Goal: Task Accomplishment & Management: Use online tool/utility

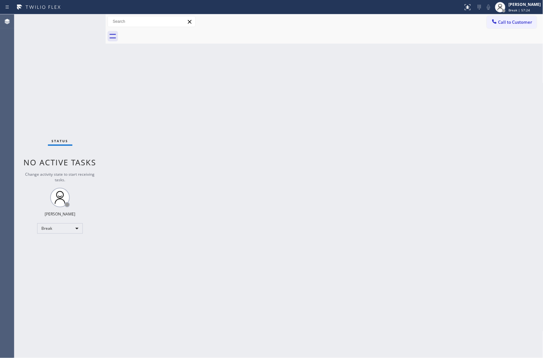
click at [18, 67] on div "Status No active tasks Change activity state to start receiving tasks. [PERSON_…" at bounding box center [59, 186] width 91 height 344
click at [518, 10] on span "Break | 58:39" at bounding box center [520, 10] width 22 height 5
click at [506, 43] on button "Unavailable" at bounding box center [510, 43] width 65 height 8
click at [20, 44] on div "Status No active tasks Change activity state to start receiving tasks. [PERSON_…" at bounding box center [59, 186] width 91 height 344
click at [504, 19] on span "Call to Customer" at bounding box center [515, 22] width 34 height 6
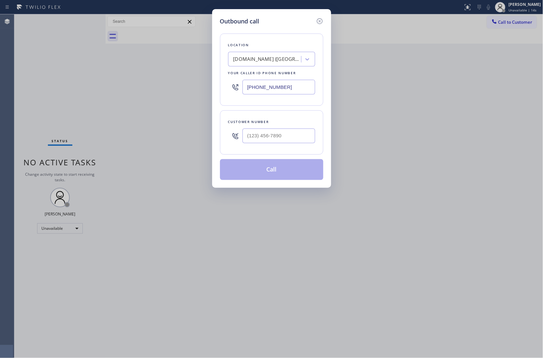
click at [291, 87] on input "(669) 239-2343" at bounding box center [278, 87] width 73 height 15
paste input "805) 519-7525"
type input "(805) 519-7525"
type input "(___) ___-____"
drag, startPoint x: 267, startPoint y: 136, endPoint x: 273, endPoint y: 150, distance: 14.9
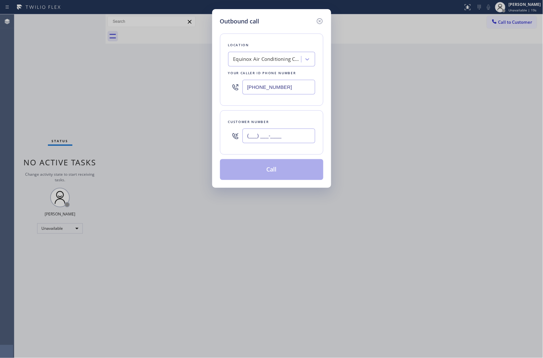
click at [267, 136] on input "(___) ___-____" at bounding box center [278, 136] width 73 height 15
paste input "805) 593-3907"
type input "(805) 593-3907"
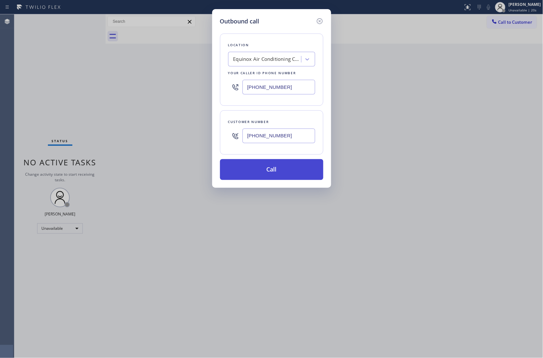
click at [279, 176] on button "Call" at bounding box center [271, 169] width 103 height 21
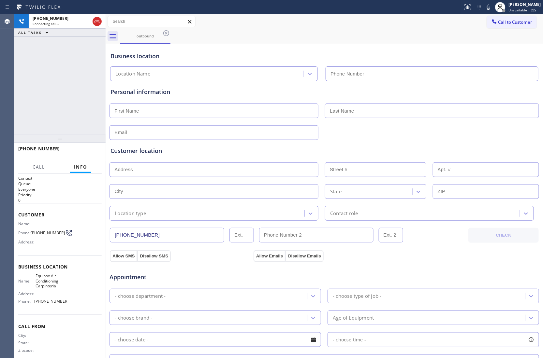
type input "(805) 519-7525"
click at [12, 72] on div "Agent Desktop" at bounding box center [7, 186] width 14 height 344
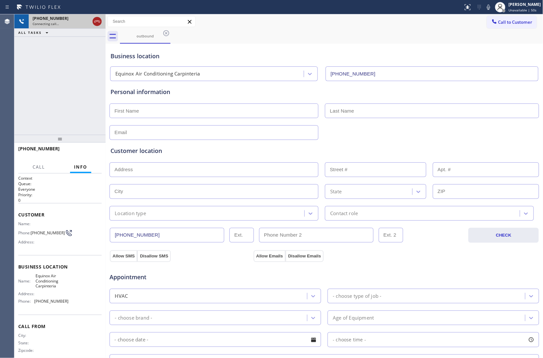
click at [97, 18] on icon at bounding box center [97, 22] width 8 height 8
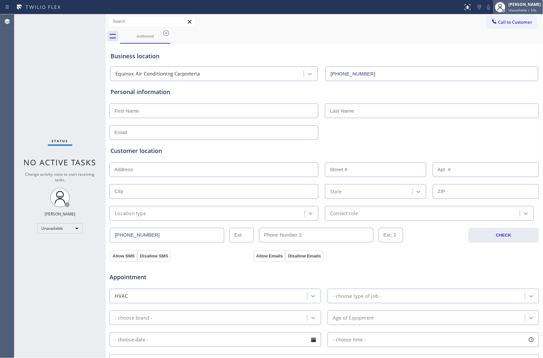
click at [505, 13] on div at bounding box center [500, 7] width 14 height 14
click at [455, 29] on div "outbound" at bounding box center [331, 36] width 423 height 15
click at [501, 23] on span "Call to Customer" at bounding box center [515, 22] width 34 height 6
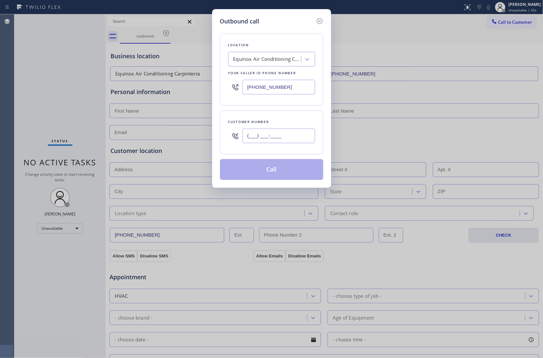
drag, startPoint x: 274, startPoint y: 136, endPoint x: 274, endPoint y: 144, distance: 8.5
click at [273, 136] on input "(___) ___-____" at bounding box center [278, 136] width 73 height 15
paste input "805) 593-3907"
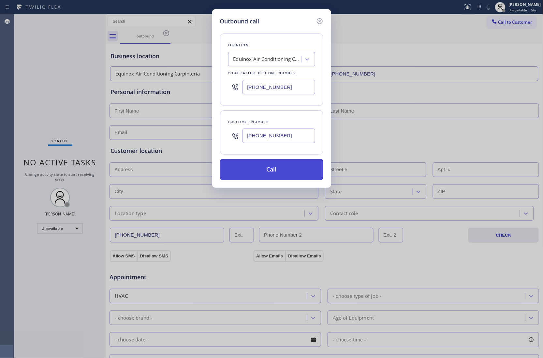
type input "(805) 593-3907"
click at [278, 169] on button "Call" at bounding box center [271, 169] width 103 height 21
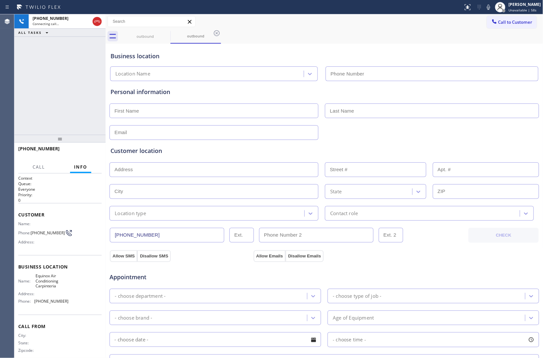
type input "(805) 519-7525"
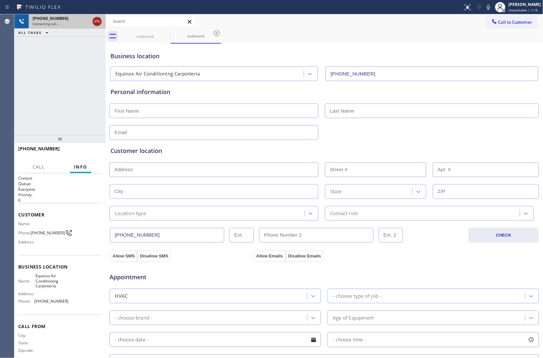
click at [96, 25] on icon at bounding box center [97, 22] width 8 height 8
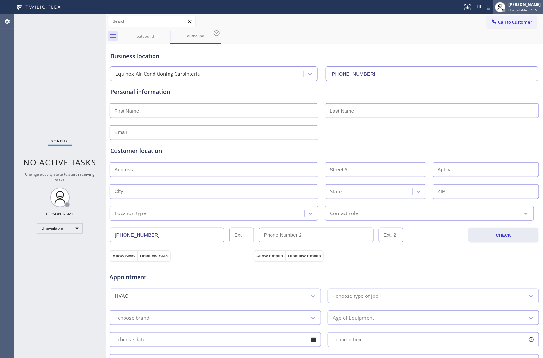
drag, startPoint x: 20, startPoint y: 85, endPoint x: 499, endPoint y: 8, distance: 485.4
click at [21, 85] on div "Status No active tasks Change activity state to start receiving tasks. [PERSON_…" at bounding box center [59, 186] width 91 height 344
click at [160, 40] on div "outbound" at bounding box center [145, 36] width 49 height 15
click at [166, 35] on icon at bounding box center [166, 33] width 8 height 8
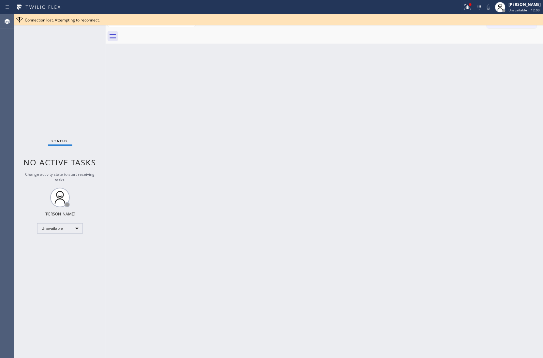
click at [246, 22] on div "Connection lost. Attempting to reconnect." at bounding box center [282, 20] width 515 height 6
click at [466, 3] on icon at bounding box center [468, 7] width 8 height 8
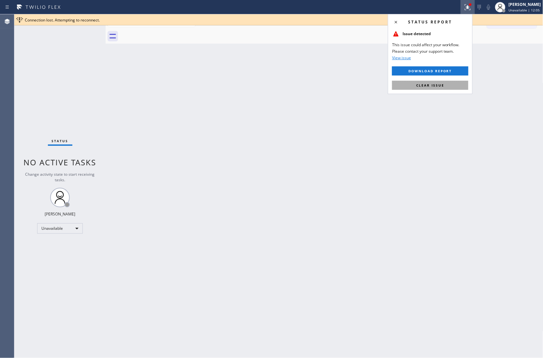
click at [443, 84] on span "Clear issue" at bounding box center [430, 85] width 28 height 5
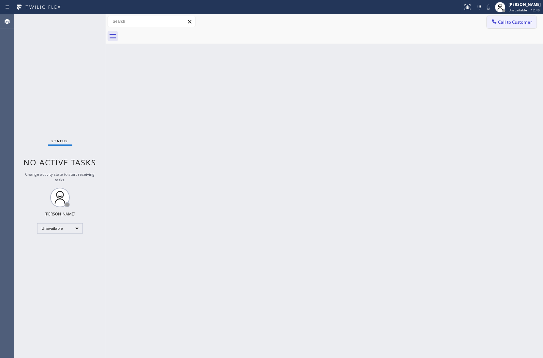
click at [506, 23] on span "Call to Customer" at bounding box center [515, 22] width 34 height 6
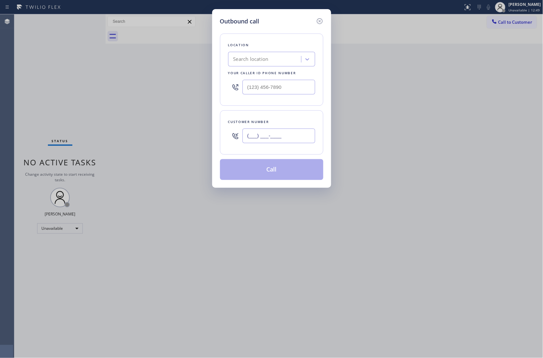
click at [269, 143] on input "(___) ___-____" at bounding box center [278, 136] width 73 height 15
paste input "909) 456-0099"
type input "[PHONE_NUMBER]"
click at [275, 90] on input "(___) ___-____" at bounding box center [278, 87] width 73 height 15
paste input "760) 840-5030"
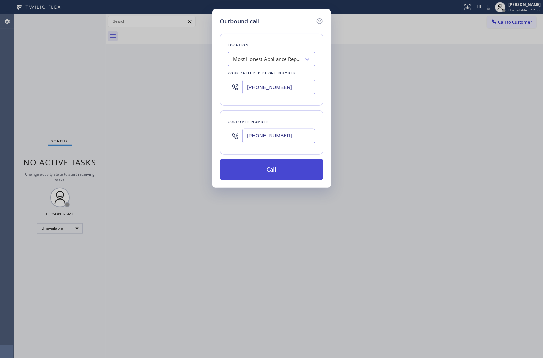
type input "[PHONE_NUMBER]"
click at [284, 174] on button "Call" at bounding box center [271, 169] width 103 height 21
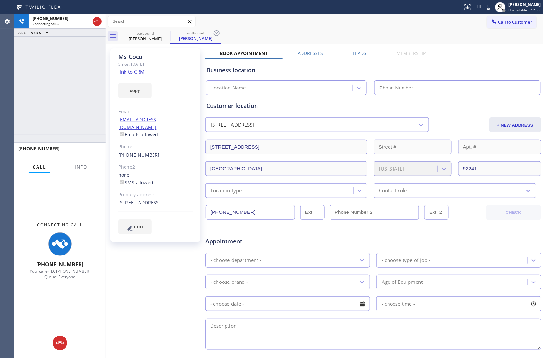
click at [23, 90] on div "[PHONE_NUMBER] Connecting call… ALL TASKS ALL TASKS ACTIVE TASKS TASKS IN WRAP …" at bounding box center [59, 74] width 91 height 121
click at [20, 88] on div "[PHONE_NUMBER] Connecting call… ALL TASKS ALL TASKS ACTIVE TASKS TASKS IN WRAP …" at bounding box center [59, 74] width 91 height 121
type input "[PHONE_NUMBER]"
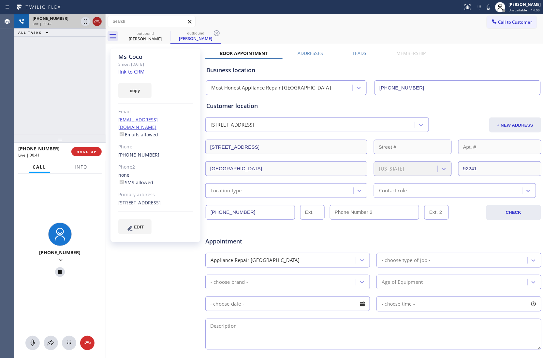
click at [97, 21] on icon at bounding box center [97, 22] width 6 height 2
click at [134, 55] on div "[PERSON_NAME]" at bounding box center [155, 56] width 75 height 7
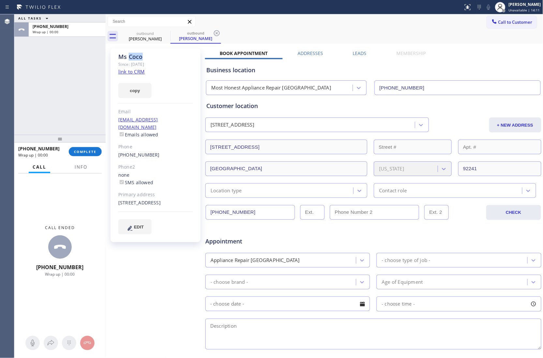
click at [134, 55] on div "[PERSON_NAME]" at bounding box center [155, 56] width 75 height 7
copy div "Coco"
click at [502, 22] on span "Call to Customer" at bounding box center [515, 22] width 34 height 6
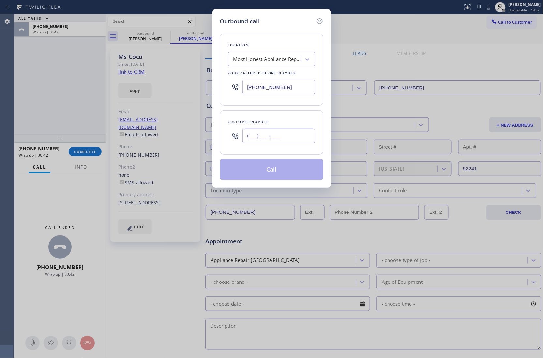
click at [302, 137] on input "(___) ___-____" at bounding box center [278, 136] width 73 height 15
paste input "909) 456-0099"
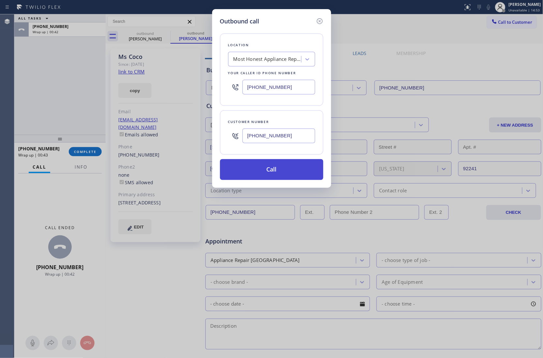
type input "[PHONE_NUMBER]"
click at [262, 177] on button "Call" at bounding box center [271, 169] width 103 height 21
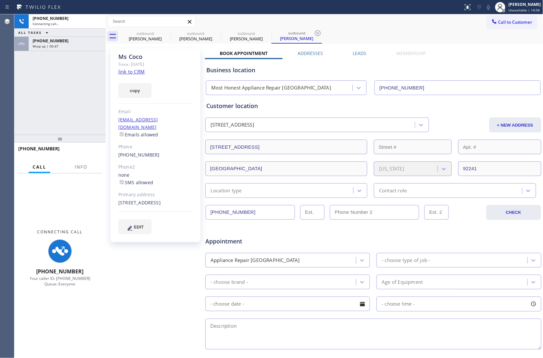
type input "[PHONE_NUMBER]"
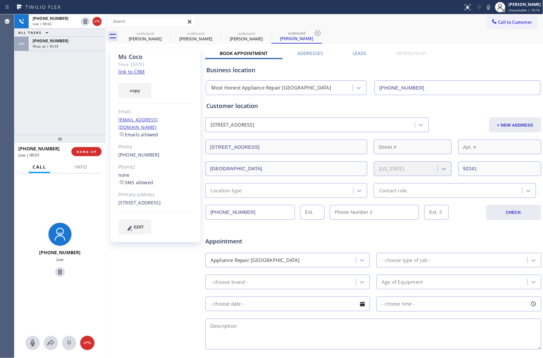
click at [14, 112] on div "Agent Desktop" at bounding box center [7, 186] width 14 height 344
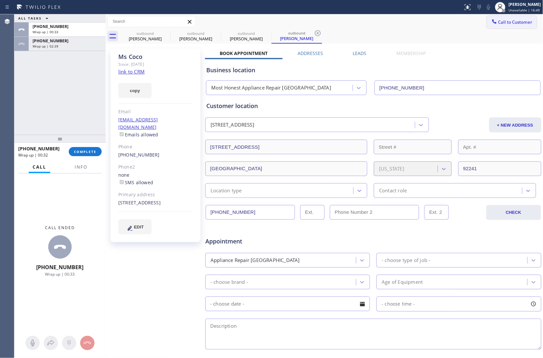
click at [507, 25] on span "Call to Customer" at bounding box center [515, 22] width 34 height 6
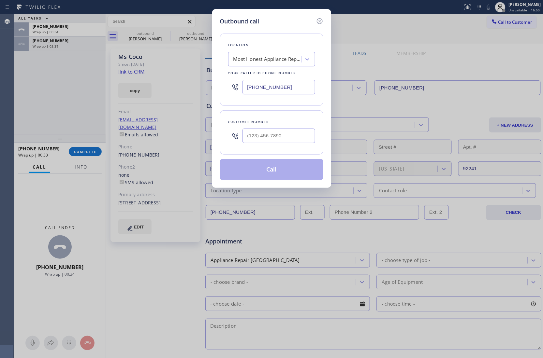
click at [278, 92] on input "[PHONE_NUMBER]" at bounding box center [278, 87] width 73 height 15
paste input "619) 330-0933"
type input "[PHONE_NUMBER]"
type input "(___) ___-____"
click at [285, 140] on input "(___) ___-____" at bounding box center [278, 136] width 73 height 15
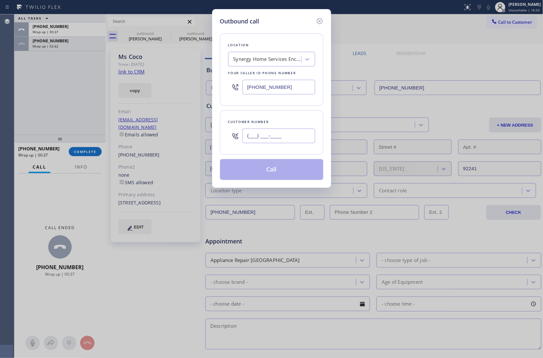
paste input "323) 207-7591"
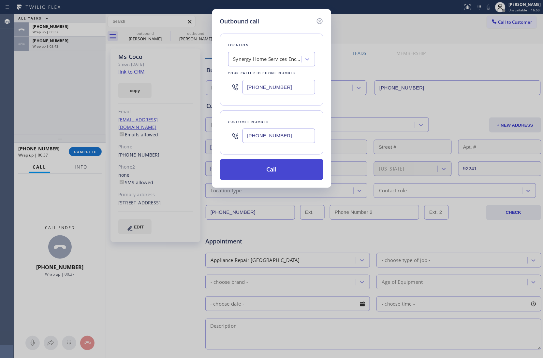
type input "[PHONE_NUMBER]"
click at [269, 174] on button "Call" at bounding box center [271, 169] width 103 height 21
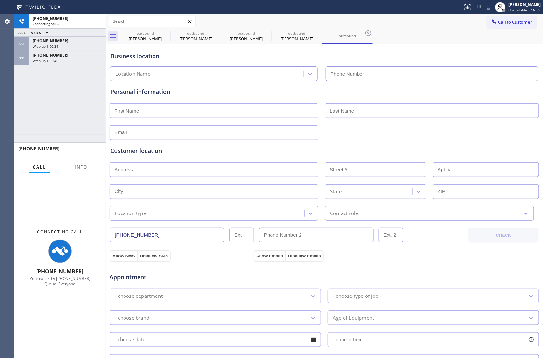
type input "[PHONE_NUMBER]"
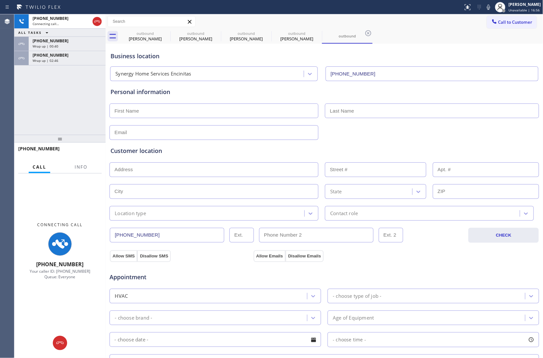
click at [9, 94] on div "Agent Desktop" at bounding box center [7, 186] width 14 height 344
click at [29, 92] on div "[PHONE_NUMBER] Connecting call… ALL TASKS ALL TASKS ACTIVE TASKS TASKS IN WRAP …" at bounding box center [59, 74] width 91 height 121
click at [35, 63] on span "Wrap up | 02:47" at bounding box center [46, 60] width 26 height 5
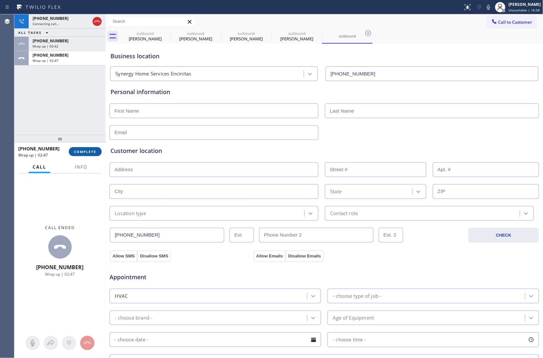
click at [81, 153] on span "COMPLETE" at bounding box center [85, 152] width 22 height 5
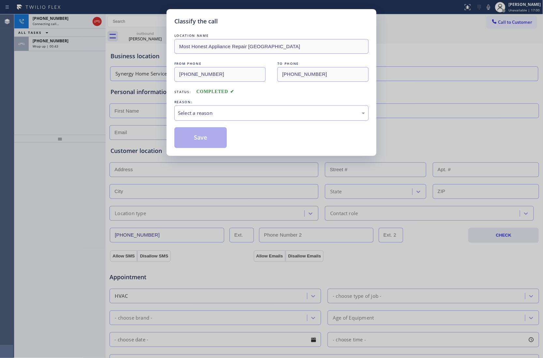
click at [214, 110] on div "Select a reason" at bounding box center [271, 112] width 187 height 7
click at [211, 139] on button "Save" at bounding box center [200, 137] width 52 height 21
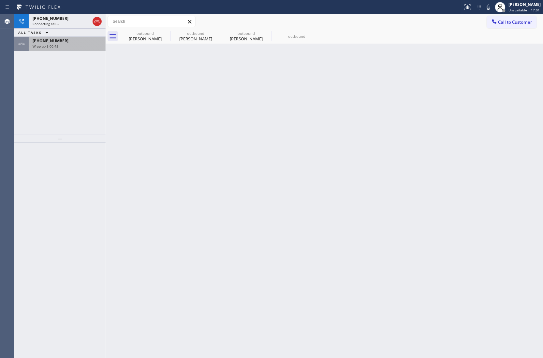
click at [50, 45] on span "Wrap up | 00:45" at bounding box center [46, 46] width 26 height 5
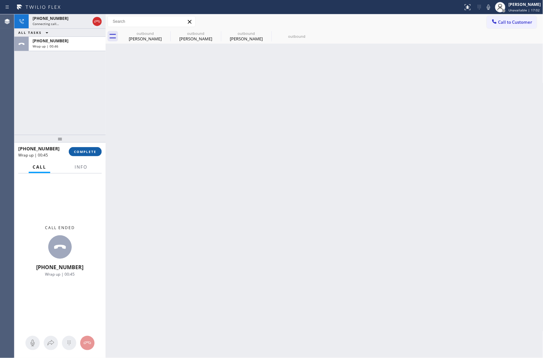
click at [82, 154] on button "COMPLETE" at bounding box center [85, 151] width 33 height 9
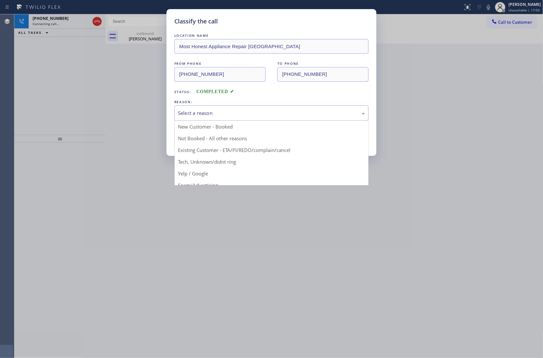
click at [203, 111] on div "Select a reason" at bounding box center [271, 112] width 187 height 7
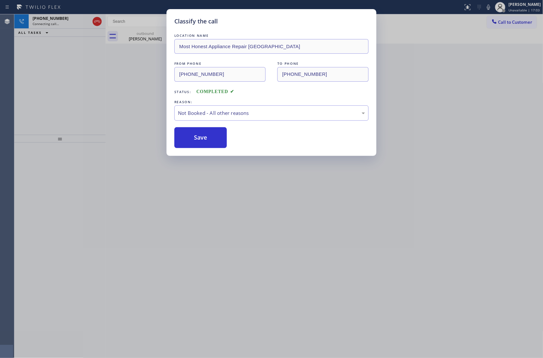
click at [208, 144] on button "Save" at bounding box center [200, 137] width 52 height 21
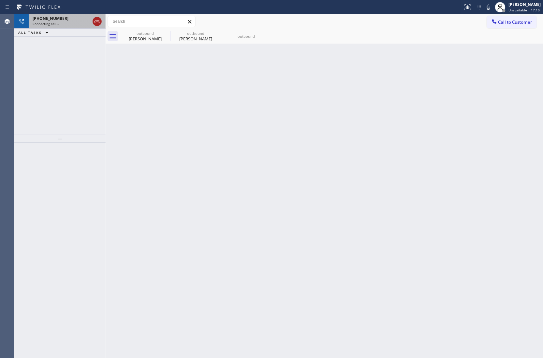
click at [99, 20] on icon at bounding box center [97, 22] width 8 height 8
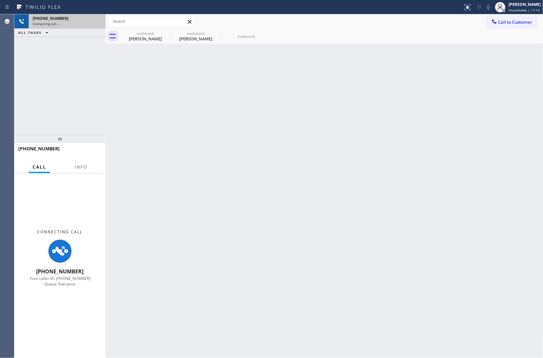
drag, startPoint x: 520, startPoint y: 22, endPoint x: 283, endPoint y: 137, distance: 263.8
click at [520, 23] on span "Call to Customer" at bounding box center [515, 22] width 34 height 6
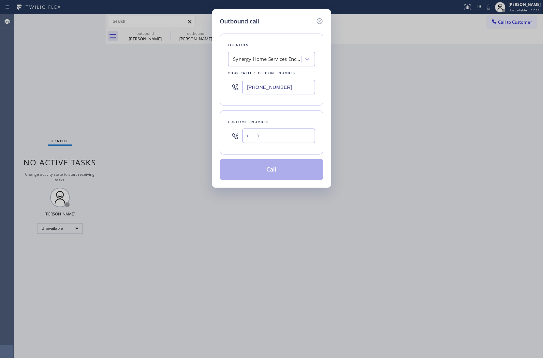
click at [256, 143] on input "(___) ___-____" at bounding box center [278, 136] width 73 height 15
paste input "323) 207-7591"
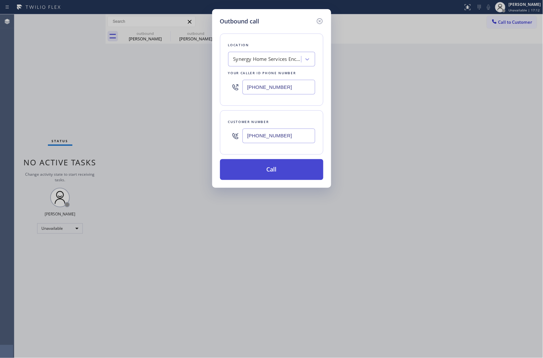
type input "[PHONE_NUMBER]"
click at [280, 176] on button "Call" at bounding box center [271, 169] width 103 height 21
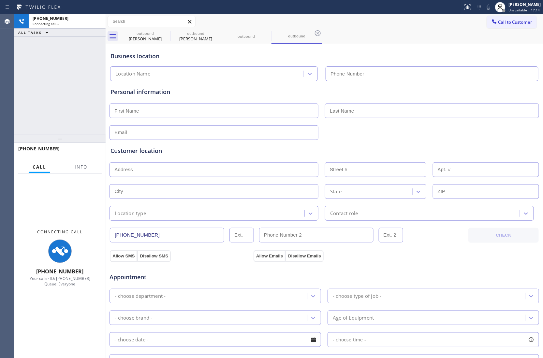
type input "[PHONE_NUMBER]"
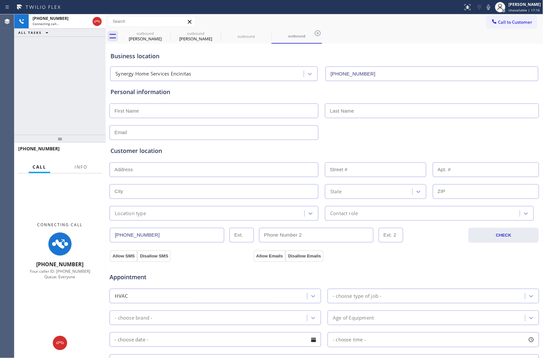
click at [24, 73] on div "[PHONE_NUMBER] Connecting call… ALL TASKS ALL TASKS ACTIVE TASKS TASKS IN WRAP …" at bounding box center [59, 74] width 91 height 121
click at [162, 32] on icon at bounding box center [166, 33] width 8 height 8
type input "[PHONE_NUMBER]"
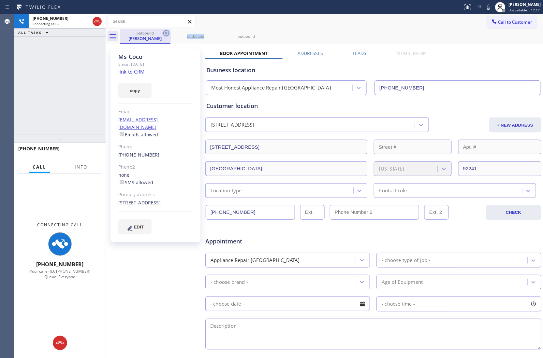
click at [162, 32] on icon at bounding box center [166, 33] width 8 height 8
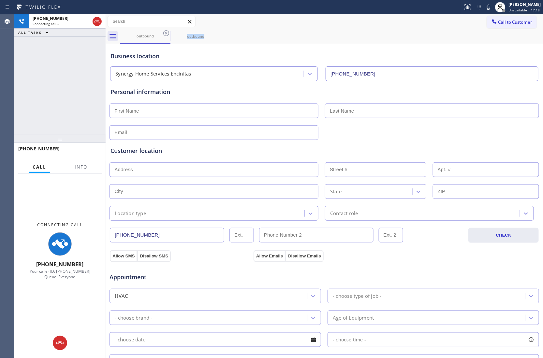
click at [162, 32] on icon at bounding box center [166, 33] width 8 height 8
drag, startPoint x: 99, startPoint y: 20, endPoint x: 496, endPoint y: 44, distance: 397.5
click at [99, 20] on icon at bounding box center [97, 22] width 8 height 8
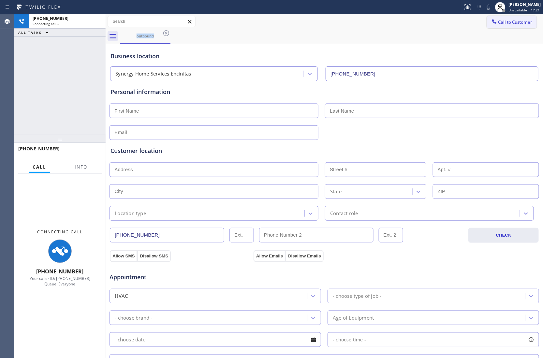
click at [506, 18] on button "Call to Customer" at bounding box center [512, 22] width 50 height 12
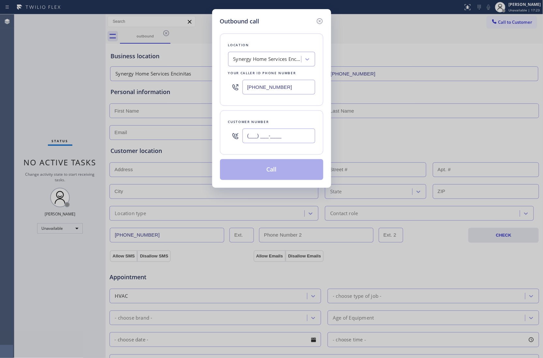
click at [275, 135] on input "(___) ___-____" at bounding box center [278, 136] width 73 height 15
paste input "323) 207-7591"
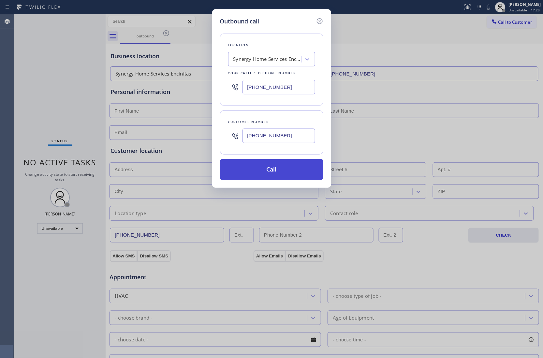
type input "[PHONE_NUMBER]"
click at [274, 172] on button "Call" at bounding box center [271, 169] width 103 height 21
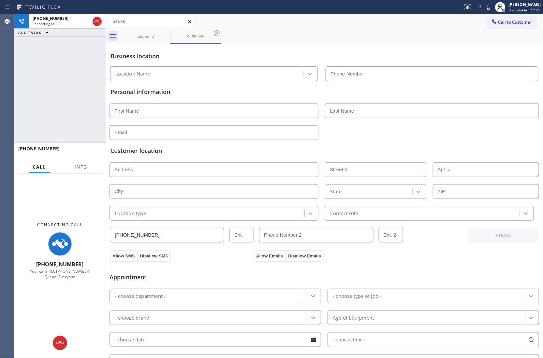
type input "[PHONE_NUMBER]"
drag, startPoint x: 21, startPoint y: 65, endPoint x: 76, endPoint y: 45, distance: 58.5
click at [29, 61] on div "[PHONE_NUMBER] Connecting call… ALL TASKS ALL TASKS ACTIVE TASKS TASKS IN WRAP …" at bounding box center [59, 74] width 91 height 121
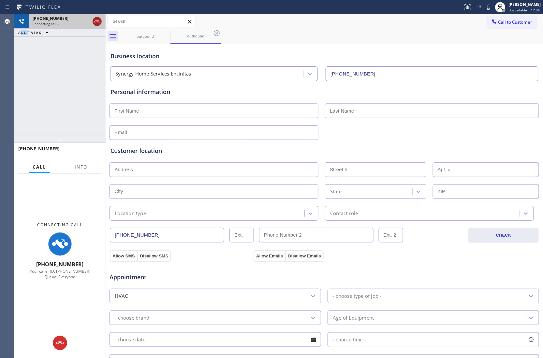
click at [96, 21] on icon at bounding box center [97, 22] width 8 height 8
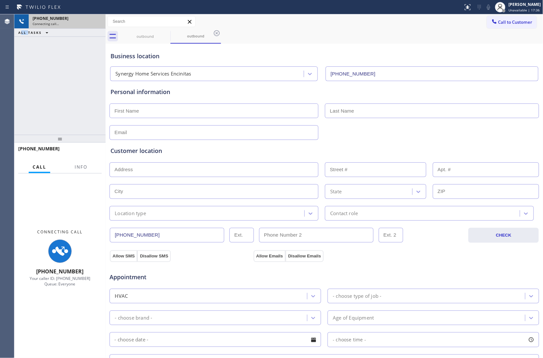
click at [498, 19] on span "Call to Customer" at bounding box center [515, 22] width 34 height 6
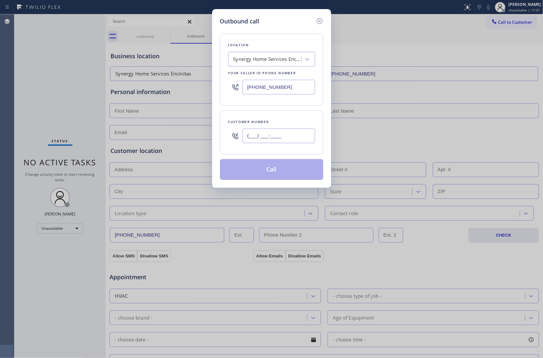
click at [293, 136] on input "(___) ___-____" at bounding box center [278, 136] width 73 height 15
paste input "323) 207-7591"
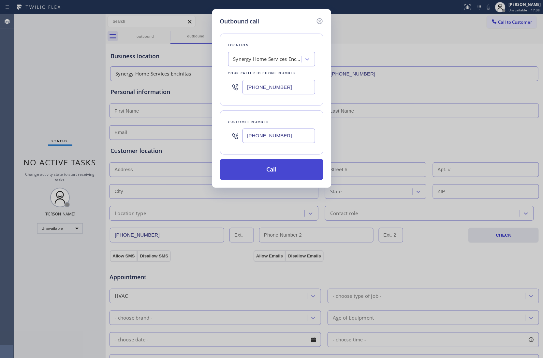
type input "[PHONE_NUMBER]"
click at [293, 174] on button "Call" at bounding box center [271, 169] width 103 height 21
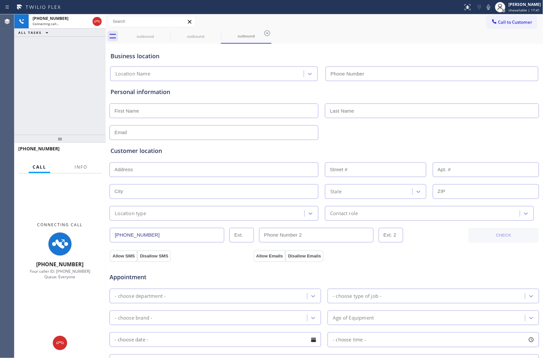
type input "[PHONE_NUMBER]"
click at [21, 101] on div "[PHONE_NUMBER] Connecting call… ALL TASKS ALL TASKS ACTIVE TASKS TASKS IN WRAP …" at bounding box center [59, 74] width 91 height 121
click at [498, 21] on span "Call to Customer" at bounding box center [515, 22] width 34 height 6
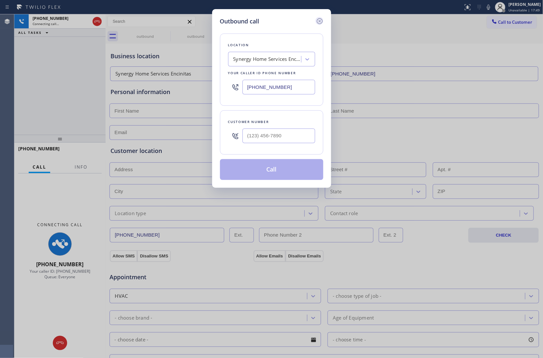
click at [319, 21] on icon at bounding box center [319, 21] width 6 height 6
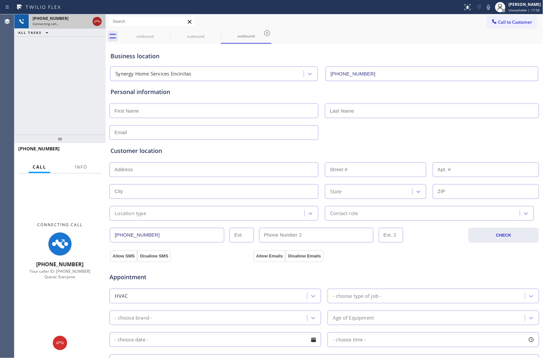
type input "[PHONE_NUMBER]"
click at [98, 22] on icon at bounding box center [97, 22] width 8 height 8
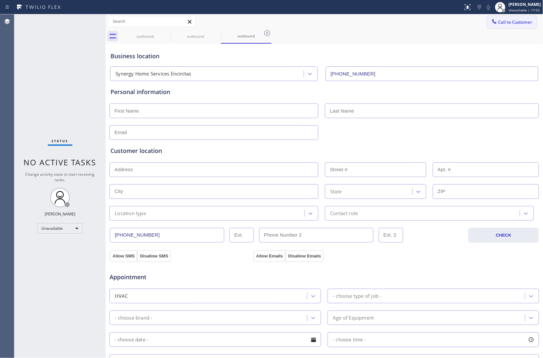
click at [500, 21] on span "Call to Customer" at bounding box center [515, 22] width 34 height 6
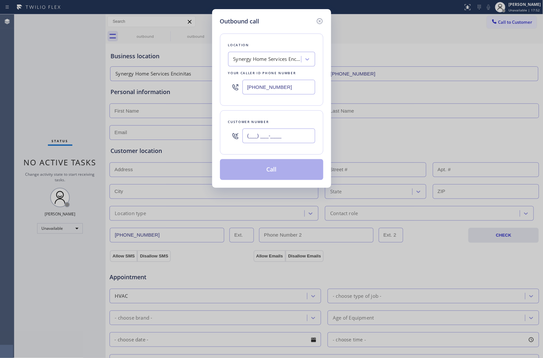
click at [301, 130] on input "(___) ___-____" at bounding box center [278, 136] width 73 height 15
paste input "323) 207-7591"
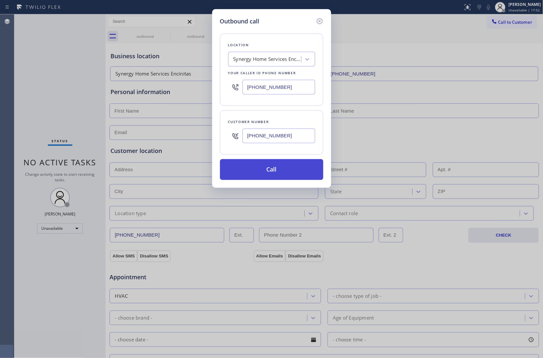
type input "[PHONE_NUMBER]"
click at [277, 168] on button "Call" at bounding box center [271, 169] width 103 height 21
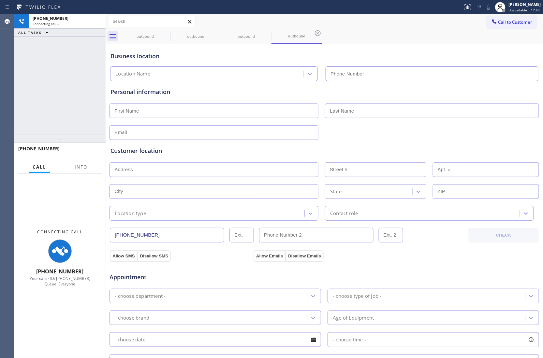
type input "[PHONE_NUMBER]"
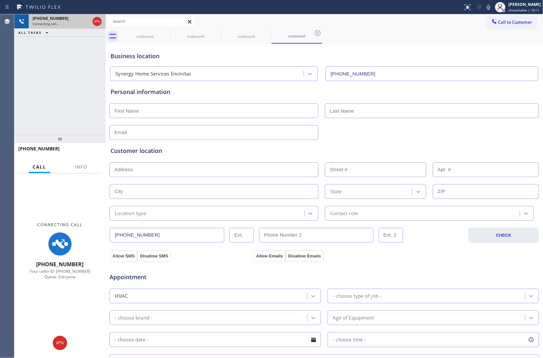
drag, startPoint x: 17, startPoint y: 50, endPoint x: 103, endPoint y: 26, distance: 89.2
click at [17, 50] on div "[PHONE_NUMBER] Connecting call… ALL TASKS ALL TASKS ACTIVE TASKS TASKS IN WRAP …" at bounding box center [59, 74] width 91 height 121
click at [99, 22] on icon at bounding box center [97, 22] width 8 height 8
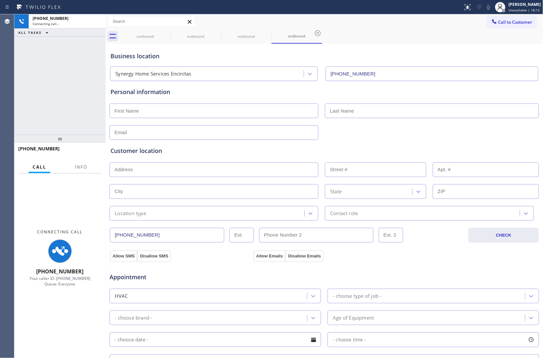
click at [511, 24] on span "Call to Customer" at bounding box center [515, 22] width 34 height 6
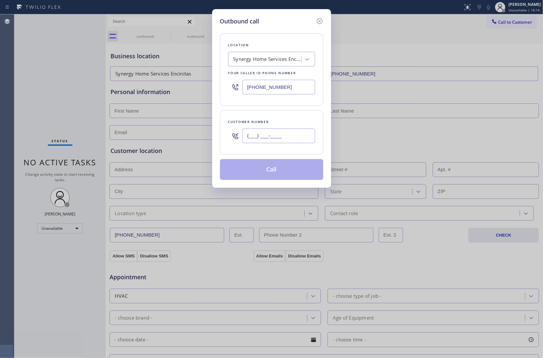
click at [292, 137] on input "(___) ___-____" at bounding box center [278, 136] width 73 height 15
paste input "323) 207-7591"
type input "[PHONE_NUMBER]"
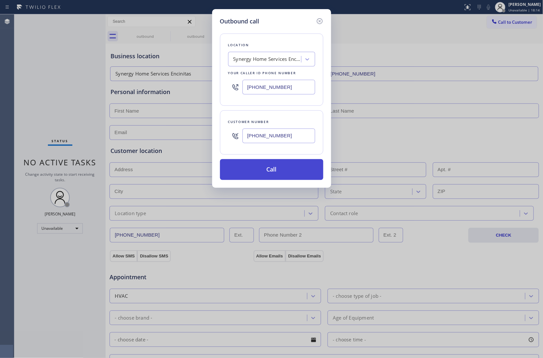
click at [272, 169] on button "Call" at bounding box center [271, 169] width 103 height 21
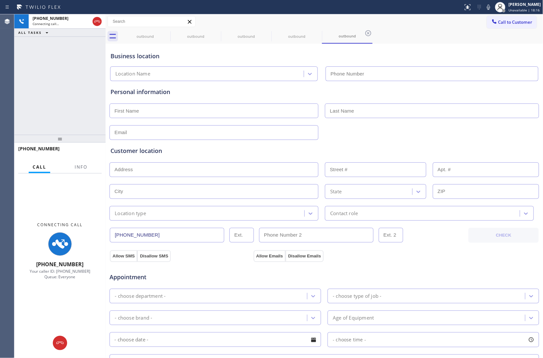
type input "[PHONE_NUMBER]"
click at [28, 68] on div "[PHONE_NUMBER] Connecting call… ALL TASKS ALL TASKS ACTIVE TASKS TASKS IN WRAP …" at bounding box center [59, 74] width 91 height 121
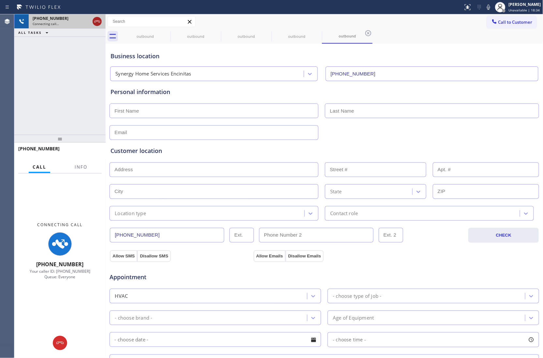
click at [100, 21] on icon at bounding box center [97, 22] width 8 height 8
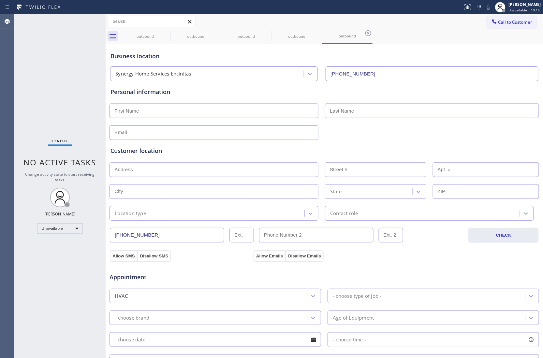
click at [512, 16] on button "Call to Customer" at bounding box center [512, 22] width 50 height 12
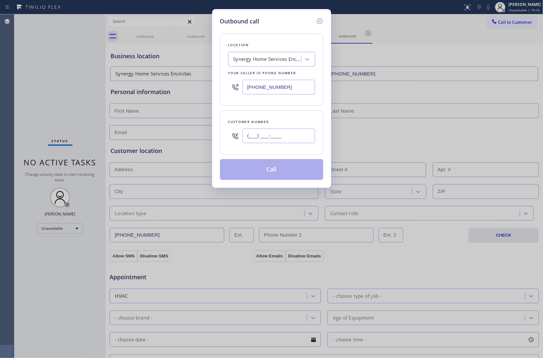
click at [271, 143] on input "(___) ___-____" at bounding box center [278, 136] width 73 height 15
paste input "760) 799-2540"
type input "[PHONE_NUMBER]"
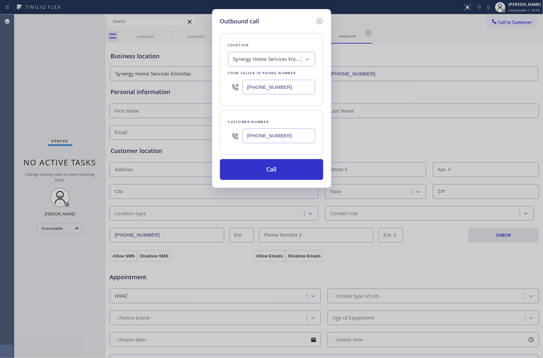
click at [262, 85] on input "[PHONE_NUMBER]" at bounding box center [278, 87] width 73 height 15
paste input "760) 314-4244"
type input "[PHONE_NUMBER]"
click at [288, 168] on button "Call" at bounding box center [271, 169] width 103 height 21
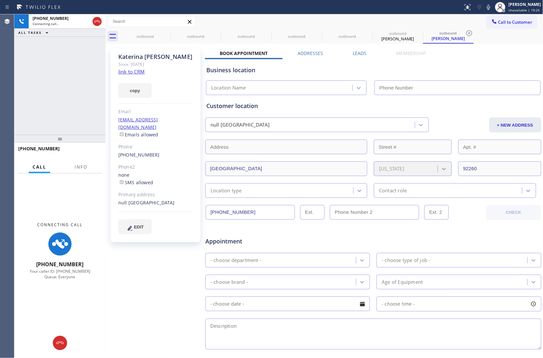
type input "[PHONE_NUMBER]"
drag, startPoint x: 25, startPoint y: 62, endPoint x: 32, endPoint y: 62, distance: 7.2
click at [25, 62] on div "[PHONE_NUMBER] Connecting call… ALL TASKS ALL TASKS ACTIVE TASKS TASKS IN WRAP …" at bounding box center [59, 74] width 91 height 121
click at [484, 8] on icon at bounding box center [488, 7] width 8 height 8
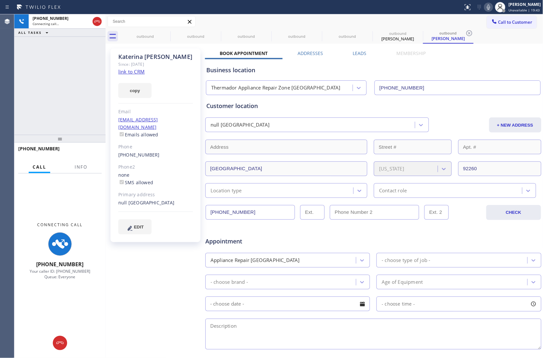
click at [9, 85] on div "Agent Desktop" at bounding box center [7, 186] width 14 height 344
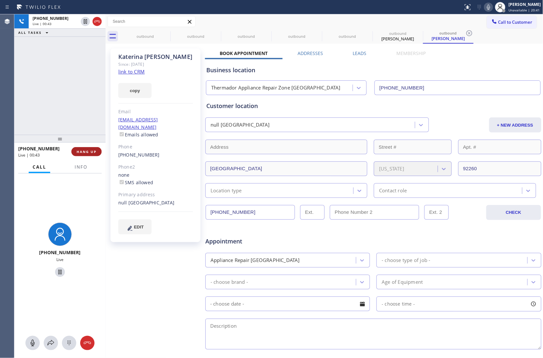
click at [90, 155] on button "HANG UP" at bounding box center [86, 151] width 30 height 9
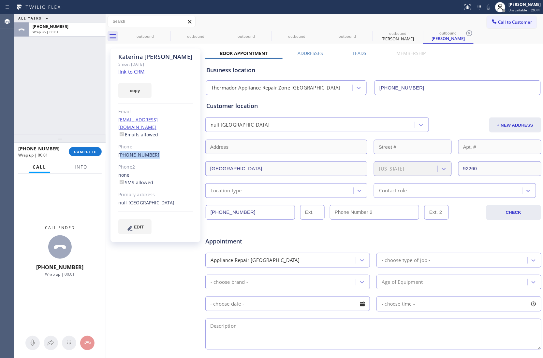
drag, startPoint x: 153, startPoint y: 147, endPoint x: 121, endPoint y: 148, distance: 32.3
click at [121, 152] on div "[PHONE_NUMBER]" at bounding box center [155, 155] width 75 height 7
click at [91, 150] on span "COMPLETE" at bounding box center [85, 152] width 22 height 5
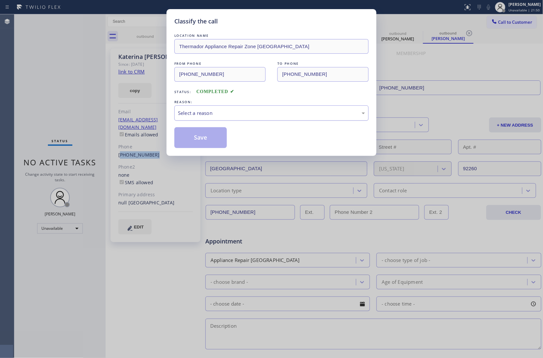
click at [263, 116] on div "Select a reason" at bounding box center [271, 112] width 187 height 7
click at [214, 140] on button "Save" at bounding box center [200, 137] width 52 height 21
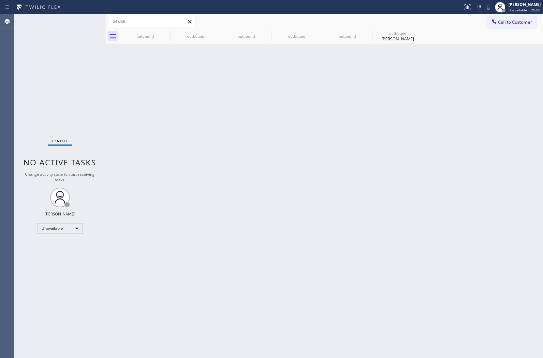
drag, startPoint x: 518, startPoint y: 28, endPoint x: 484, endPoint y: 31, distance: 34.7
click at [518, 29] on div "Call to Customer Outbound call Location Thermador Appliance Repair Zone [GEOGRA…" at bounding box center [325, 28] width 438 height 29
click at [521, 27] on button "Call to Customer" at bounding box center [512, 22] width 50 height 12
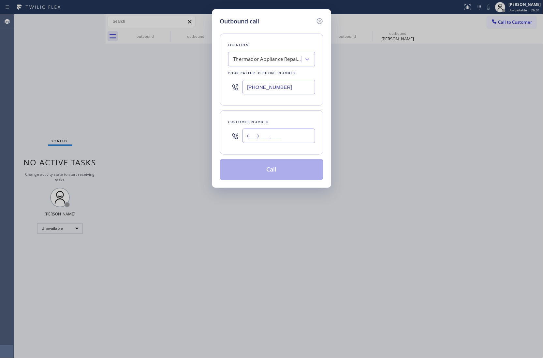
click at [270, 143] on input "(___) ___-____" at bounding box center [278, 136] width 73 height 15
paste input "820) 758-6433"
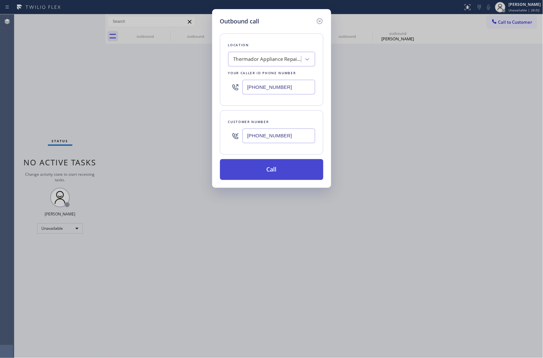
type input "[PHONE_NUMBER]"
click at [281, 172] on button "Call" at bounding box center [271, 169] width 103 height 21
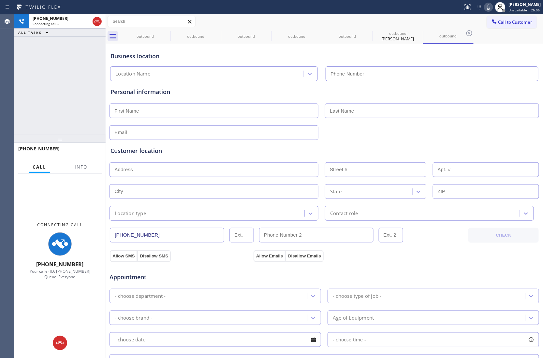
type input "[PHONE_NUMBER]"
click at [82, 167] on span "Info" at bounding box center [81, 167] width 13 height 6
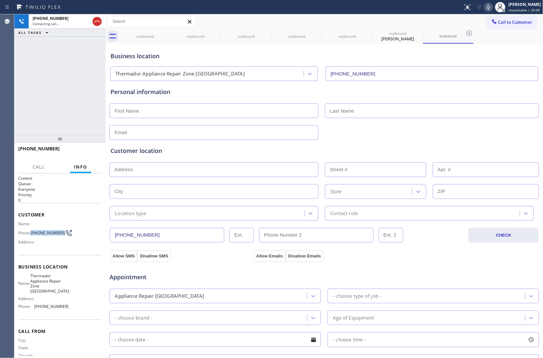
drag, startPoint x: 42, startPoint y: 236, endPoint x: 31, endPoint y: 231, distance: 12.7
click at [31, 231] on div "Phone: [PHONE_NUMBER]" at bounding box center [43, 233] width 50 height 8
copy span "[PHONE_NUMBER]"
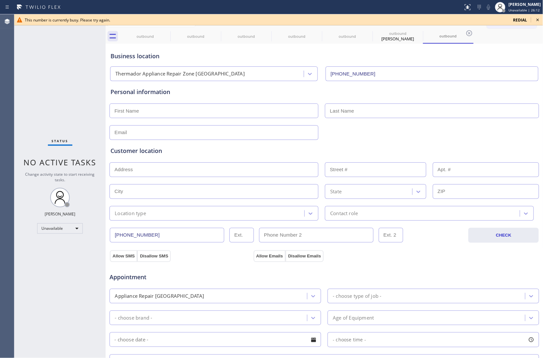
click at [525, 20] on span "redial" at bounding box center [520, 20] width 14 height 6
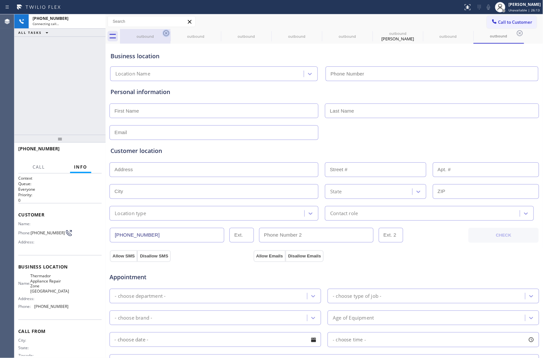
click at [169, 32] on icon at bounding box center [166, 33] width 8 height 8
click at [0, 0] on icon at bounding box center [0, 0] width 0 height 0
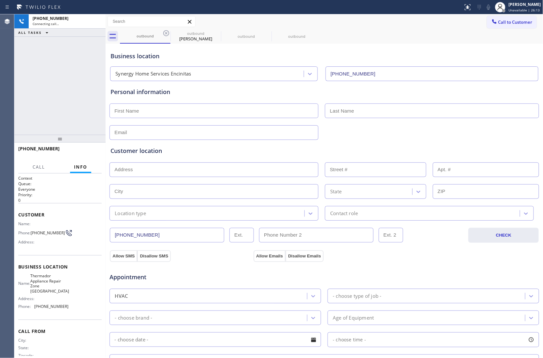
click at [169, 32] on icon at bounding box center [166, 33] width 8 height 8
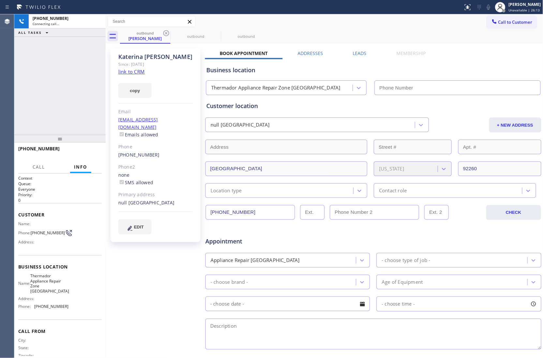
click at [169, 32] on icon at bounding box center [166, 33] width 8 height 8
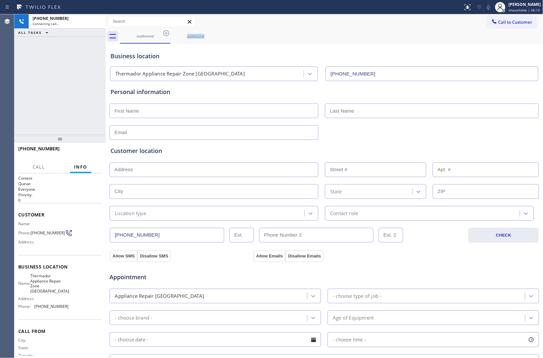
click at [169, 32] on icon at bounding box center [166, 33] width 8 height 8
type input "[PHONE_NUMBER]"
click at [169, 32] on icon at bounding box center [166, 33] width 8 height 8
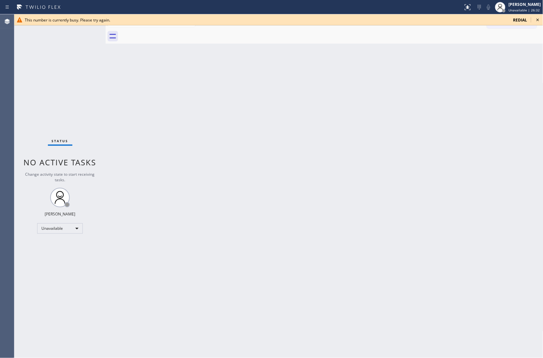
click at [25, 69] on div "Status No active tasks Change activity state to start receiving tasks. [PERSON_…" at bounding box center [59, 186] width 91 height 344
click at [523, 18] on span "redial" at bounding box center [520, 20] width 14 height 6
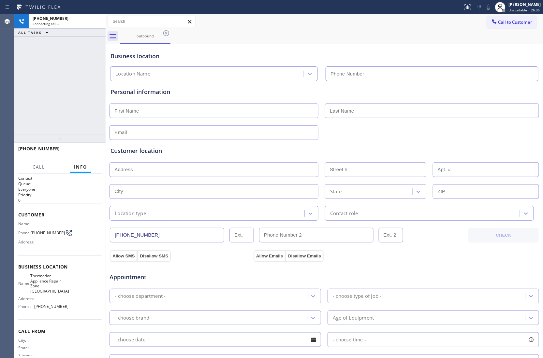
type input "[PHONE_NUMBER]"
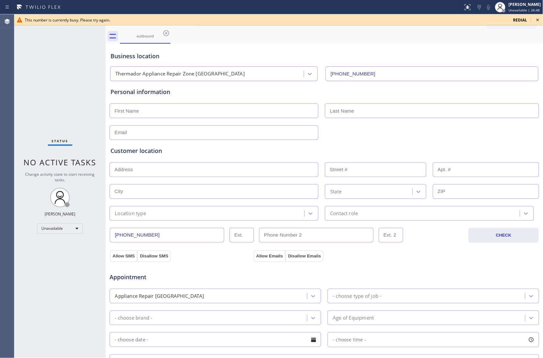
drag, startPoint x: 20, startPoint y: 102, endPoint x: 305, endPoint y: 76, distance: 286.3
click at [20, 102] on div "Status No active tasks Change activity state to start receiving tasks. [PERSON_…" at bounding box center [59, 186] width 91 height 344
click at [521, 17] on span "redial" at bounding box center [520, 20] width 14 height 6
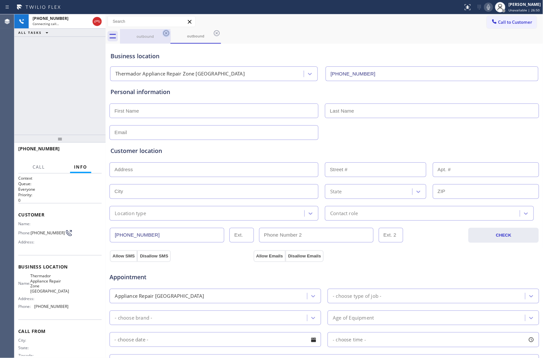
type input "[PHONE_NUMBER]"
click at [166, 34] on icon at bounding box center [166, 33] width 8 height 8
drag, startPoint x: 34, startPoint y: 90, endPoint x: 124, endPoint y: 65, distance: 93.0
click at [34, 90] on div "[PHONE_NUMBER] Connecting call… ALL TASKS ALL TASKS ACTIVE TASKS TASKS IN WRAP …" at bounding box center [59, 74] width 91 height 121
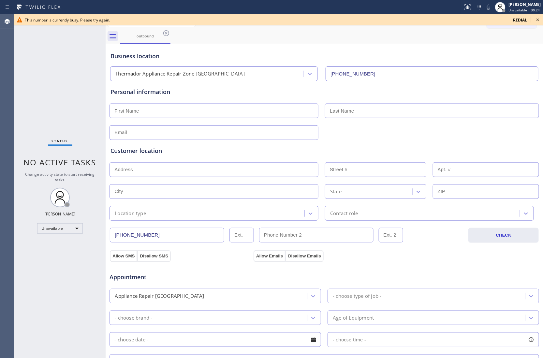
click at [538, 20] on icon at bounding box center [538, 20] width 8 height 8
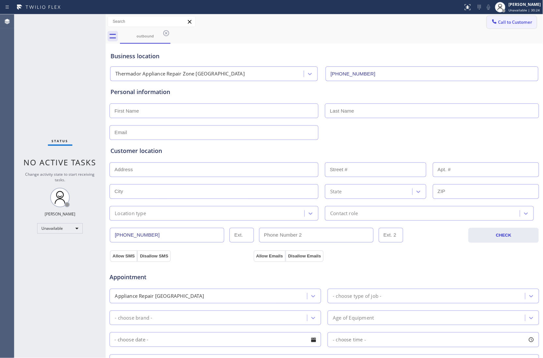
click at [520, 21] on span "Call to Customer" at bounding box center [515, 22] width 34 height 6
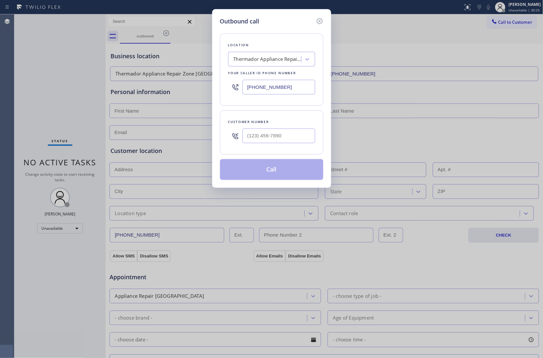
click at [281, 91] on input "[PHONE_NUMBER]" at bounding box center [278, 87] width 73 height 15
paste input "425) 600-2912"
type input "[PHONE_NUMBER]"
type input "(___) ___-____"
click at [275, 139] on input "(___) ___-____" at bounding box center [278, 136] width 73 height 15
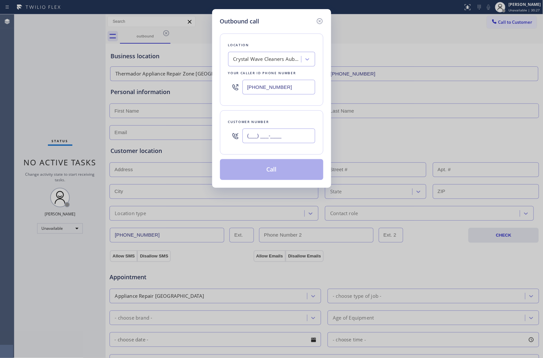
paste input "425) 967-0070"
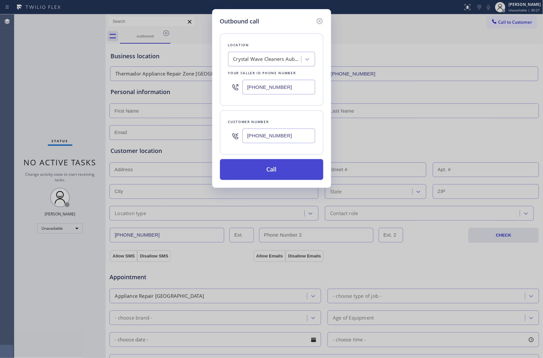
type input "[PHONE_NUMBER]"
click at [289, 172] on button "Call" at bounding box center [271, 169] width 103 height 21
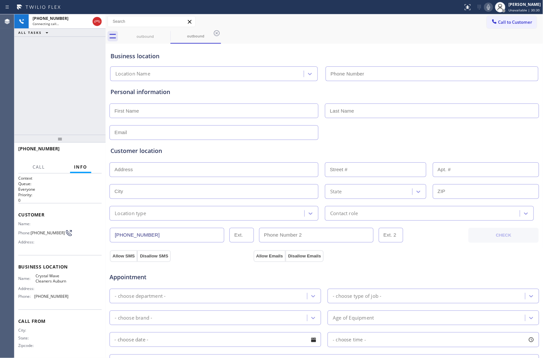
type input "[PHONE_NUMBER]"
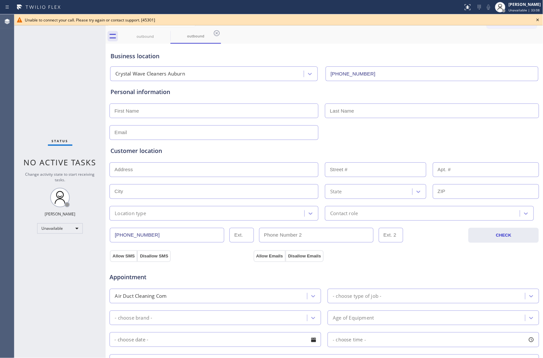
click at [506, 22] on div "Unable to connect your call. Please try again or contact support. [45301]" at bounding box center [279, 20] width 508 height 6
click at [537, 19] on icon at bounding box center [538, 20] width 8 height 8
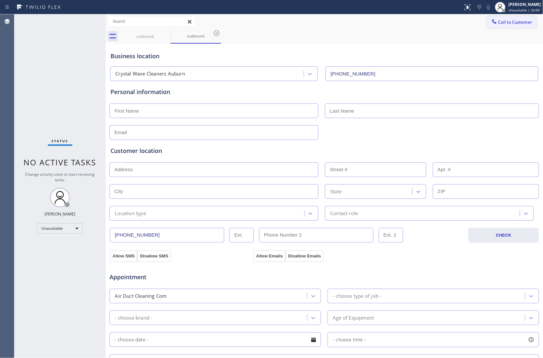
click at [517, 20] on span "Call to Customer" at bounding box center [515, 22] width 34 height 6
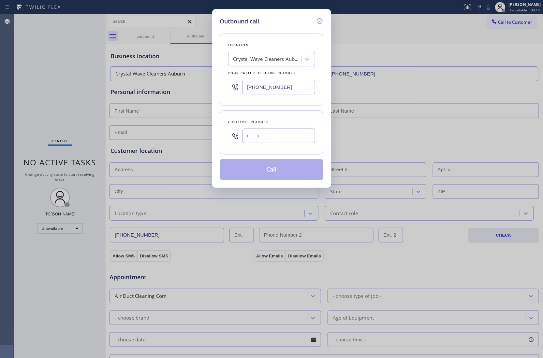
click at [290, 140] on input "(___) ___-____" at bounding box center [278, 136] width 73 height 15
paste input "425) 967-0070"
type input "[PHONE_NUMBER]"
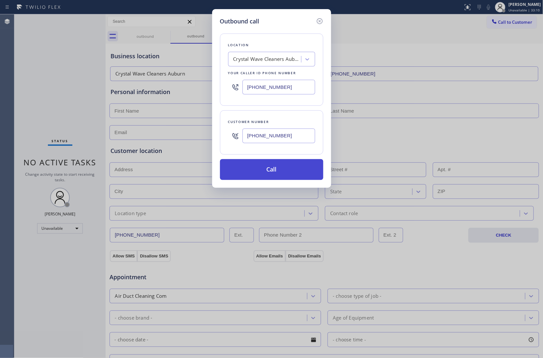
click at [282, 169] on button "Call" at bounding box center [271, 169] width 103 height 21
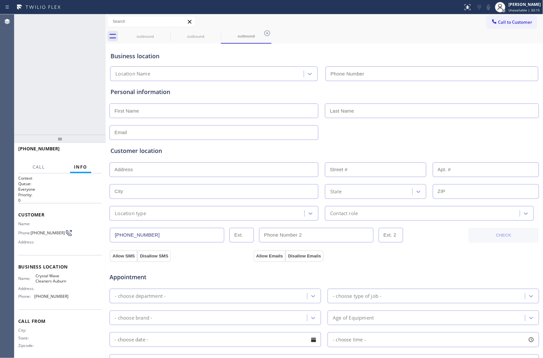
type input "[PHONE_NUMBER]"
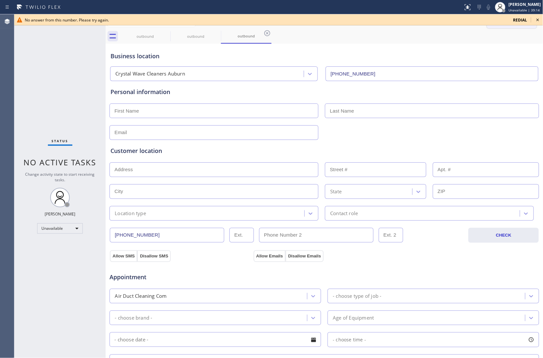
click at [518, 26] on button "Call to Customer" at bounding box center [512, 22] width 50 height 12
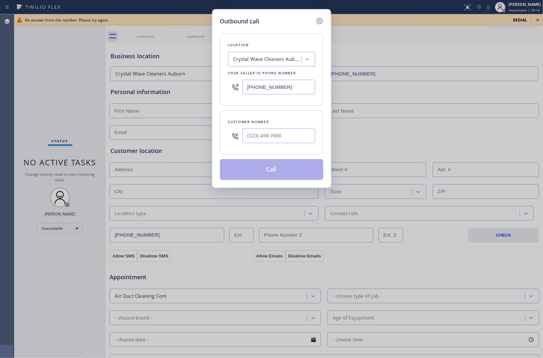
click at [320, 20] on icon at bounding box center [320, 21] width 8 height 8
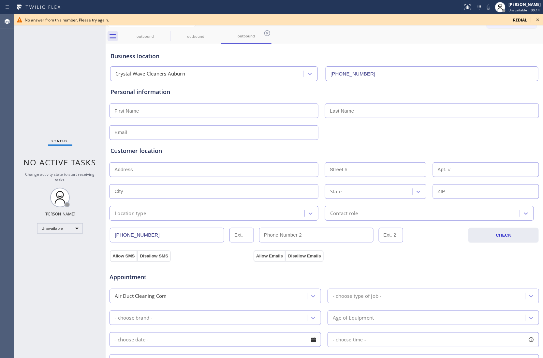
type input "[PHONE_NUMBER]"
click at [538, 18] on icon at bounding box center [538, 20] width 8 height 8
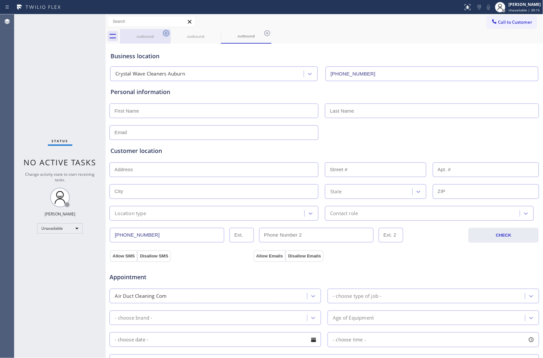
click at [166, 34] on icon at bounding box center [166, 33] width 8 height 8
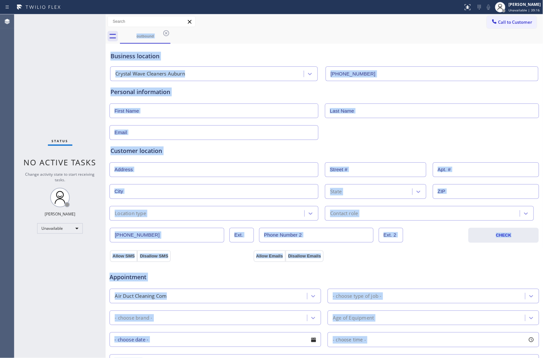
click at [166, 34] on div "outbound" at bounding box center [331, 36] width 423 height 15
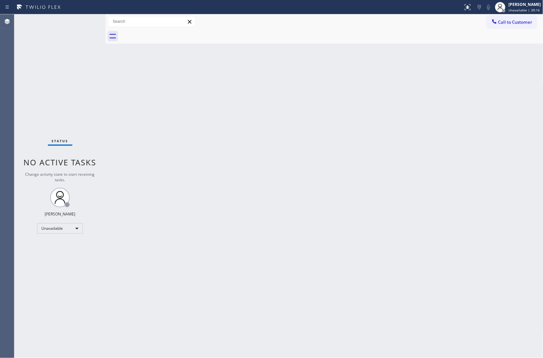
click at [500, 23] on span "Call to Customer" at bounding box center [515, 22] width 34 height 6
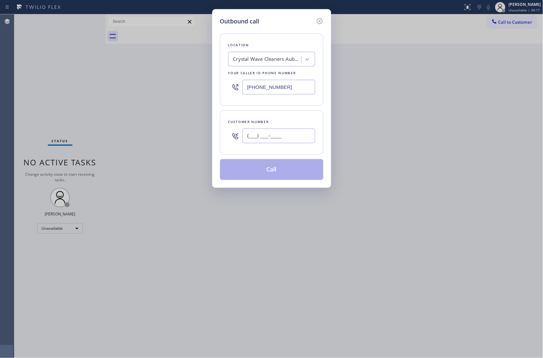
click at [256, 141] on input "(___) ___-____" at bounding box center [278, 136] width 73 height 15
paste input "323) 986-0040"
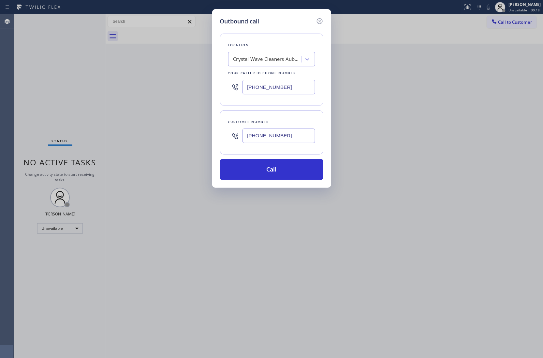
type input "[PHONE_NUMBER]"
click at [285, 89] on input "[PHONE_NUMBER]" at bounding box center [278, 87] width 73 height 15
paste input "760) 462-2559"
type input "[PHONE_NUMBER]"
click at [275, 169] on button "Call" at bounding box center [271, 169] width 103 height 21
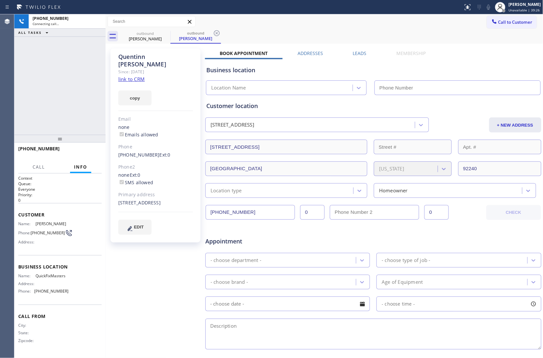
type input "[PHONE_NUMBER]"
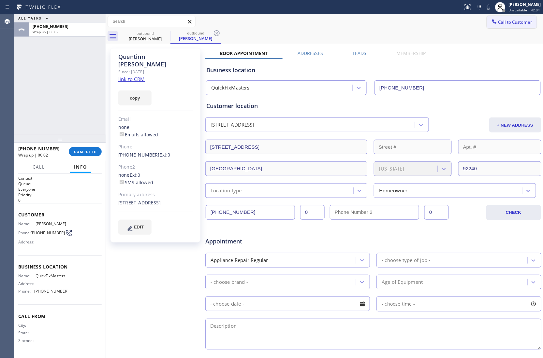
click at [502, 22] on span "Call to Customer" at bounding box center [515, 22] width 34 height 6
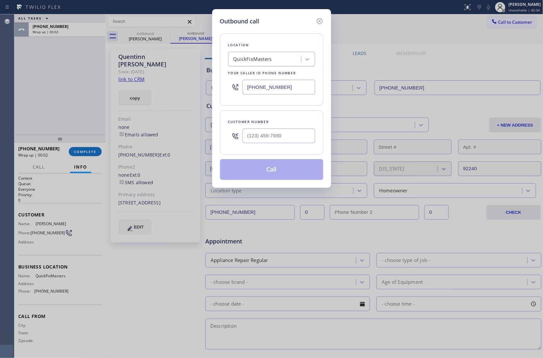
click at [300, 91] on input "[PHONE_NUMBER]" at bounding box center [278, 87] width 73 height 15
paste input "858) 800-3094"
type input "[PHONE_NUMBER]"
type input "(___) ___-____"
click at [292, 140] on input "(___) ___-____" at bounding box center [278, 136] width 73 height 15
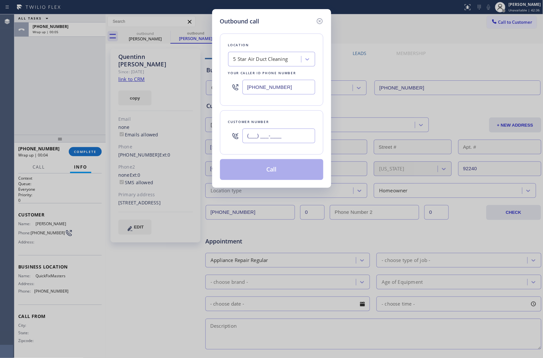
paste input "562) 922-9566"
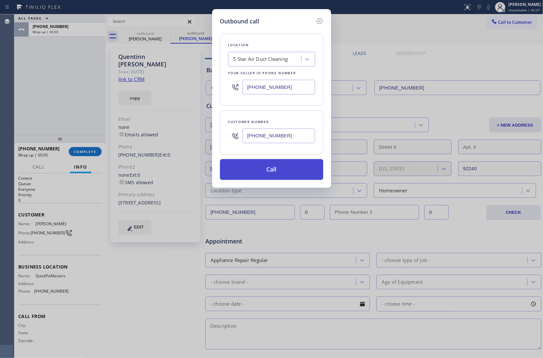
type input "[PHONE_NUMBER]"
click at [282, 175] on button "Call" at bounding box center [271, 169] width 103 height 21
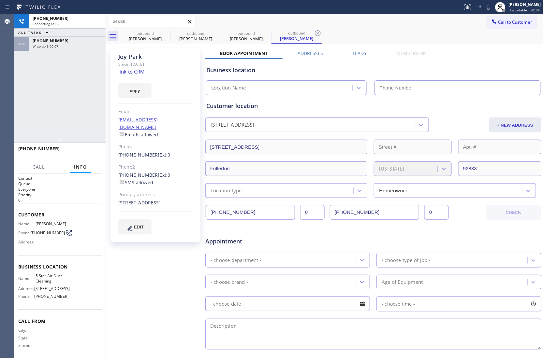
click at [134, 74] on link "link to CRM" at bounding box center [131, 71] width 26 height 7
type input "[PHONE_NUMBER]"
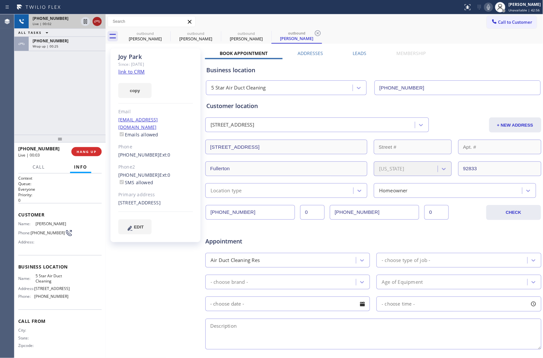
click at [96, 20] on icon at bounding box center [97, 22] width 8 height 8
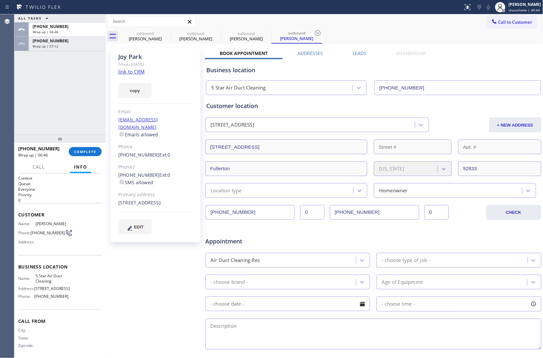
click at [505, 29] on div "outbound [PERSON_NAME] outbound [PERSON_NAME] outbound [PERSON_NAME] outbound […" at bounding box center [331, 36] width 423 height 15
click at [500, 24] on span "Call to Customer" at bounding box center [515, 22] width 34 height 6
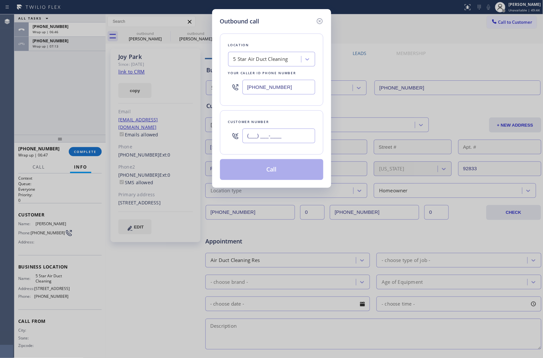
click at [274, 139] on input "(___) ___-____" at bounding box center [278, 136] width 73 height 15
paste input "760) 399-7040"
type input "[PHONE_NUMBER]"
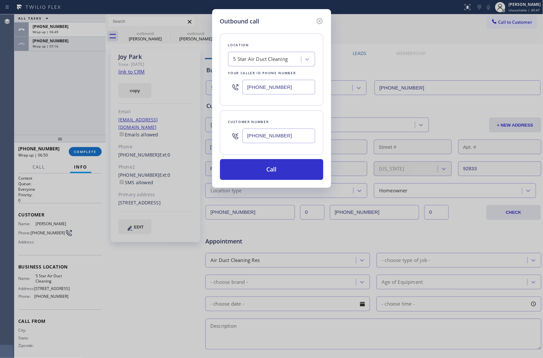
click at [274, 90] on input "[PHONE_NUMBER]" at bounding box center [278, 87] width 73 height 15
paste input "760) 452-3788"
type input "[PHONE_NUMBER]"
click at [285, 171] on button "Call" at bounding box center [271, 169] width 103 height 21
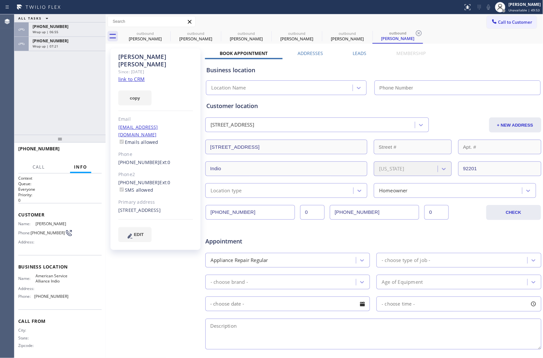
type input "[PHONE_NUMBER]"
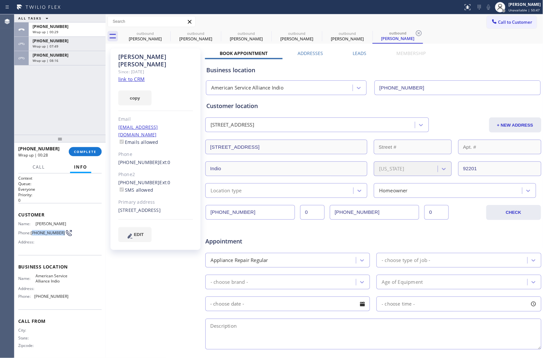
drag, startPoint x: 42, startPoint y: 238, endPoint x: 33, endPoint y: 233, distance: 11.1
click at [33, 233] on span "[PHONE_NUMBER]" at bounding box center [48, 233] width 34 height 5
copy span "760) 399-7040"
click at [498, 23] on span "Call to Customer" at bounding box center [515, 22] width 34 height 6
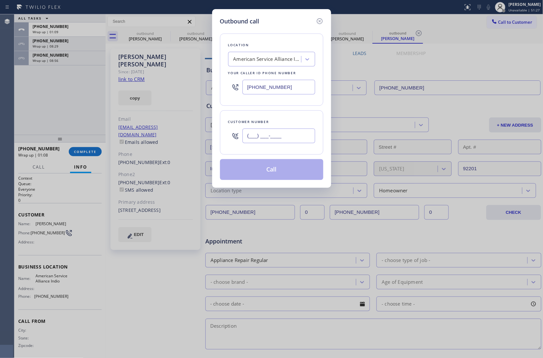
click at [265, 138] on input "(___) ___-____" at bounding box center [278, 136] width 73 height 15
paste input "714) 421-3874"
type input "[PHONE_NUMBER]"
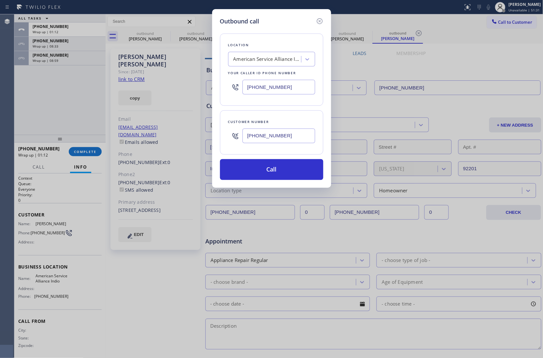
click at [275, 89] on input "[PHONE_NUMBER]" at bounding box center [278, 87] width 73 height 15
paste input "284-682"
type input "[PHONE_NUMBER]"
click at [304, 168] on button "Call" at bounding box center [271, 169] width 103 height 21
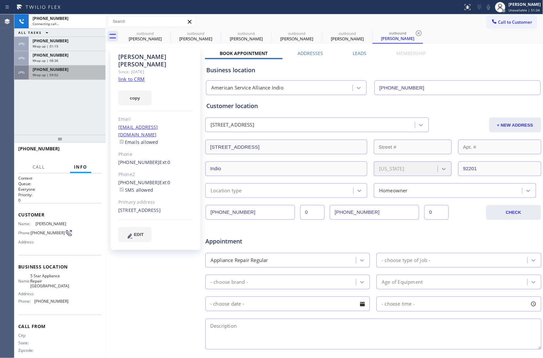
click at [55, 70] on span "[PHONE_NUMBER]" at bounding box center [51, 70] width 36 height 6
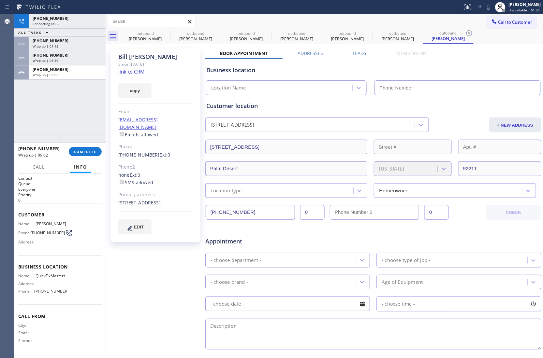
click at [55, 72] on span "[PHONE_NUMBER]" at bounding box center [51, 70] width 36 height 6
click at [93, 149] on button "COMPLETE" at bounding box center [85, 151] width 33 height 9
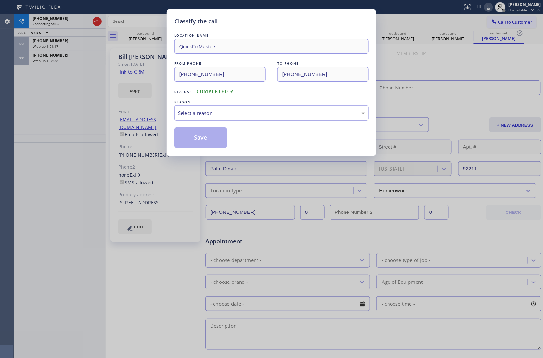
type input "[PHONE_NUMBER]"
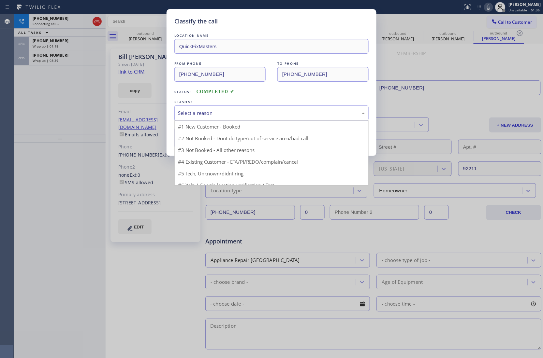
drag, startPoint x: 216, startPoint y: 113, endPoint x: 219, endPoint y: 118, distance: 5.3
click at [218, 116] on div "Select a reason" at bounding box center [271, 112] width 187 height 7
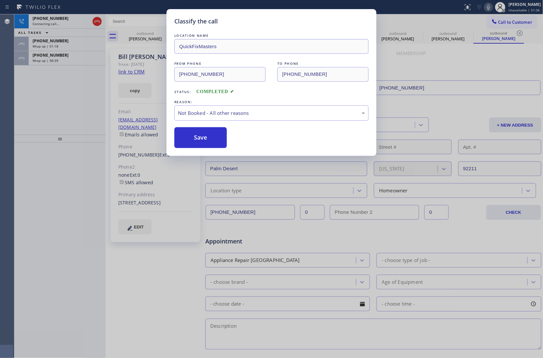
click at [213, 138] on button "Save" at bounding box center [200, 137] width 52 height 21
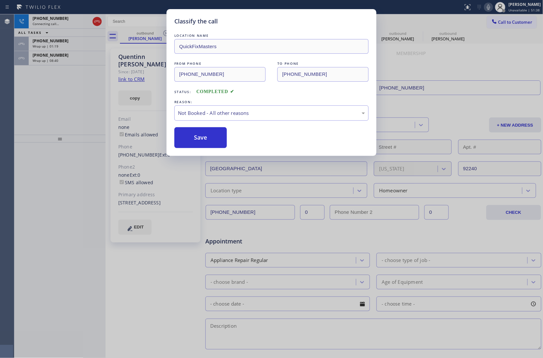
click at [61, 57] on div "[PHONE_NUMBER]" at bounding box center [67, 55] width 69 height 6
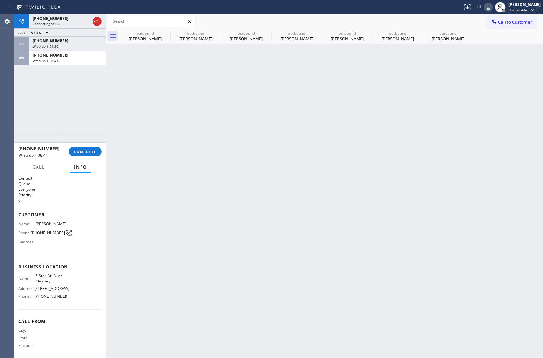
click at [61, 57] on div "[PHONE_NUMBER]" at bounding box center [67, 55] width 69 height 6
click at [81, 147] on button "COMPLETE" at bounding box center [85, 151] width 33 height 9
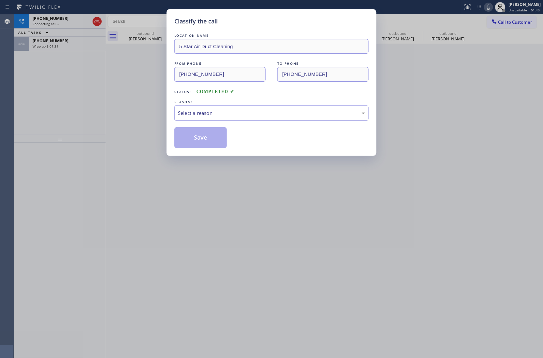
click at [213, 115] on div "Select a reason" at bounding box center [271, 112] width 187 height 7
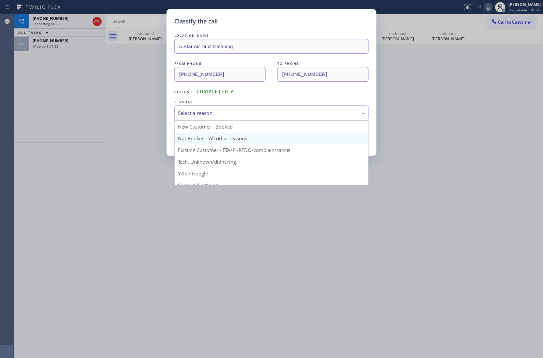
click at [209, 135] on button "Save" at bounding box center [200, 137] width 52 height 21
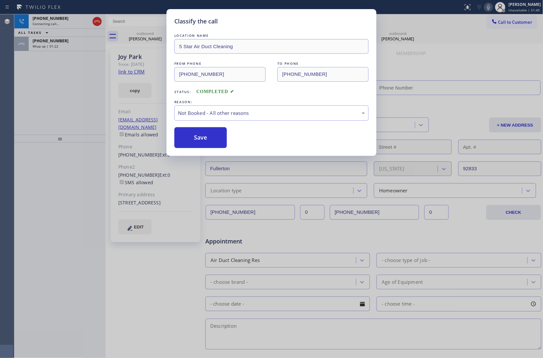
type input "[PHONE_NUMBER]"
click at [59, 46] on div "Wrap up | 01:23" at bounding box center [67, 46] width 69 height 5
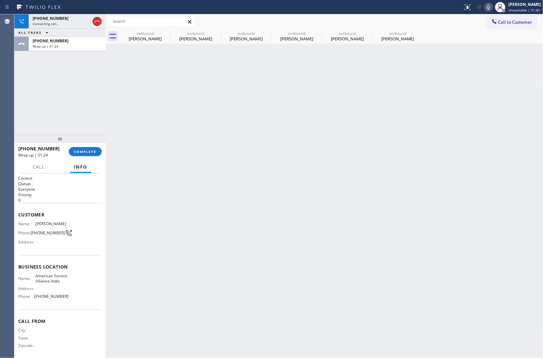
click at [59, 46] on div "Wrap up | 01:24" at bounding box center [67, 46] width 69 height 5
click at [94, 149] on button "COMPLETE" at bounding box center [85, 151] width 33 height 9
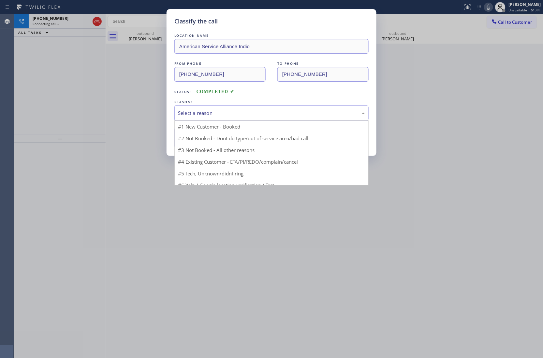
drag, startPoint x: 206, startPoint y: 113, endPoint x: 201, endPoint y: 132, distance: 19.9
click at [206, 113] on div "Select a reason" at bounding box center [271, 112] width 187 height 7
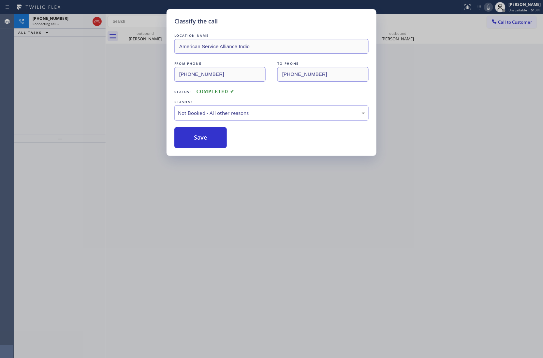
click at [200, 134] on button "Save" at bounding box center [200, 137] width 52 height 21
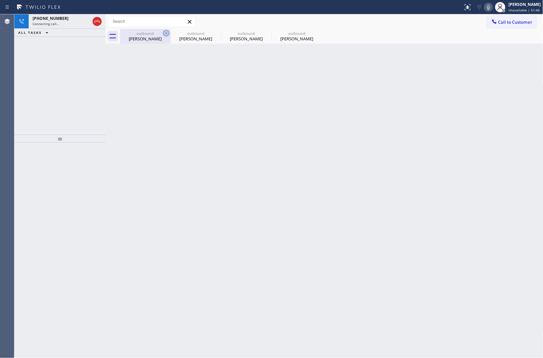
click at [167, 33] on icon at bounding box center [166, 33] width 8 height 8
click at [213, 33] on icon at bounding box center [217, 33] width 8 height 8
type input "[PHONE_NUMBER]"
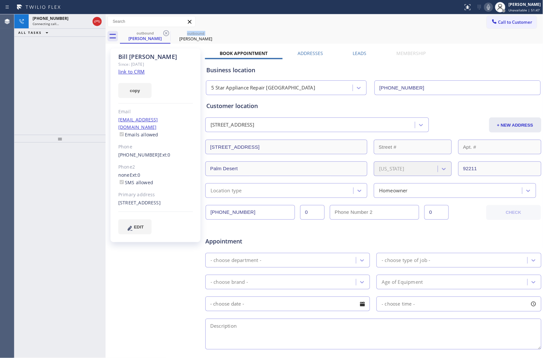
click at [167, 33] on icon at bounding box center [166, 33] width 8 height 8
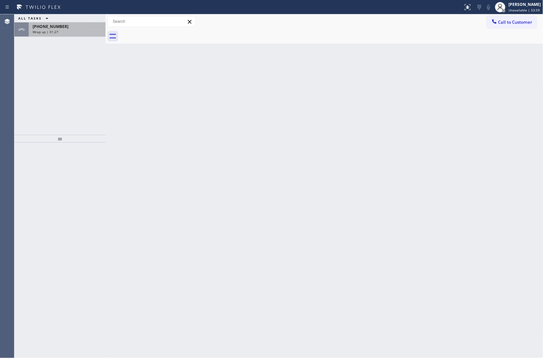
click at [74, 34] on div "[PHONE_NUMBER] Wrap up | 01:27" at bounding box center [66, 29] width 74 height 14
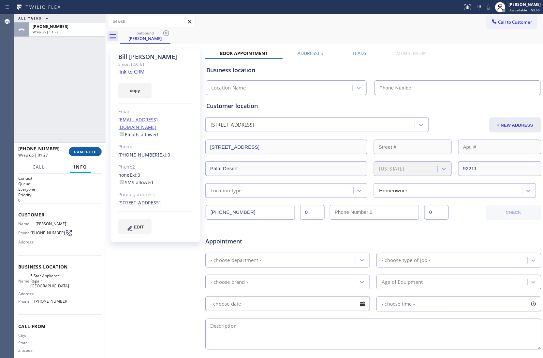
click at [97, 149] on button "COMPLETE" at bounding box center [85, 151] width 33 height 9
type input "[PHONE_NUMBER]"
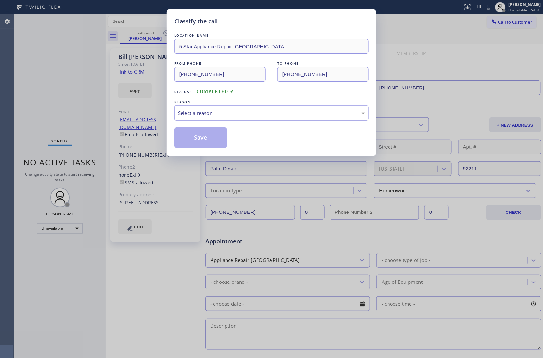
click at [261, 112] on div "Select a reason" at bounding box center [271, 112] width 187 height 7
click at [203, 136] on button "Save" at bounding box center [200, 137] width 52 height 21
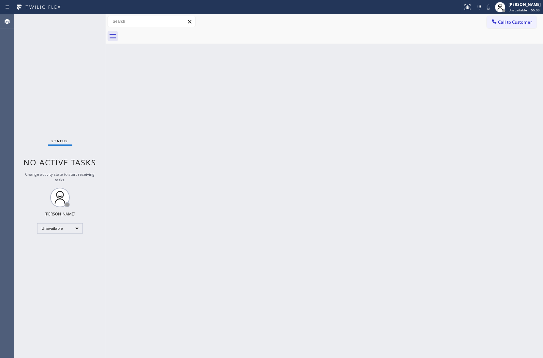
click at [29, 36] on div "Status No active tasks Change activity state to start receiving tasks. [PERSON_…" at bounding box center [59, 186] width 91 height 344
click at [499, 26] on button "Call to Customer" at bounding box center [512, 22] width 50 height 12
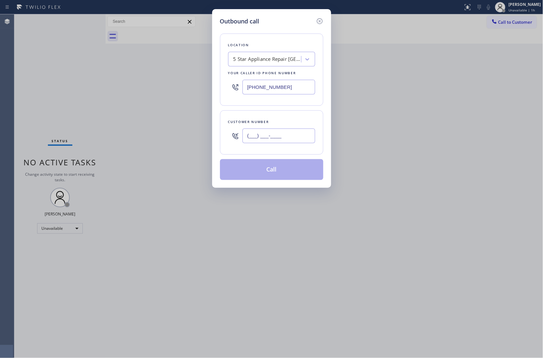
click at [270, 137] on input "(___) ___-____" at bounding box center [278, 136] width 73 height 15
paste input "714) 814-8090"
type input "[PHONE_NUMBER]"
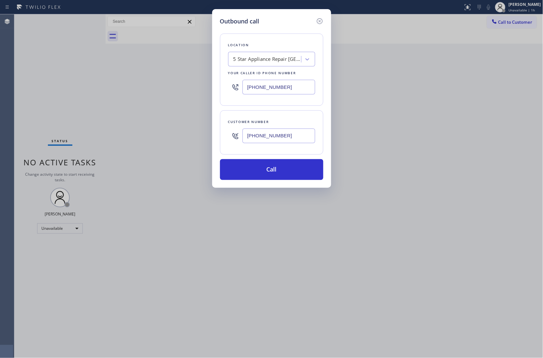
click at [31, 79] on div "Outbound call Location 5 Star Appliance Repair [GEOGRAPHIC_DATA] Your caller id…" at bounding box center [271, 179] width 543 height 358
click at [245, 67] on div "Location 5 Star Appliance Repair [GEOGRAPHIC_DATA] Your caller id phone number …" at bounding box center [271, 70] width 103 height 72
paste input "Thermador Appliance Repair Zone [GEOGRAPHIC_DATA]"
type input "Thermador Appliance Repair Zone [GEOGRAPHIC_DATA]"
click at [254, 74] on div "Thermador Appliance Repair Zone [GEOGRAPHIC_DATA]" at bounding box center [271, 76] width 87 height 18
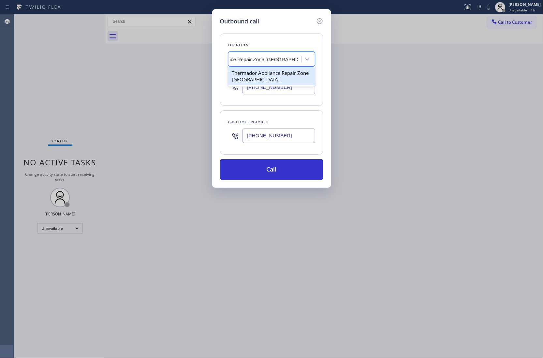
type input "[PHONE_NUMBER]"
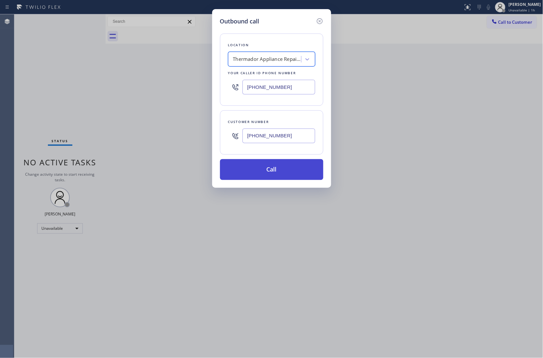
click at [282, 175] on button "Call" at bounding box center [271, 169] width 103 height 21
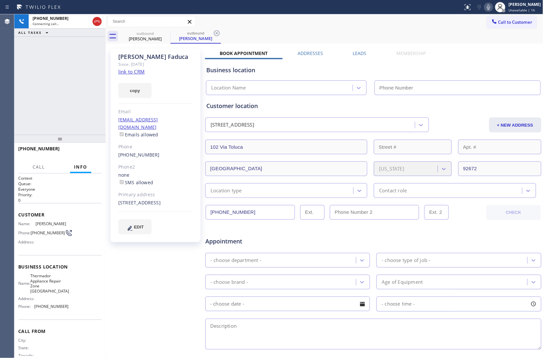
type input "[PHONE_NUMBER]"
click at [137, 71] on link "link to CRM" at bounding box center [131, 71] width 26 height 7
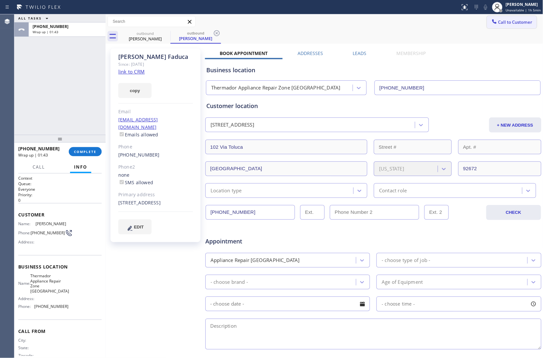
drag, startPoint x: 496, startPoint y: 22, endPoint x: 435, endPoint y: 49, distance: 66.4
click at [490, 25] on button "Call to Customer" at bounding box center [512, 22] width 50 height 12
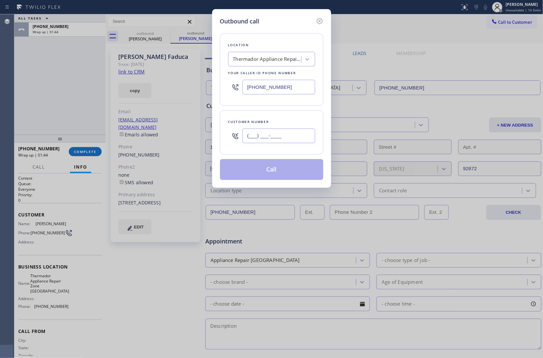
click at [295, 142] on input "(___) ___-____" at bounding box center [278, 136] width 73 height 15
paste input "773) 417-5706"
type input "[PHONE_NUMBER]"
click at [257, 67] on div "Location Thermador Appliance Repair Zone [GEOGRAPHIC_DATA] Your caller id phone…" at bounding box center [271, 70] width 103 height 72
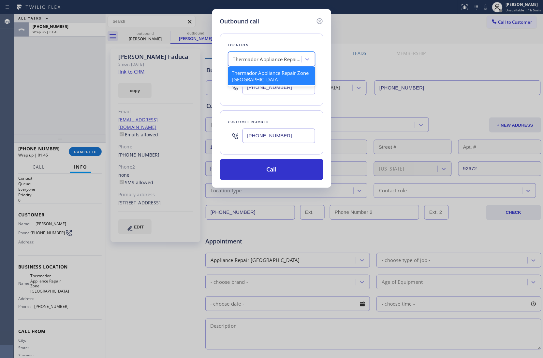
click at [252, 61] on div "Thermador Appliance Repair Zone [GEOGRAPHIC_DATA]" at bounding box center [267, 59] width 68 height 7
type input "5 Star Appliance Re"
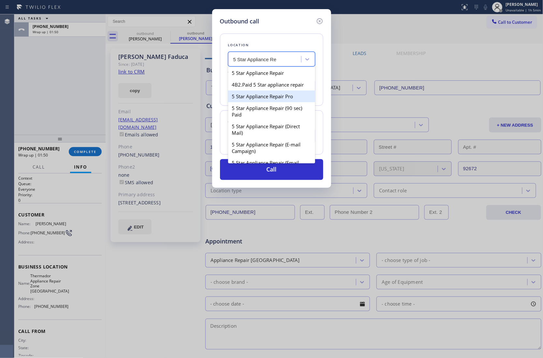
click at [262, 102] on div "5 Star Appliance Repair Pro" at bounding box center [271, 97] width 87 height 12
type input "[PHONE_NUMBER]"
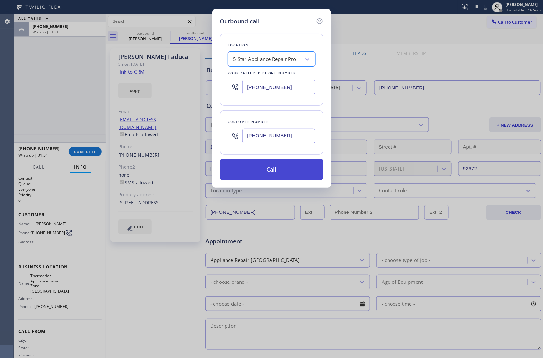
click at [258, 170] on button "Call" at bounding box center [271, 169] width 103 height 21
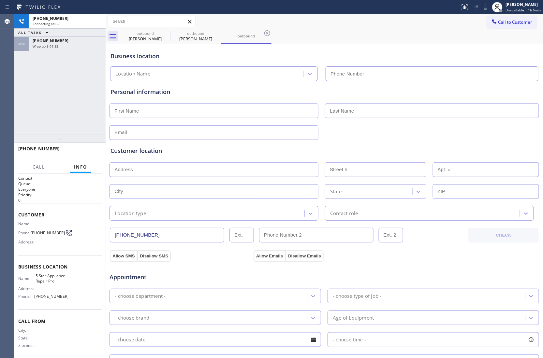
type input "[PHONE_NUMBER]"
click at [16, 99] on div "[PHONE_NUMBER] Connecting call… ALL TASKS ALL TASKS ACTIVE TASKS TASKS IN WRAP …" at bounding box center [59, 74] width 91 height 121
drag, startPoint x: 88, startPoint y: 153, endPoint x: 70, endPoint y: 97, distance: 58.9
click at [70, 97] on div "[PHONE_NUMBER] Live | 00:06 ALL TASKS ALL TASKS ACTIVE TASKS TASKS IN WRAP UP […" at bounding box center [59, 186] width 91 height 344
click at [68, 95] on div "[PHONE_NUMBER] Live | 00:06 ALL TASKS ALL TASKS ACTIVE TASKS TASKS IN WRAP UP […" at bounding box center [59, 74] width 91 height 121
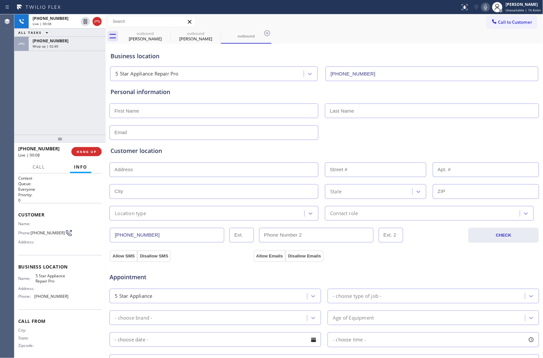
drag, startPoint x: 16, startPoint y: 71, endPoint x: 55, endPoint y: 103, distance: 50.9
click at [16, 71] on div "[PHONE_NUMBER] Live | 00:08 ALL TASKS ALL TASKS ACTIVE TASKS TASKS IN WRAP UP […" at bounding box center [59, 74] width 91 height 121
drag, startPoint x: 23, startPoint y: 89, endPoint x: 105, endPoint y: 63, distance: 85.5
click at [23, 89] on div "[PHONE_NUMBER] Live | 00:24 ALL TASKS ALL TASKS ACTIVE TASKS TASKS IN WRAP UP […" at bounding box center [59, 74] width 91 height 121
click at [97, 21] on icon at bounding box center [97, 22] width 6 height 2
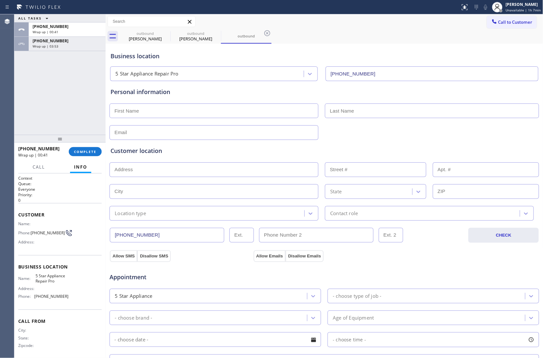
drag, startPoint x: 494, startPoint y: 22, endPoint x: 317, endPoint y: 124, distance: 204.5
click at [498, 24] on span "Call to Customer" at bounding box center [515, 22] width 34 height 6
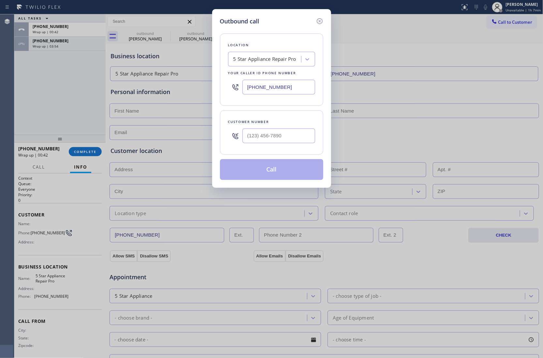
click at [283, 85] on input "[PHONE_NUMBER]" at bounding box center [278, 87] width 73 height 15
paste input "55) 731-4952"
type input "[PHONE_NUMBER]"
type input "(___) ___-____"
click at [263, 131] on input "text" at bounding box center [278, 136] width 73 height 15
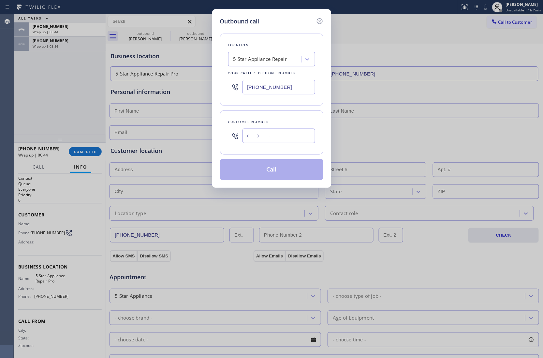
paste input "855) 731-4952"
type input "[PHONE_NUMBER]"
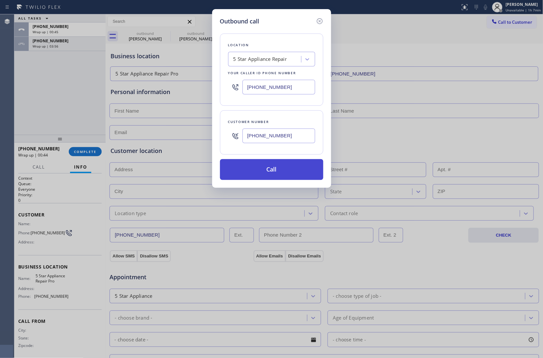
click at [277, 173] on button "Call" at bounding box center [271, 169] width 103 height 21
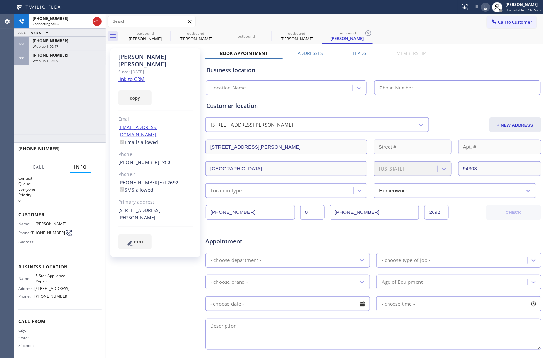
click at [132, 76] on link "link to CRM" at bounding box center [131, 79] width 26 height 7
type input "[PHONE_NUMBER]"
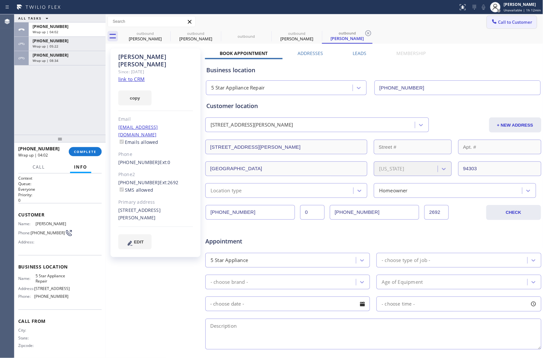
click at [504, 20] on span "Call to Customer" at bounding box center [515, 22] width 34 height 6
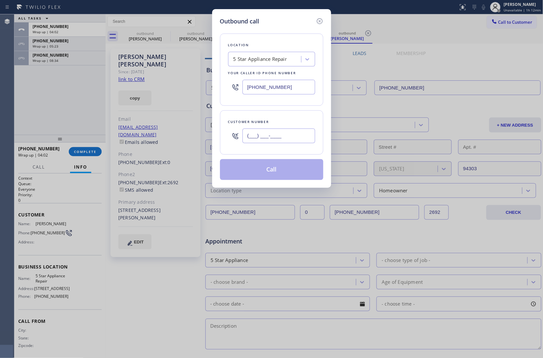
click at [294, 138] on input "(___) ___-____" at bounding box center [278, 136] width 73 height 15
paste input "602) 935-9969"
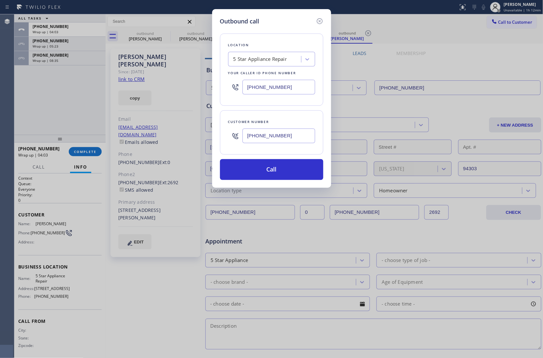
type input "[PHONE_NUMBER]"
click at [265, 89] on input "[PHONE_NUMBER]" at bounding box center [278, 87] width 73 height 15
paste input "602) 755-6017"
type input "[PHONE_NUMBER]"
click at [274, 171] on button "Call" at bounding box center [271, 169] width 103 height 21
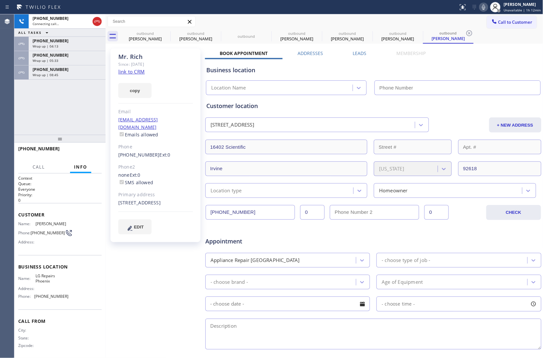
type input "[PHONE_NUMBER]"
click at [18, 121] on div "[PHONE_NUMBER] Connecting call… ALL TASKS ALL TASKS ACTIVE TASKS TASKS IN WRAP …" at bounding box center [59, 74] width 91 height 121
click at [28, 113] on div "ALL TASKS ALL TASKS ACTIVE TASKS TASKS IN WRAP UP [PHONE_NUMBER] Wrap up | 00:1…" at bounding box center [59, 74] width 91 height 121
click at [498, 24] on span "Call to Customer" at bounding box center [515, 22] width 34 height 6
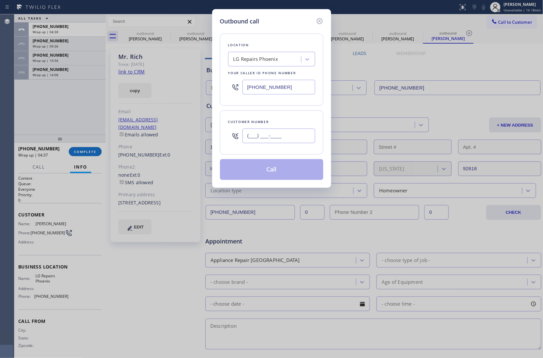
drag, startPoint x: 286, startPoint y: 137, endPoint x: 420, endPoint y: 3, distance: 189.4
click at [288, 132] on input "(___) ___-____" at bounding box center [278, 136] width 73 height 15
paste input "954) 805-0004"
type input "[PHONE_NUMBER]"
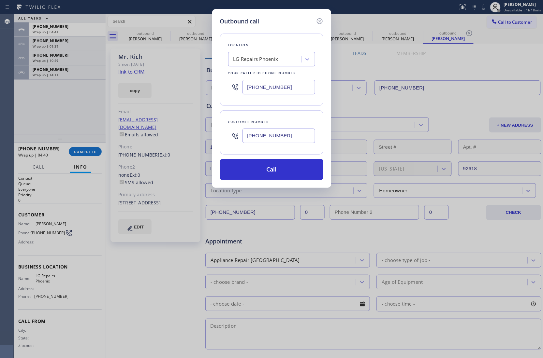
click at [269, 89] on input "[PHONE_NUMBER]" at bounding box center [278, 87] width 73 height 15
paste input "866) 429-1288"
type input "[PHONE_NUMBER]"
click at [269, 168] on button "Call" at bounding box center [271, 169] width 103 height 21
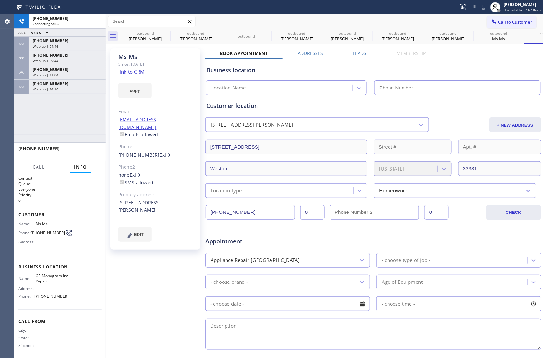
type input "[PHONE_NUMBER]"
click at [28, 111] on div "[PHONE_NUMBER] Connecting call… ALL TASKS ALL TASKS ACTIVE TASKS TASKS IN WRAP …" at bounding box center [59, 74] width 91 height 121
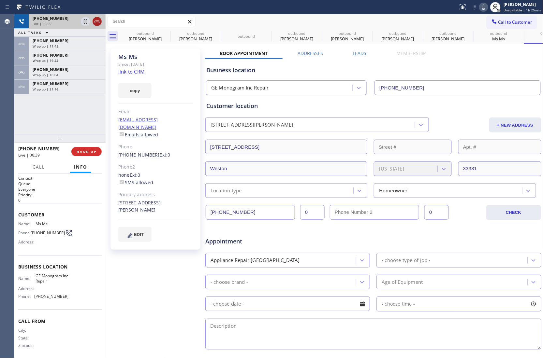
click at [97, 22] on icon at bounding box center [97, 22] width 8 height 8
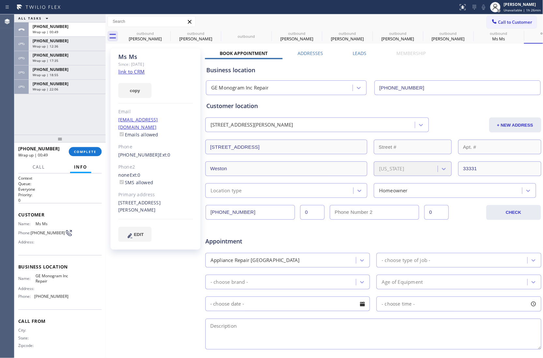
click at [135, 72] on link "link to CRM" at bounding box center [131, 71] width 26 height 7
drag, startPoint x: 51, startPoint y: 285, endPoint x: 35, endPoint y: 279, distance: 17.9
click at [36, 279] on span "GE Monogram Inc Repair" at bounding box center [52, 279] width 33 height 10
copy span "GE Monogram Inc Repair"
drag, startPoint x: 506, startPoint y: 19, endPoint x: 501, endPoint y: 25, distance: 7.6
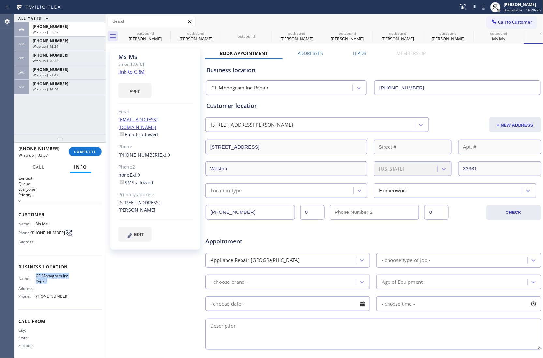
click at [506, 20] on span "Call to Customer" at bounding box center [515, 22] width 34 height 6
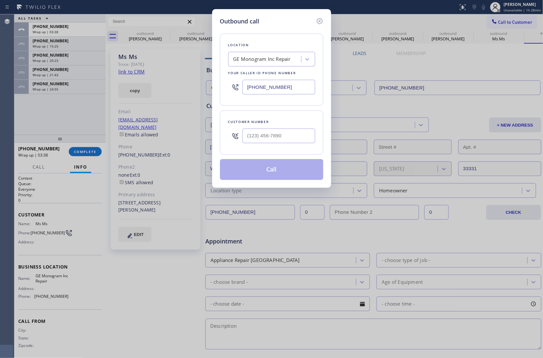
click at [284, 89] on input "[PHONE_NUMBER]" at bounding box center [278, 87] width 73 height 15
paste input "562) 489-9480"
type input "[PHONE_NUMBER]"
type input "(___) ___-____"
click at [295, 137] on input "(___) ___-____" at bounding box center [278, 136] width 73 height 15
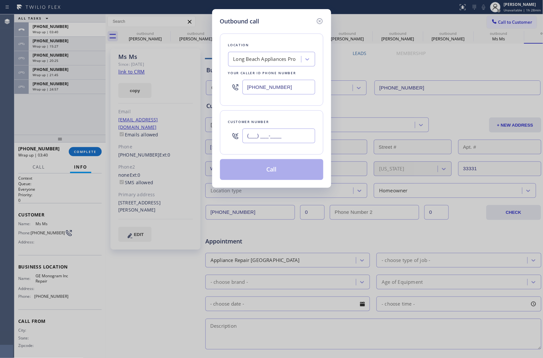
paste input "213) 706-5332"
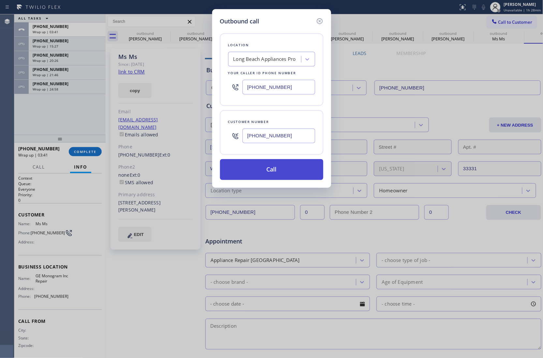
type input "[PHONE_NUMBER]"
click at [281, 173] on button "Call" at bounding box center [271, 169] width 103 height 21
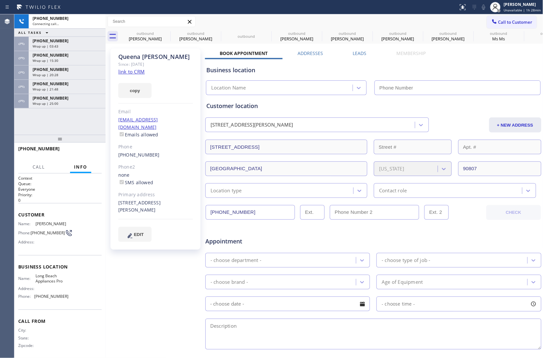
click at [136, 73] on link "link to CRM" at bounding box center [131, 71] width 26 height 7
type input "[PHONE_NUMBER]"
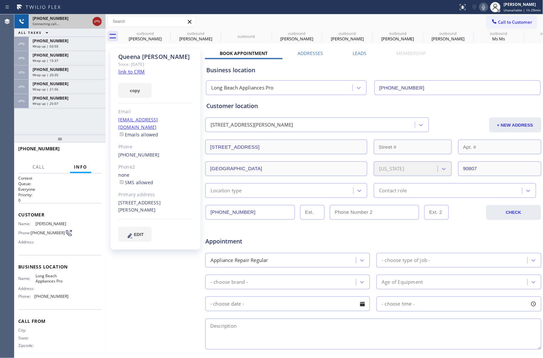
click at [98, 20] on icon at bounding box center [97, 22] width 8 height 8
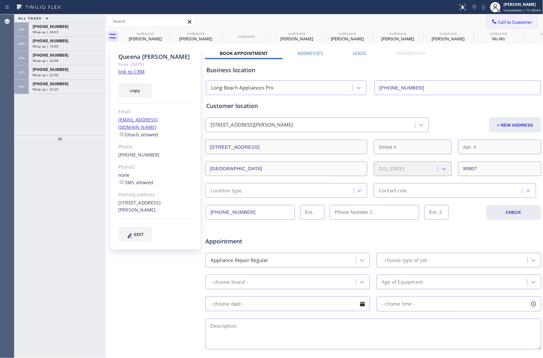
click at [501, 17] on button "Call to Customer" at bounding box center [512, 22] width 50 height 12
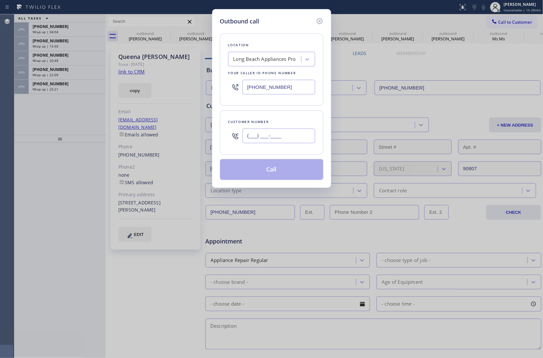
click at [275, 138] on input "(___) ___-____" at bounding box center [278, 136] width 73 height 15
paste input "213) 706-5332"
type input "[PHONE_NUMBER]"
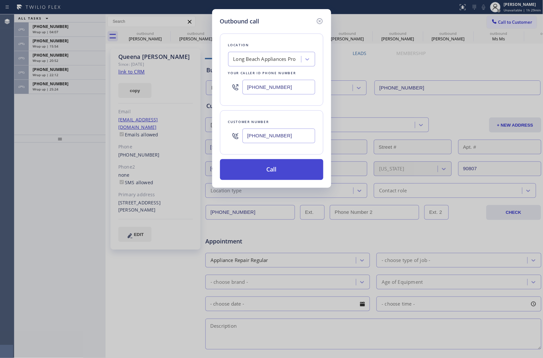
click at [262, 175] on button "Call" at bounding box center [271, 169] width 103 height 21
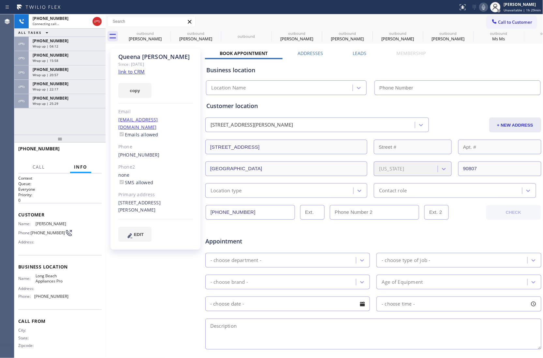
type input "[PHONE_NUMBER]"
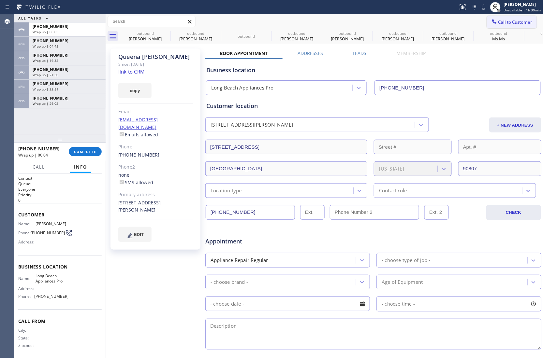
click at [514, 21] on span "Call to Customer" at bounding box center [515, 22] width 34 height 6
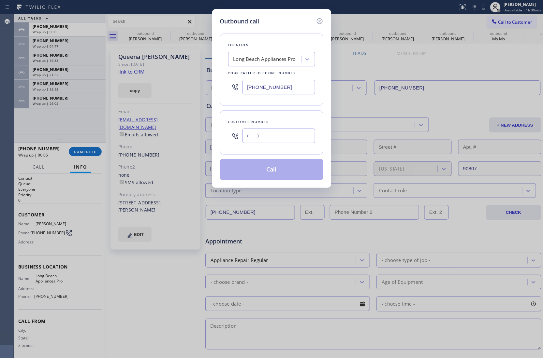
click at [283, 142] on input "(___) ___-____" at bounding box center [278, 136] width 73 height 15
paste input "213) 706-5332"
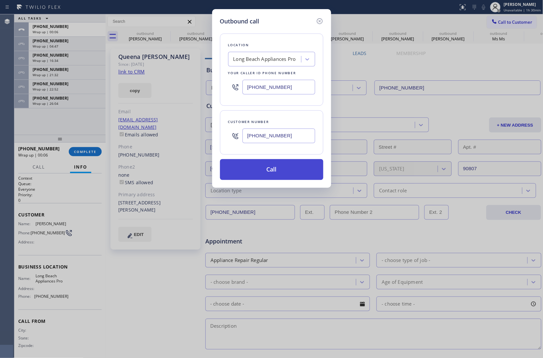
type input "[PHONE_NUMBER]"
click at [278, 173] on button "Call" at bounding box center [271, 169] width 103 height 21
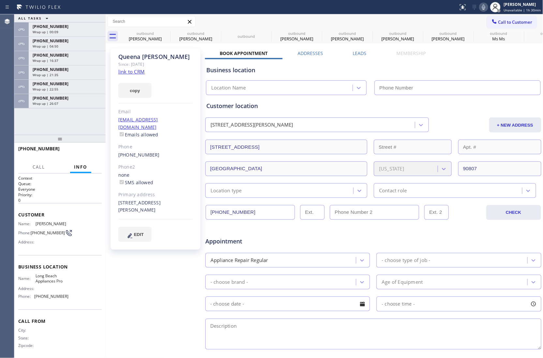
type input "[PHONE_NUMBER]"
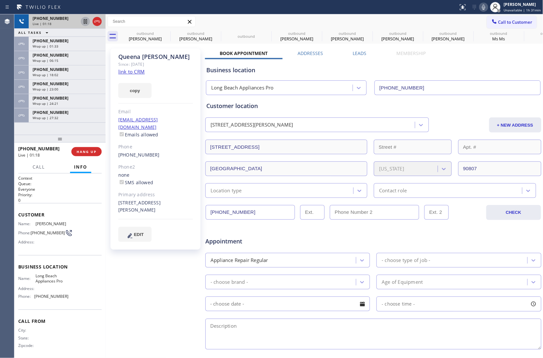
click at [85, 22] on icon at bounding box center [85, 22] width 8 height 8
click at [485, 7] on icon at bounding box center [484, 7] width 8 height 8
click at [16, 135] on div at bounding box center [59, 139] width 91 height 8
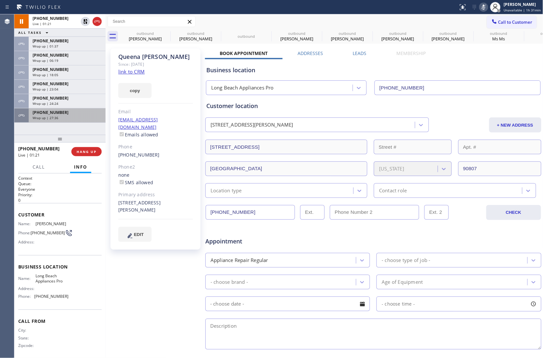
click at [57, 112] on span "[PHONE_NUMBER]" at bounding box center [51, 113] width 36 height 6
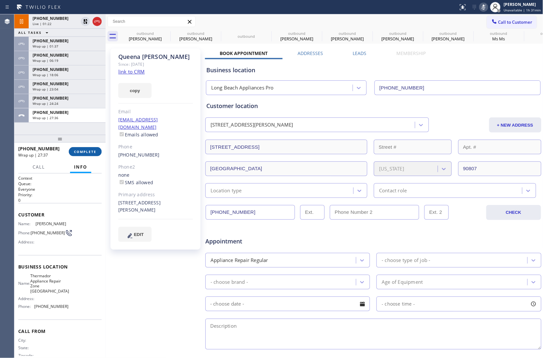
click at [88, 150] on span "COMPLETE" at bounding box center [85, 152] width 22 height 5
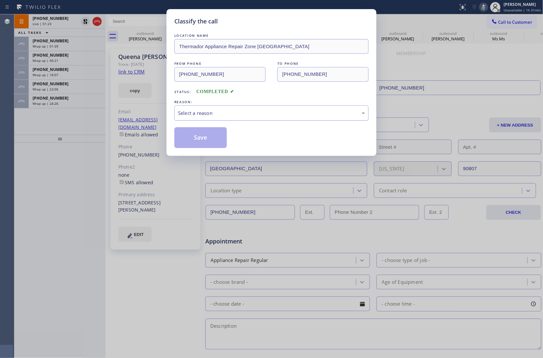
click at [200, 115] on div "Select a reason" at bounding box center [271, 112] width 187 height 7
click at [202, 141] on button "Save" at bounding box center [200, 137] width 52 height 21
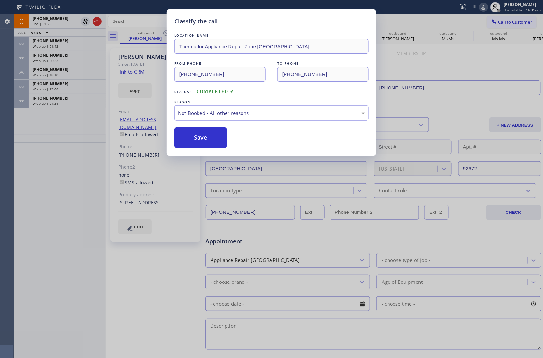
click at [55, 102] on div "Classify the call LOCATION NAME Thermador Appliance Repair Zone [GEOGRAPHIC_DAT…" at bounding box center [271, 179] width 543 height 358
click at [55, 102] on div "Classify the call LOCATION NAME Most Honest Appliance Repair Cathedral City FRO…" at bounding box center [278, 186] width 528 height 344
click at [55, 102] on span "Wrap up | 24:29" at bounding box center [46, 103] width 26 height 5
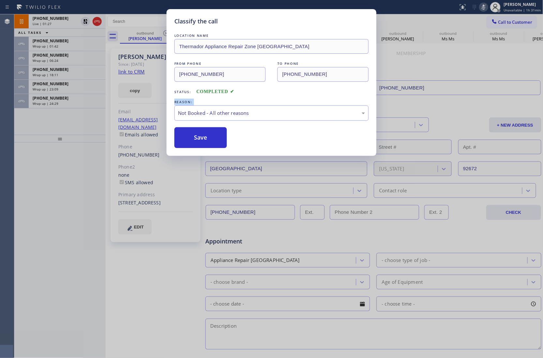
click at [55, 102] on span "Wrap up | 24:29" at bounding box center [46, 103] width 26 height 5
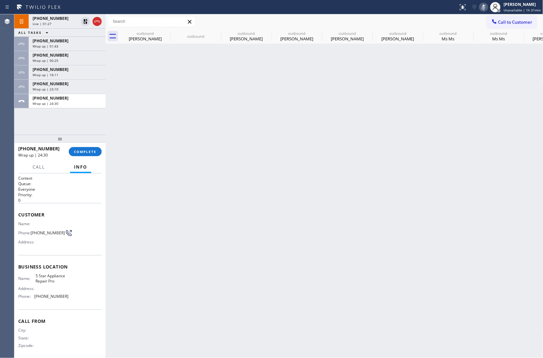
click at [55, 102] on span "Wrap up | 24:30" at bounding box center [46, 103] width 26 height 5
click at [55, 102] on span "Wrap up | 24:31" at bounding box center [46, 103] width 26 height 5
click at [85, 141] on div at bounding box center [59, 139] width 91 height 8
click at [85, 149] on button "COMPLETE" at bounding box center [85, 151] width 33 height 9
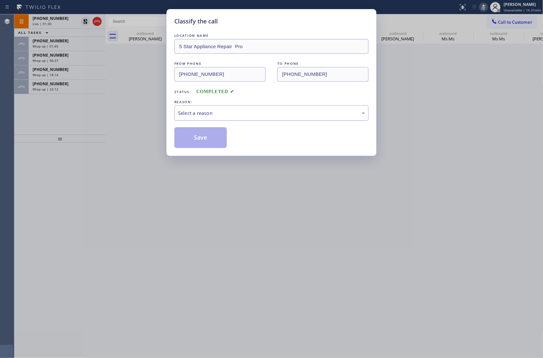
click at [217, 114] on div "Select a reason" at bounding box center [271, 112] width 187 height 7
click at [209, 141] on button "Save" at bounding box center [200, 137] width 52 height 21
type input "[PHONE_NUMBER]"
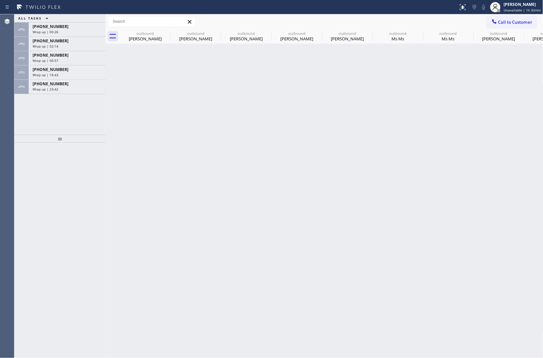
click at [23, 120] on div "ALL TASKS ALL TASKS ACTIVE TASKS TASKS IN WRAP UP [PHONE_NUMBER] Wrap up | 00:2…" at bounding box center [59, 74] width 91 height 121
click at [60, 86] on div "[PHONE_NUMBER]" at bounding box center [67, 84] width 69 height 6
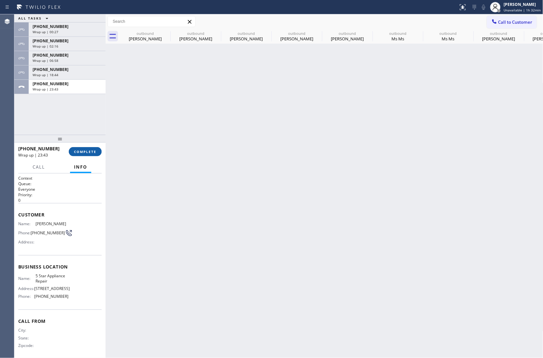
click at [79, 148] on button "COMPLETE" at bounding box center [85, 151] width 33 height 9
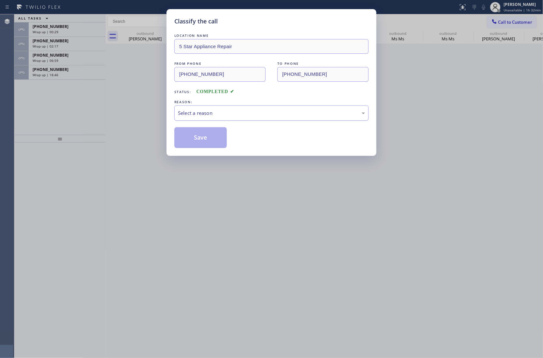
click at [218, 114] on div "Select a reason" at bounding box center [271, 112] width 187 height 7
click at [206, 137] on button "Save" at bounding box center [200, 137] width 52 height 21
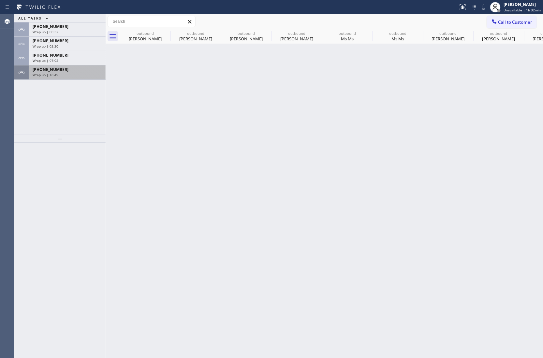
click at [81, 72] on div "[PHONE_NUMBER]" at bounding box center [67, 70] width 69 height 6
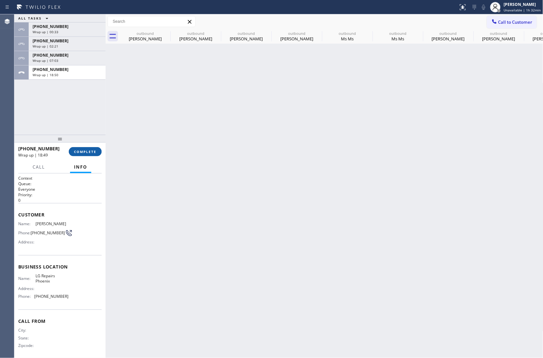
click at [83, 152] on span "COMPLETE" at bounding box center [85, 152] width 22 height 5
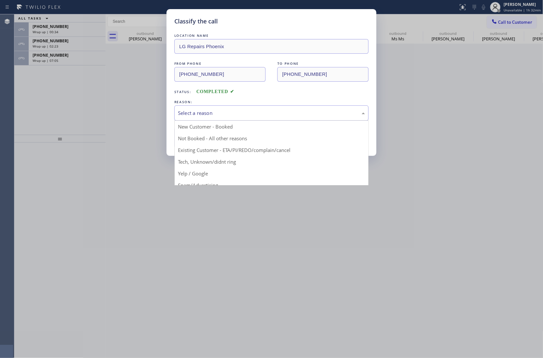
click at [206, 111] on div "Select a reason" at bounding box center [271, 112] width 187 height 7
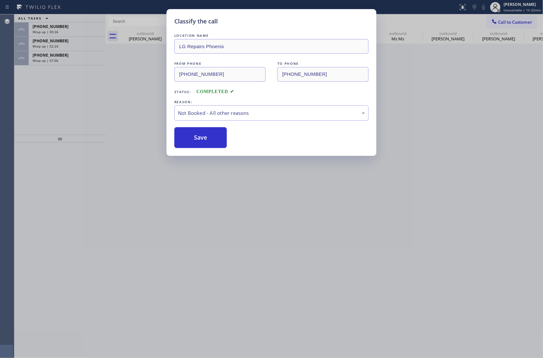
click at [203, 139] on button "Save" at bounding box center [200, 137] width 52 height 21
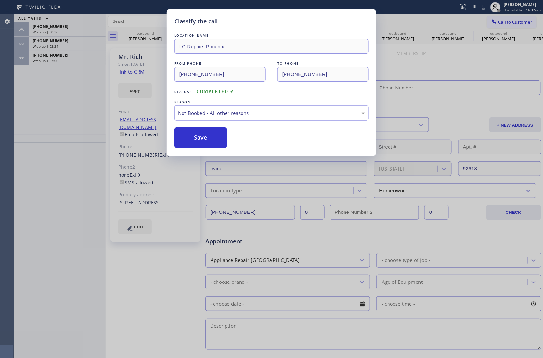
type input "[PHONE_NUMBER]"
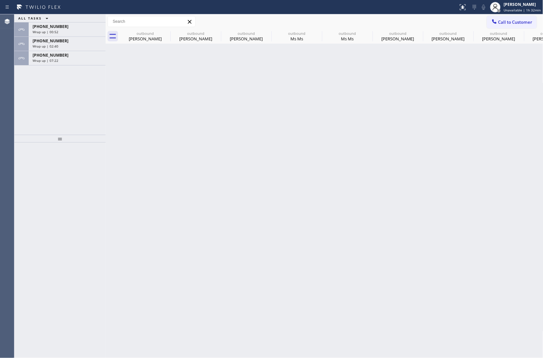
click at [22, 76] on div "ALL TASKS ALL TASKS ACTIVE TASKS TASKS IN WRAP UP [PHONE_NUMBER] Wrap up | 00:5…" at bounding box center [59, 74] width 91 height 121
click at [37, 62] on span "Wrap up | 07:22" at bounding box center [46, 60] width 26 height 5
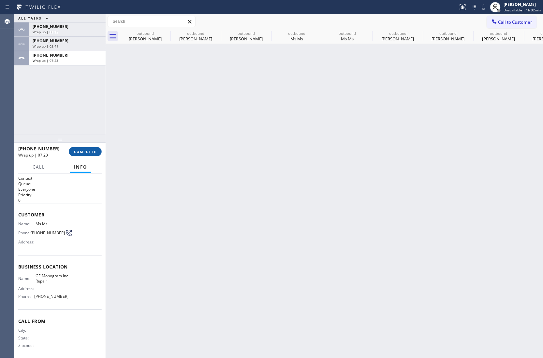
click at [84, 150] on span "COMPLETE" at bounding box center [85, 152] width 22 height 5
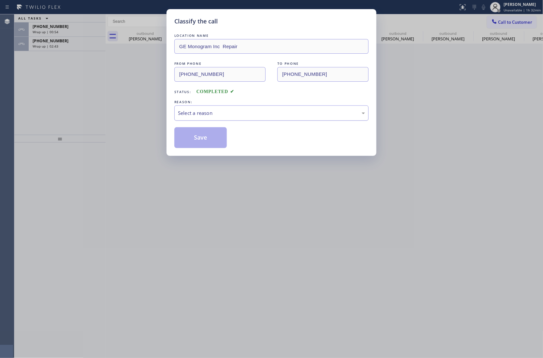
click at [213, 115] on div "Select a reason" at bounding box center [271, 112] width 187 height 7
click at [205, 138] on button "Save" at bounding box center [200, 137] width 52 height 21
type input "[PHONE_NUMBER]"
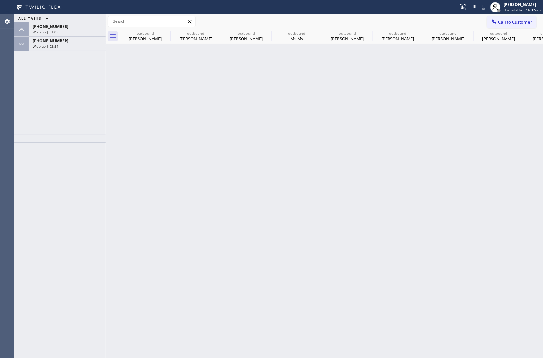
click at [15, 72] on div "ALL TASKS ALL TASKS ACTIVE TASKS TASKS IN WRAP UP [PHONE_NUMBER] Wrap up | 01:0…" at bounding box center [59, 74] width 91 height 121
click at [48, 31] on span "Wrap up | 01:05" at bounding box center [46, 32] width 26 height 5
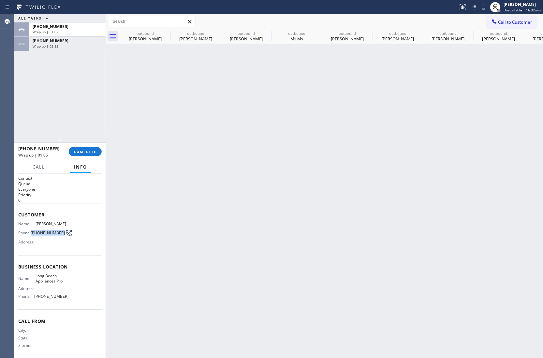
drag, startPoint x: 43, startPoint y: 236, endPoint x: 32, endPoint y: 232, distance: 11.9
click at [32, 232] on span "[PHONE_NUMBER]" at bounding box center [48, 233] width 34 height 5
copy span "[PHONE_NUMBER]"
click at [517, 21] on span "Call to Customer" at bounding box center [515, 22] width 34 height 6
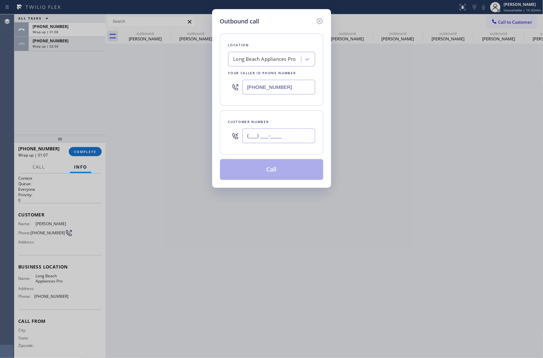
click at [274, 138] on input "(___) ___-____" at bounding box center [278, 136] width 73 height 15
paste input "213) 706-5332"
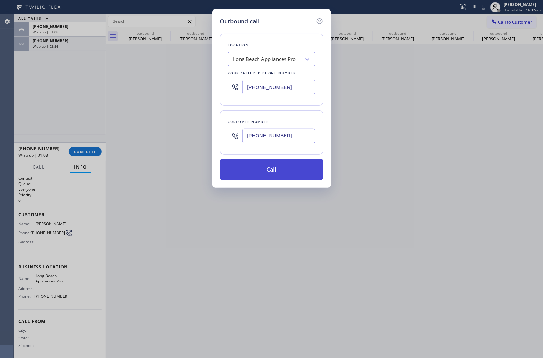
type input "[PHONE_NUMBER]"
drag, startPoint x: 279, startPoint y: 175, endPoint x: 295, endPoint y: 179, distance: 16.4
click at [279, 175] on button "Call" at bounding box center [271, 169] width 103 height 21
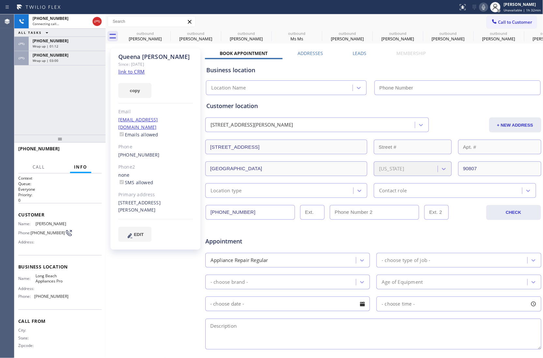
type input "[PHONE_NUMBER]"
click at [13, 93] on div "Agent Desktop" at bounding box center [7, 186] width 14 height 344
click at [22, 108] on div "[PHONE_NUMBER] Live | 00:02 ALL TASKS ALL TASKS ACTIVE TASKS TASKS IN WRAP UP […" at bounding box center [59, 74] width 91 height 121
click at [9, 101] on div "Agent Desktop" at bounding box center [7, 186] width 14 height 344
click at [15, 95] on div "[PHONE_NUMBER] Live | 01:07 ALL TASKS ALL TASKS ACTIVE TASKS TASKS IN WRAP UP […" at bounding box center [59, 74] width 91 height 121
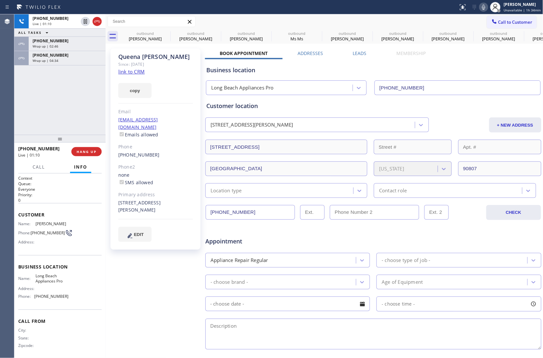
click at [483, 8] on icon at bounding box center [484, 7] width 8 height 8
click at [13, 111] on div "Agent Desktop" at bounding box center [7, 186] width 14 height 344
drag, startPoint x: 12, startPoint y: 107, endPoint x: 255, endPoint y: 70, distance: 245.3
click at [23, 104] on div "Agent Desktop Classify the call LOCATION NAME Most Honest Appliance Repair Cath…" at bounding box center [271, 186] width 543 height 344
click at [487, 6] on icon at bounding box center [484, 7] width 8 height 8
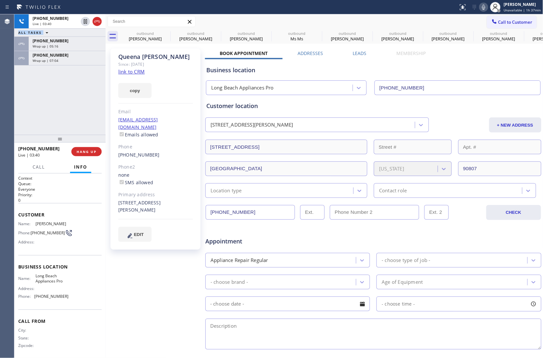
click at [17, 100] on div "[PHONE_NUMBER] Live | 03:40 ALL TASKS ALL TASKS ACTIVE TASKS TASKS IN WRAP UP […" at bounding box center [59, 74] width 91 height 121
click at [15, 103] on div "[PHONE_NUMBER] Live | 03:45 ALL TASKS ALL TASKS ACTIVE TASKS TASKS IN WRAP UP […" at bounding box center [59, 74] width 91 height 121
click at [13, 90] on div "Agent Desktop" at bounding box center [7, 186] width 14 height 344
click at [484, 9] on icon at bounding box center [484, 7] width 8 height 8
drag, startPoint x: 15, startPoint y: 94, endPoint x: 33, endPoint y: 92, distance: 18.4
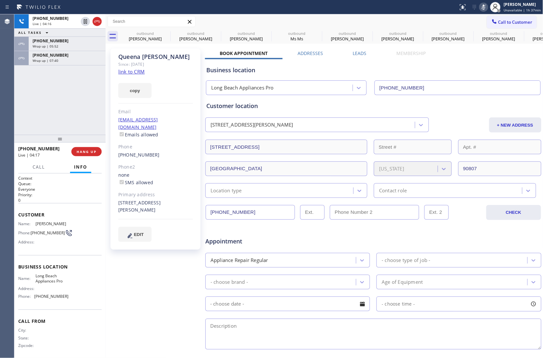
click at [21, 93] on div "[PHONE_NUMBER] Live | 04:16 ALL TASKS ALL TASKS ACTIVE TASKS TASKS IN WRAP UP […" at bounding box center [59, 74] width 91 height 121
click at [487, 7] on icon at bounding box center [484, 7] width 8 height 8
click at [28, 104] on div "[PHONE_NUMBER] Live | 04:26 ALL TASKS ALL TASKS ACTIVE TASKS TASKS IN WRAP UP […" at bounding box center [59, 74] width 91 height 121
drag, startPoint x: 145, startPoint y: 196, endPoint x: 172, endPoint y: 200, distance: 28.0
click at [172, 200] on div "[STREET_ADDRESS][PERSON_NAME]" at bounding box center [155, 206] width 75 height 15
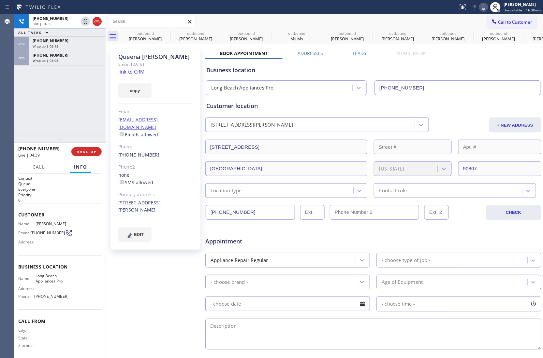
click at [137, 69] on link "link to CRM" at bounding box center [131, 71] width 26 height 7
click at [86, 153] on span "COMPLETE" at bounding box center [85, 152] width 22 height 5
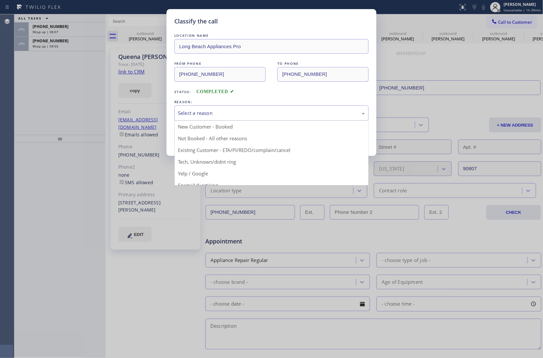
click at [199, 115] on div "Select a reason" at bounding box center [271, 112] width 187 height 7
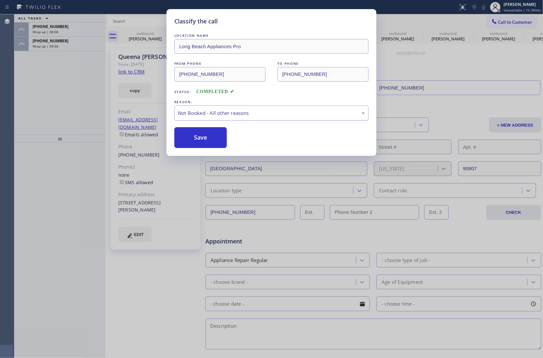
click at [196, 106] on div "Not Booked - All other reasons" at bounding box center [271, 113] width 194 height 15
click at [199, 138] on button "Save" at bounding box center [200, 137] width 52 height 21
click at [53, 42] on span "[PHONE_NUMBER]" at bounding box center [51, 41] width 36 height 6
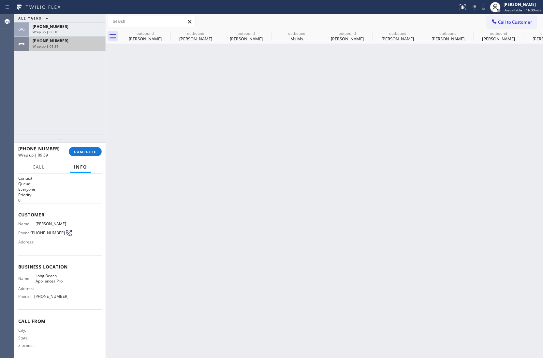
click at [53, 42] on span "[PHONE_NUMBER]" at bounding box center [51, 41] width 36 height 6
click at [86, 150] on span "COMPLETE" at bounding box center [85, 152] width 22 height 5
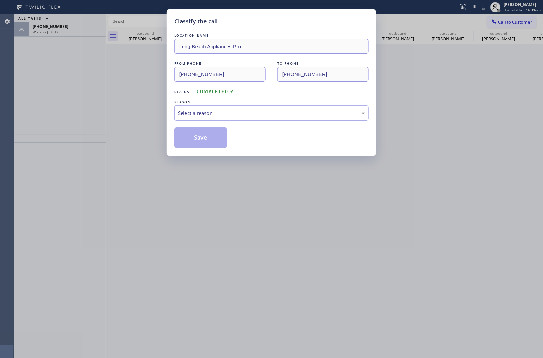
click at [200, 109] on div "Select a reason" at bounding box center [271, 113] width 194 height 15
click at [197, 133] on button "Save" at bounding box center [200, 137] width 52 height 21
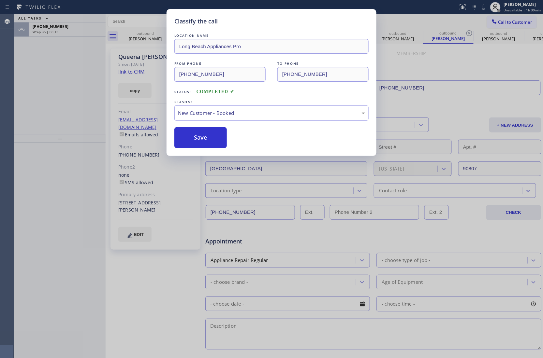
click at [56, 31] on div "Classify the call LOCATION NAME Long Beach Appliances Pro FROM PHONE [PHONE_NUM…" at bounding box center [271, 179] width 543 height 358
click at [56, 31] on span "Wrap up | 08:14" at bounding box center [46, 32] width 26 height 5
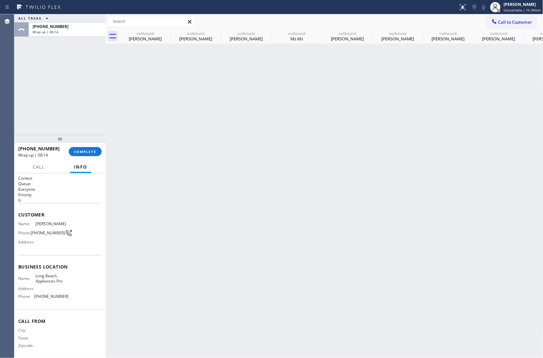
click at [56, 31] on span "Wrap up | 08:14" at bounding box center [46, 32] width 26 height 5
click at [83, 154] on span "COMPLETE" at bounding box center [85, 152] width 22 height 5
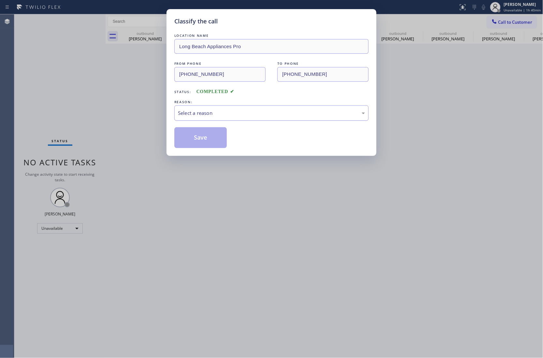
click at [214, 108] on div "Select a reason" at bounding box center [271, 113] width 194 height 15
click at [201, 137] on button "Save" at bounding box center [200, 137] width 52 height 21
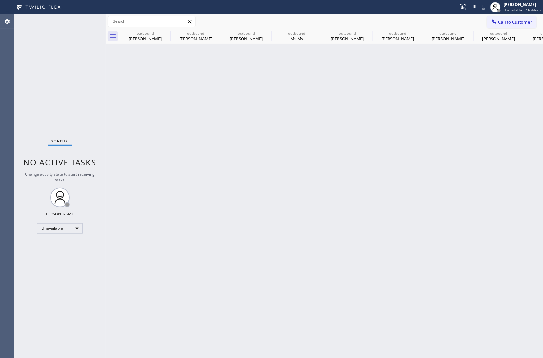
click at [29, 92] on div "Status No active tasks Change activity state to start receiving tasks. [PERSON_…" at bounding box center [59, 186] width 91 height 344
click at [12, 67] on div "Agent Desktop" at bounding box center [7, 186] width 14 height 344
click at [507, 22] on span "Call to Customer" at bounding box center [515, 22] width 34 height 6
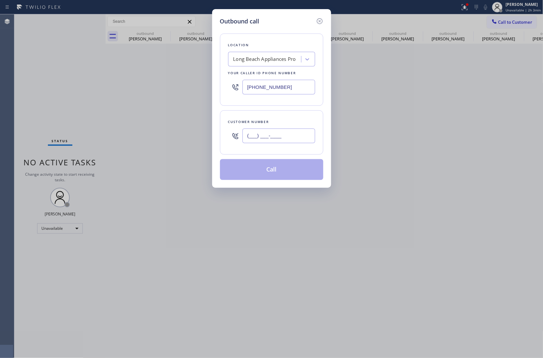
click at [296, 133] on input "(___) ___-____" at bounding box center [278, 136] width 73 height 15
paste input "205) 527-6824"
type input "[PHONE_NUMBER]"
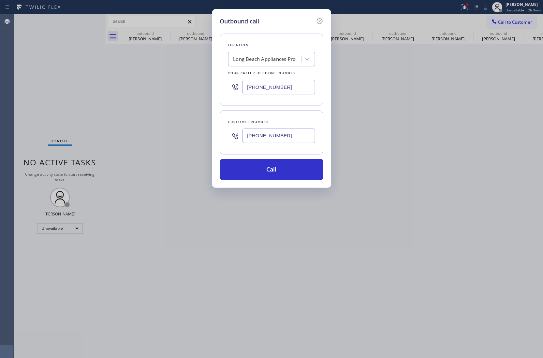
click at [277, 84] on input "[PHONE_NUMBER]" at bounding box center [278, 87] width 73 height 15
paste input "773) 825-307"
type input "[PHONE_NUMBER]"
click at [287, 171] on button "Call" at bounding box center [271, 169] width 103 height 21
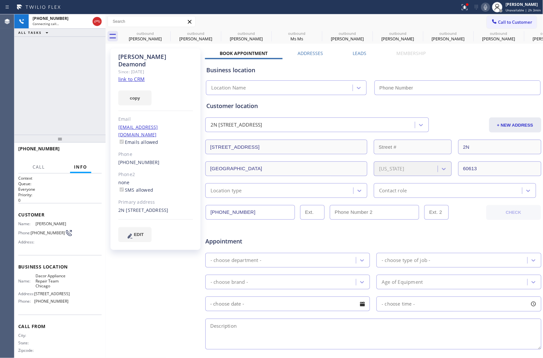
type input "[PHONE_NUMBER]"
click at [25, 74] on div "[PHONE_NUMBER] Connecting call… ALL TASKS ALL TASKS ACTIVE TASKS TASKS IN WRAP …" at bounding box center [59, 74] width 91 height 121
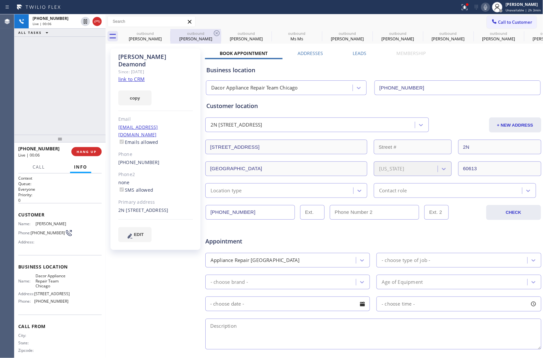
drag, startPoint x: 8, startPoint y: 90, endPoint x: 183, endPoint y: 34, distance: 183.4
click at [8, 90] on div "Agent Desktop" at bounding box center [7, 186] width 14 height 344
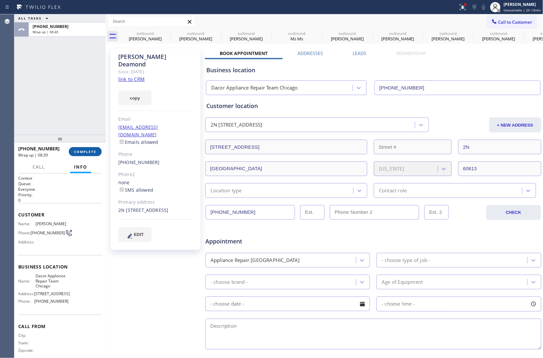
click at [81, 153] on span "COMPLETE" at bounding box center [85, 152] width 22 height 5
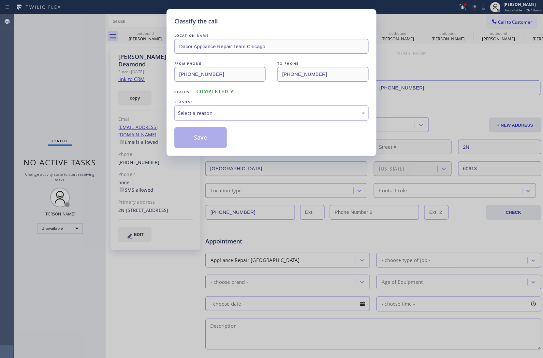
click at [196, 122] on div "LOCATION NAME Dacor Appliance Repair Team Chicago FROM PHONE [PHONE_NUMBER] TO …" at bounding box center [271, 90] width 194 height 116
click at [201, 113] on div "Select a reason" at bounding box center [271, 112] width 187 height 7
click at [191, 140] on button "Save" at bounding box center [200, 137] width 52 height 21
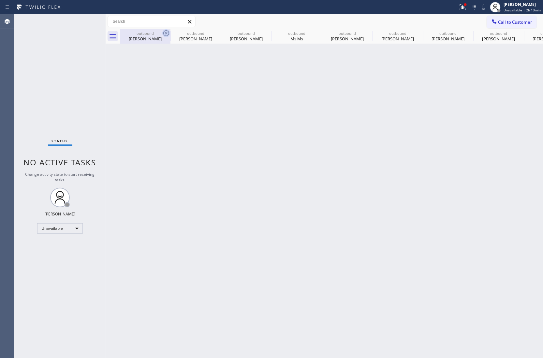
drag, startPoint x: 161, startPoint y: 32, endPoint x: 165, endPoint y: 31, distance: 4.0
click at [161, 32] on div "outbound" at bounding box center [145, 33] width 49 height 5
click at [165, 31] on icon at bounding box center [166, 33] width 6 height 6
click at [0, 0] on icon at bounding box center [0, 0] width 0 height 0
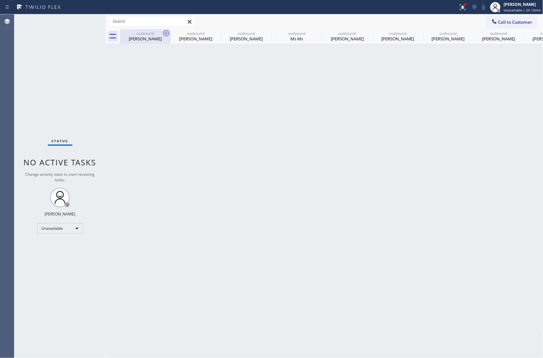
click at [0, 0] on icon at bounding box center [0, 0] width 0 height 0
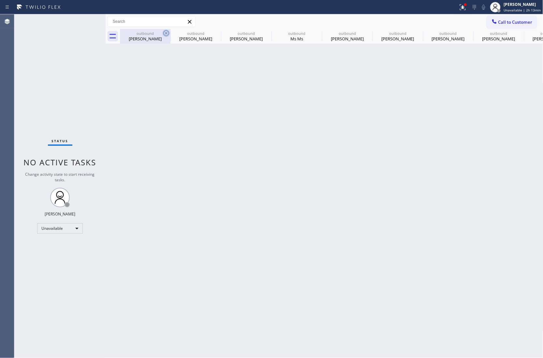
click at [0, 0] on icon at bounding box center [0, 0] width 0 height 0
click at [165, 31] on div "outbound [PERSON_NAME] outbound [PERSON_NAME] outbound [PERSON_NAME] outbound M…" at bounding box center [331, 36] width 423 height 15
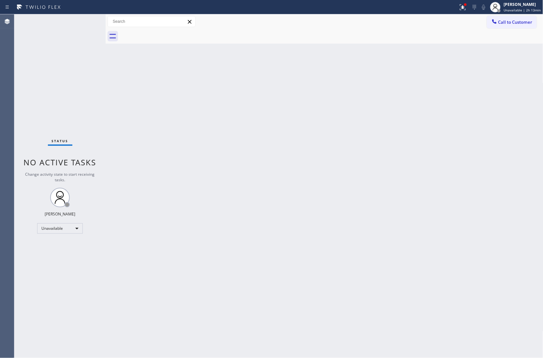
click at [165, 31] on div at bounding box center [331, 36] width 423 height 15
drag, startPoint x: 381, startPoint y: 120, endPoint x: 394, endPoint y: 112, distance: 15.5
click at [381, 120] on div "Back to Dashboard Change Sender ID Customers Technicians Select a contact Outbo…" at bounding box center [325, 186] width 438 height 344
click at [497, 23] on div at bounding box center [494, 22] width 8 height 8
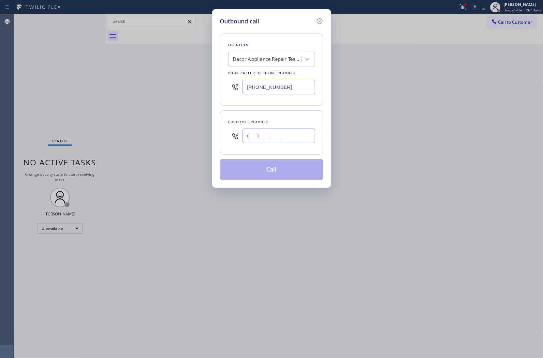
click at [279, 138] on input "(___) ___-____" at bounding box center [278, 136] width 73 height 15
paste input "820) 758-6433"
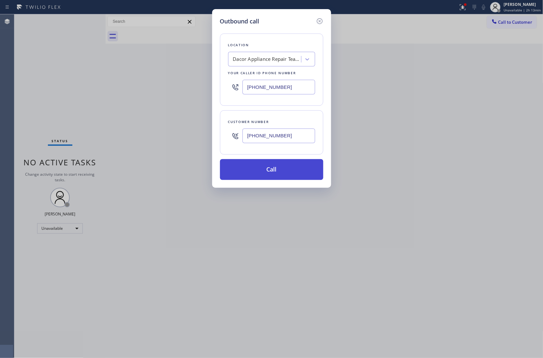
type input "[PHONE_NUMBER]"
click at [294, 171] on button "Call" at bounding box center [271, 169] width 103 height 21
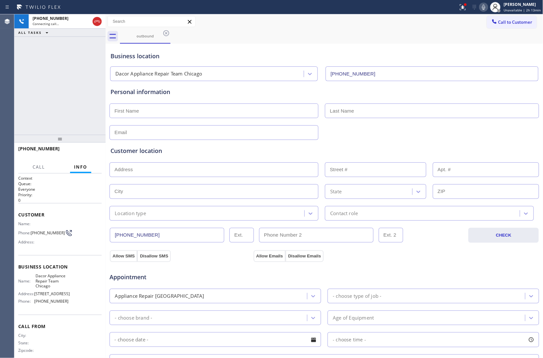
type input "[PHONE_NUMBER]"
click at [33, 97] on div "[PHONE_NUMBER] Connecting call… ALL TASKS ALL TASKS ACTIVE TASKS TASKS IN WRAP …" at bounding box center [59, 74] width 91 height 121
click at [483, 8] on icon at bounding box center [484, 7] width 8 height 8
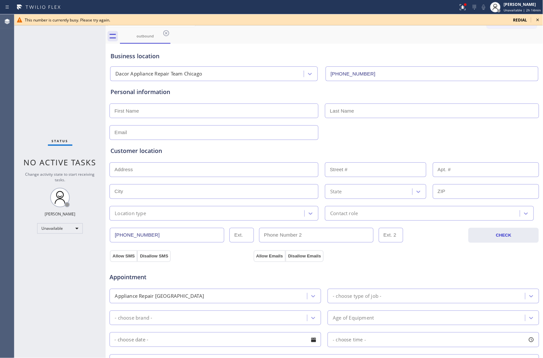
click at [523, 19] on span "redial" at bounding box center [520, 20] width 14 height 6
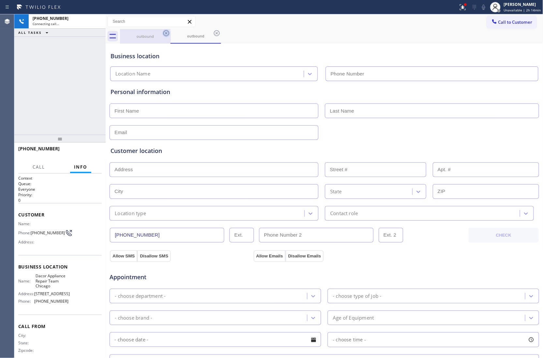
click at [163, 35] on icon at bounding box center [166, 33] width 8 height 8
click at [170, 35] on div "outbound" at bounding box center [195, 36] width 51 height 15
click at [163, 35] on icon at bounding box center [166, 33] width 8 height 8
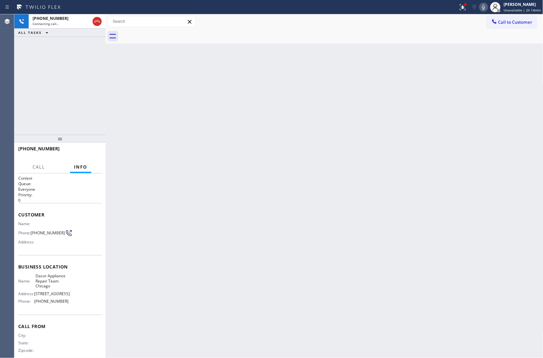
drag, startPoint x: 4, startPoint y: 55, endPoint x: 100, endPoint y: 10, distance: 105.8
click at [9, 54] on div "Agent Desktop" at bounding box center [7, 186] width 14 height 344
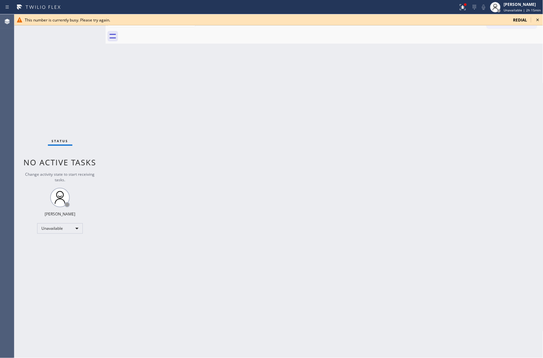
click at [519, 19] on span "redial" at bounding box center [520, 20] width 14 height 6
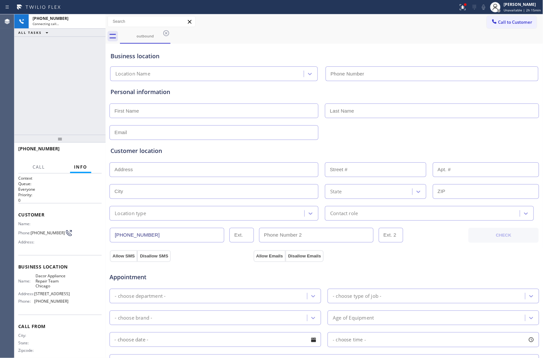
type input "[PHONE_NUMBER]"
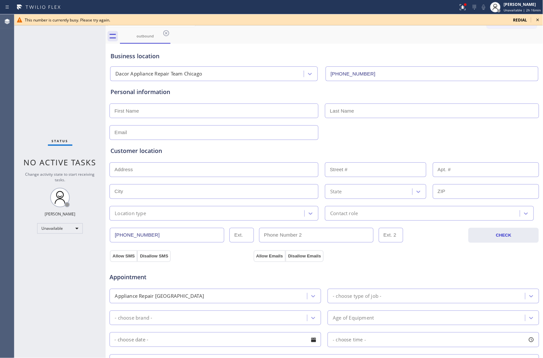
click at [10, 46] on div "Agent Desktop" at bounding box center [7, 186] width 14 height 344
click at [516, 15] on div "This number is currently busy. Please try again. redial" at bounding box center [278, 19] width 528 height 11
click at [516, 16] on div "This number is currently busy. Please try again. redial" at bounding box center [278, 19] width 528 height 11
click at [520, 19] on span "redial" at bounding box center [520, 20] width 14 height 6
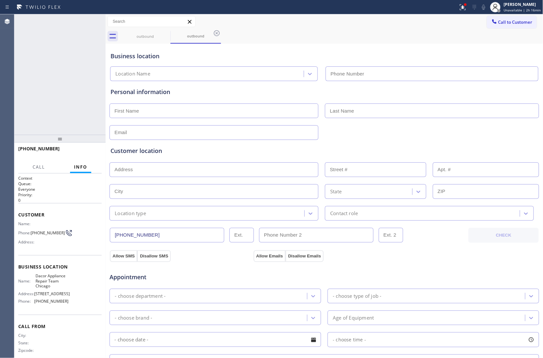
type input "[PHONE_NUMBER]"
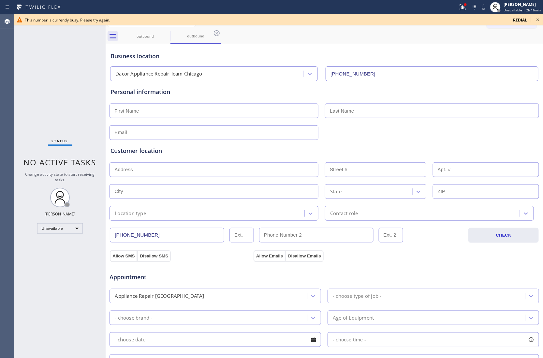
click at [523, 19] on span "redial" at bounding box center [520, 20] width 14 height 6
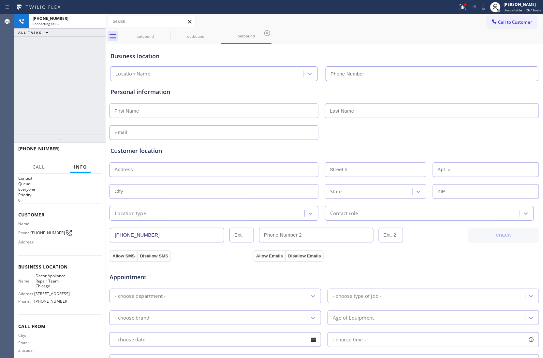
type input "[PHONE_NUMBER]"
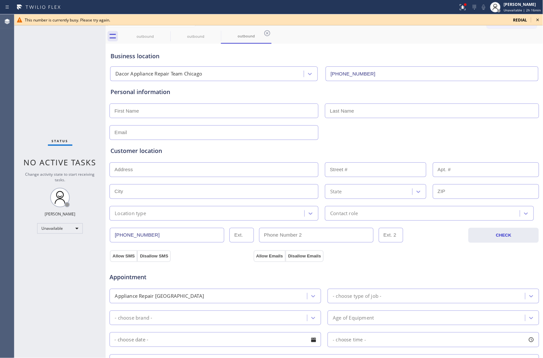
click at [18, 79] on div "Status No active tasks Change activity state to start receiving tasks. [PERSON_…" at bounding box center [59, 186] width 91 height 344
click at [515, 19] on span "redial" at bounding box center [520, 20] width 14 height 6
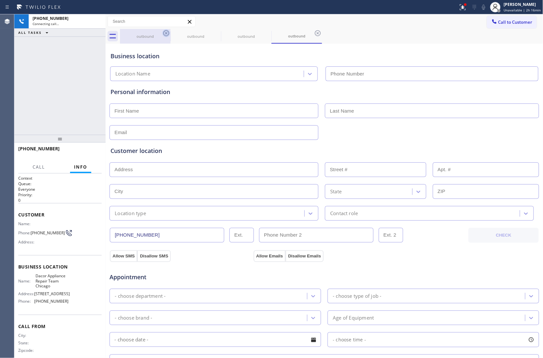
click at [164, 33] on icon at bounding box center [166, 33] width 6 height 6
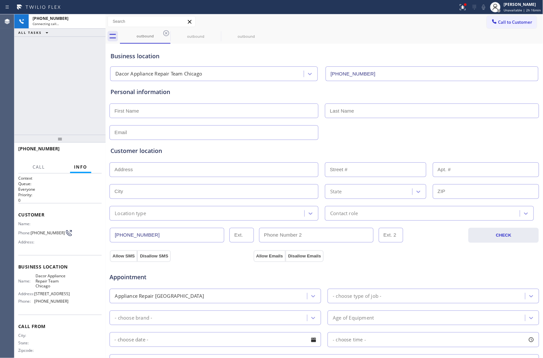
click at [164, 33] on icon at bounding box center [166, 33] width 6 height 6
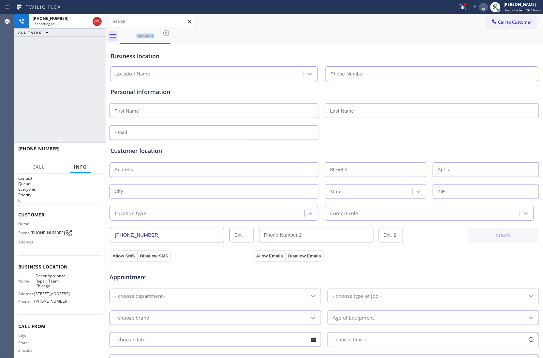
type input "[PHONE_NUMBER]"
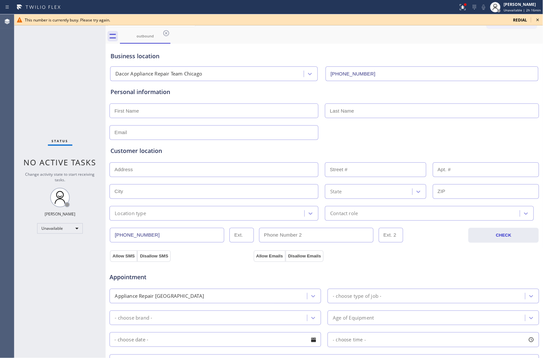
click at [24, 82] on div "Status No active tasks Change activity state to start receiving tasks. [PERSON_…" at bounding box center [59, 186] width 91 height 344
click at [521, 17] on span "redial" at bounding box center [520, 20] width 14 height 6
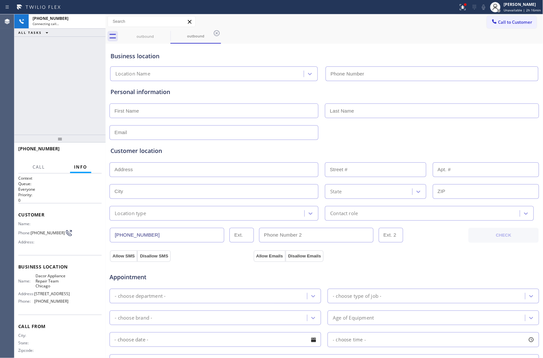
type input "[PHONE_NUMBER]"
click at [17, 75] on div "[PHONE_NUMBER] Connecting call… ALL TASKS ALL TASKS ACTIVE TASKS TASKS IN WRAP …" at bounding box center [59, 74] width 91 height 121
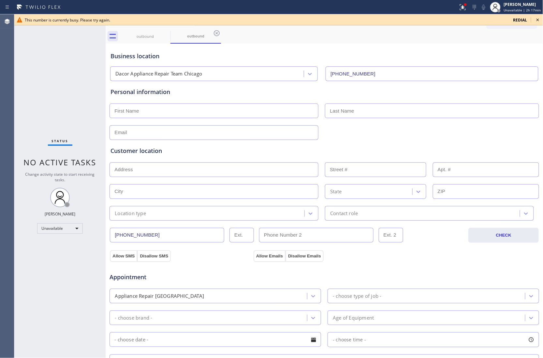
click at [523, 20] on span "redial" at bounding box center [520, 20] width 14 height 6
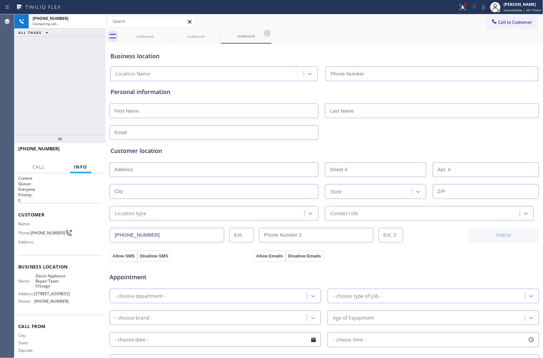
type input "[PHONE_NUMBER]"
click at [23, 65] on div "[PHONE_NUMBER] Connecting call… ALL TASKS ALL TASKS ACTIVE TASKS TASKS IN WRAP …" at bounding box center [59, 74] width 91 height 121
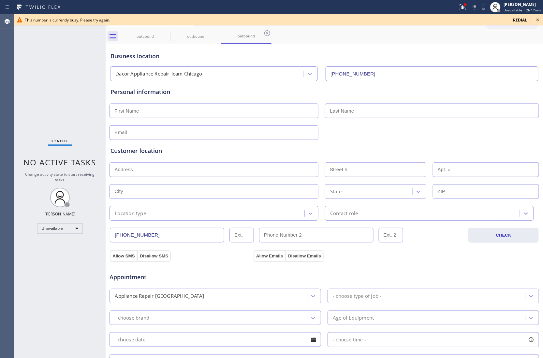
click at [522, 18] on span "redial" at bounding box center [520, 20] width 14 height 6
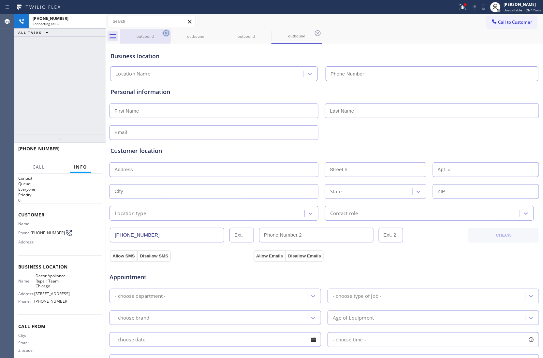
click at [167, 33] on icon at bounding box center [166, 33] width 8 height 8
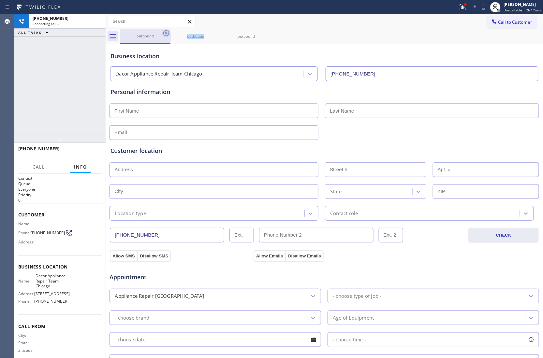
click at [167, 33] on icon at bounding box center [166, 33] width 8 height 8
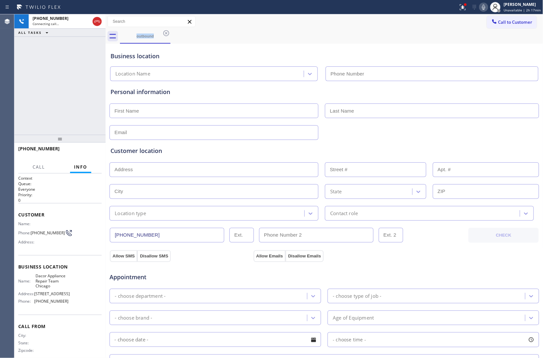
type input "[PHONE_NUMBER]"
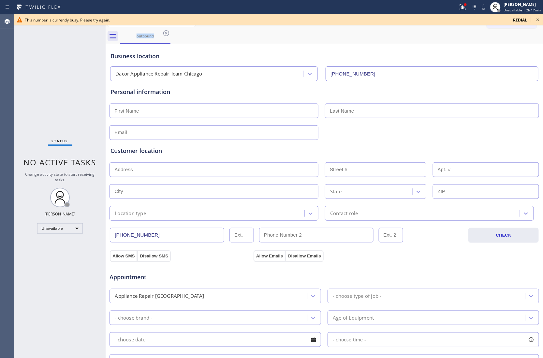
click at [33, 106] on div "Status No active tasks Change activity state to start receiving tasks. [PERSON_…" at bounding box center [59, 186] width 91 height 344
click at [519, 16] on div "This number is currently busy. Please try again. redial" at bounding box center [278, 19] width 528 height 11
click at [519, 20] on span "redial" at bounding box center [520, 20] width 14 height 6
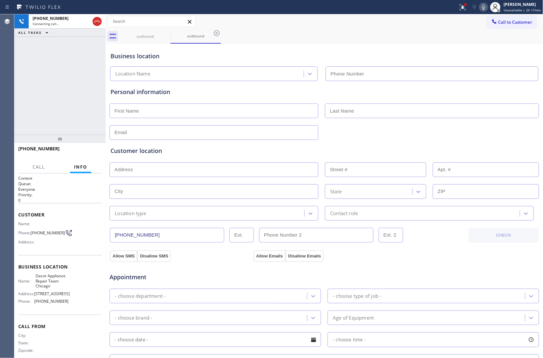
type input "[PHONE_NUMBER]"
click at [7, 76] on div "Agent Desktop" at bounding box center [7, 186] width 14 height 344
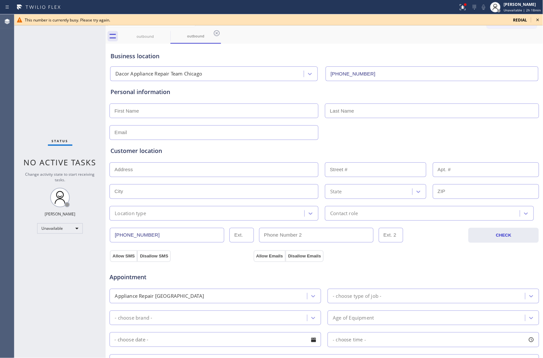
click at [16, 70] on div "Status No active tasks Change activity state to start receiving tasks. [PERSON_…" at bounding box center [59, 186] width 91 height 344
click at [519, 19] on span "redial" at bounding box center [520, 20] width 14 height 6
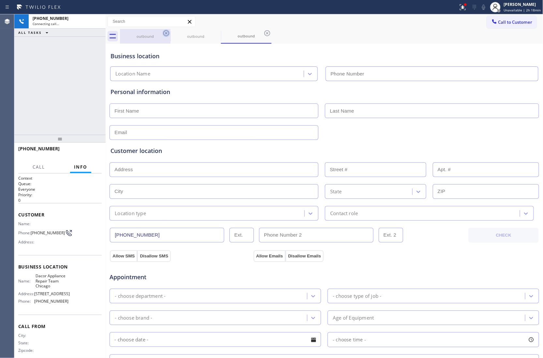
click at [167, 33] on icon at bounding box center [166, 33] width 8 height 8
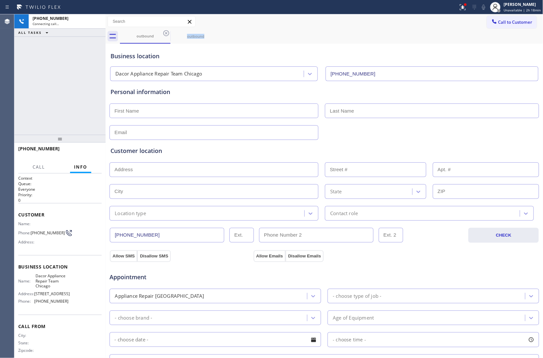
click at [167, 33] on icon at bounding box center [166, 33] width 8 height 8
type input "[PHONE_NUMBER]"
click at [167, 33] on icon at bounding box center [166, 33] width 8 height 8
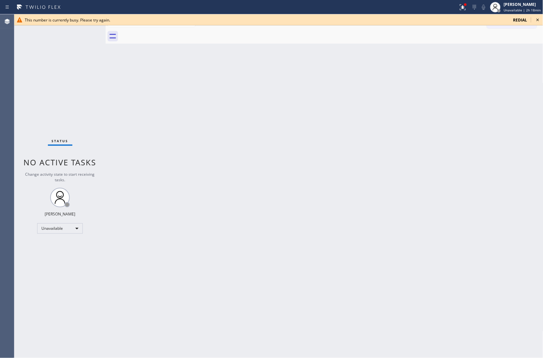
drag, startPoint x: 10, startPoint y: 82, endPoint x: 232, endPoint y: 22, distance: 229.8
click at [11, 82] on div "Agent Desktop" at bounding box center [7, 186] width 14 height 344
click at [522, 21] on span "redial" at bounding box center [520, 20] width 14 height 6
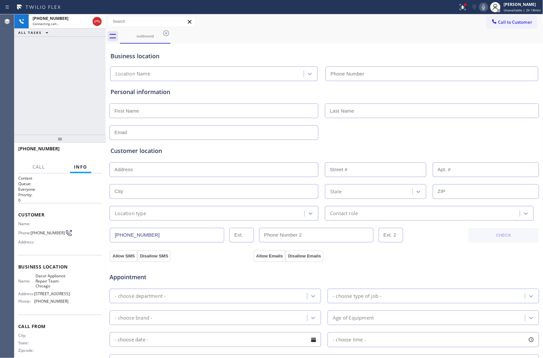
type input "[PHONE_NUMBER]"
click at [21, 49] on div "[PHONE_NUMBER] Connecting call… ALL TASKS ALL TASKS ACTIVE TASKS TASKS IN WRAP …" at bounding box center [59, 74] width 91 height 121
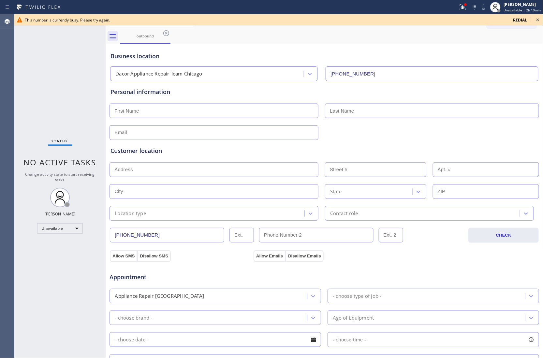
click at [518, 20] on span "redial" at bounding box center [520, 20] width 14 height 6
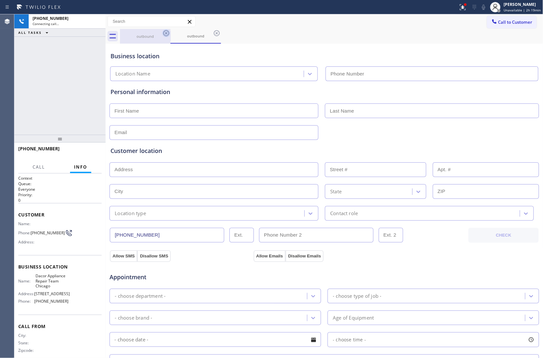
click at [168, 33] on icon at bounding box center [166, 33] width 6 height 6
click at [213, 32] on icon at bounding box center [217, 33] width 8 height 8
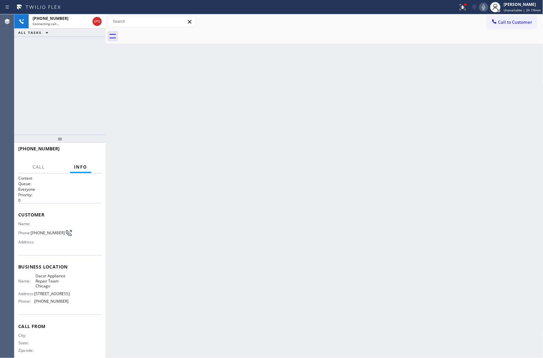
click at [13, 85] on div "Agent Desktop" at bounding box center [7, 186] width 14 height 344
click at [25, 55] on div "[PHONE_NUMBER] Connecting call… ALL TASKS ALL TASKS ACTIVE TASKS TASKS IN WRAP …" at bounding box center [59, 74] width 91 height 121
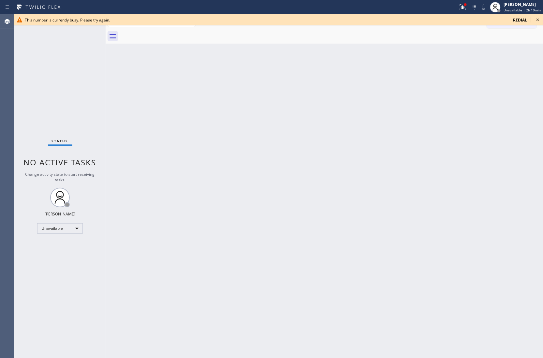
click at [518, 20] on span "redial" at bounding box center [520, 20] width 14 height 6
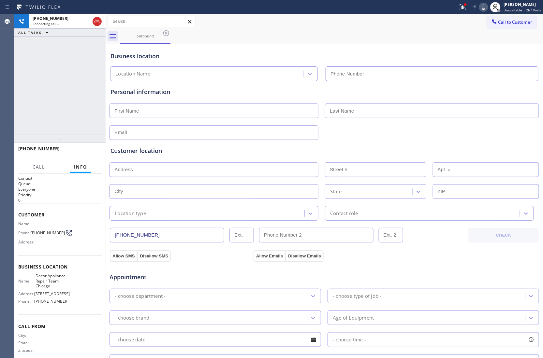
type input "[PHONE_NUMBER]"
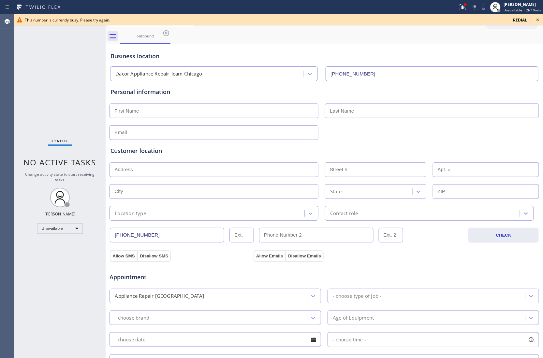
drag, startPoint x: 22, startPoint y: 80, endPoint x: 81, endPoint y: 64, distance: 60.5
click at [24, 80] on div "Status No active tasks Change activity state to start receiving tasks. [PERSON_…" at bounding box center [59, 186] width 91 height 344
click at [519, 20] on span "redial" at bounding box center [520, 20] width 14 height 6
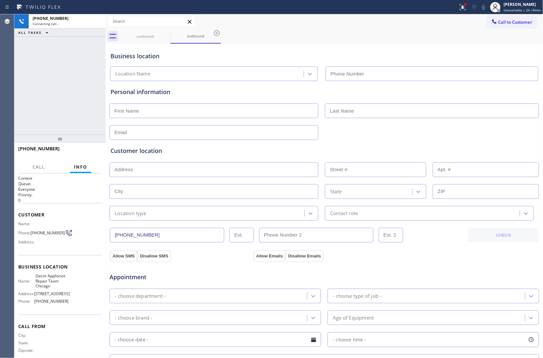
type input "[PHONE_NUMBER]"
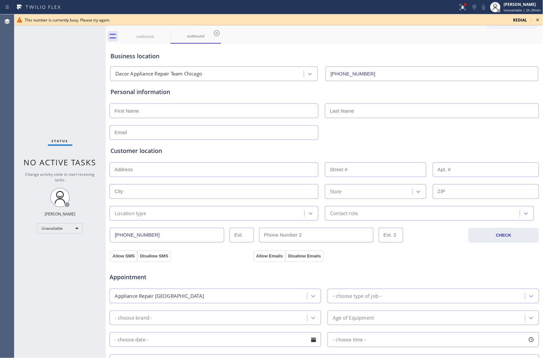
drag, startPoint x: 3, startPoint y: 142, endPoint x: 144, endPoint y: 118, distance: 142.9
click at [12, 141] on div "Agent Desktop" at bounding box center [7, 186] width 14 height 344
click at [523, 17] on span "redial" at bounding box center [520, 20] width 14 height 6
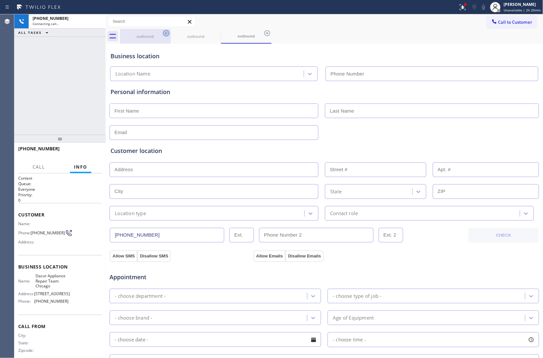
click at [168, 31] on icon at bounding box center [166, 33] width 6 height 6
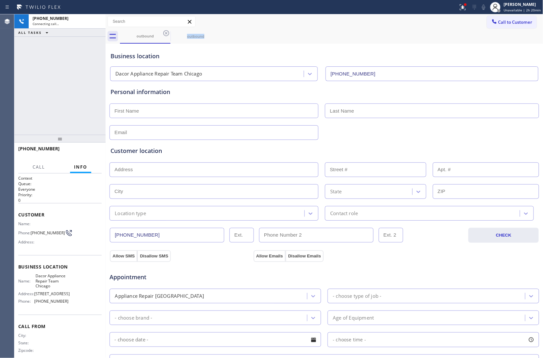
click at [168, 31] on icon at bounding box center [166, 33] width 6 height 6
click at [0, 0] on icon at bounding box center [0, 0] width 0 height 0
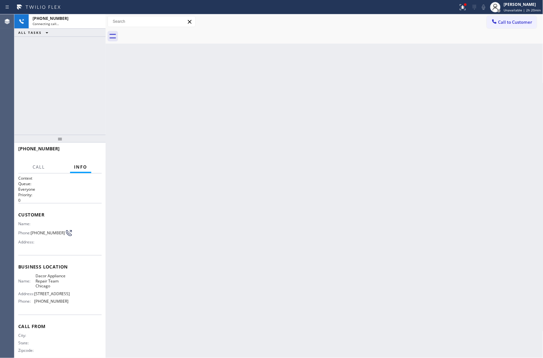
click at [168, 31] on div at bounding box center [331, 36] width 423 height 15
click at [20, 111] on div "[PHONE_NUMBER] Connecting call… ALL TASKS ALL TASKS ACTIVE TASKS TASKS IN WRAP …" at bounding box center [59, 74] width 91 height 121
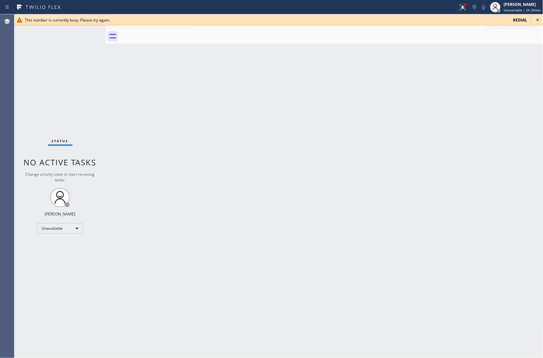
drag, startPoint x: 19, startPoint y: 108, endPoint x: 22, endPoint y: 106, distance: 3.5
click at [19, 108] on div "Status No active tasks Change activity state to start receiving tasks. [PERSON_…" at bounding box center [59, 186] width 91 height 344
click at [521, 19] on span "redial" at bounding box center [520, 20] width 14 height 6
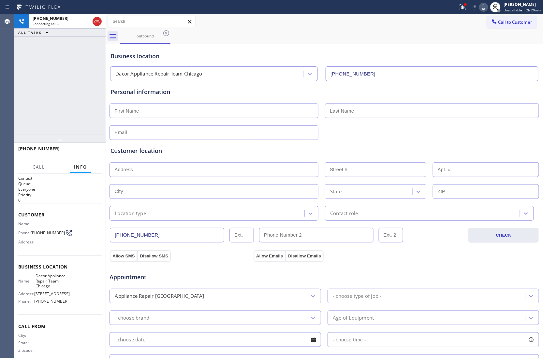
type input "[PHONE_NUMBER]"
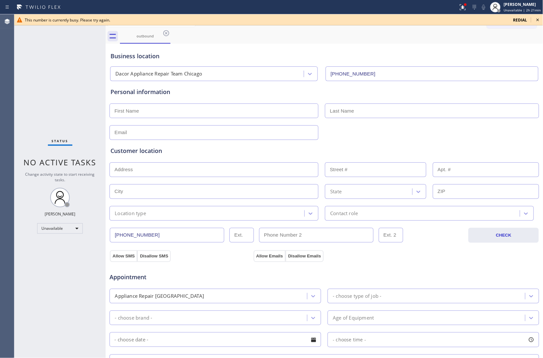
click at [22, 57] on div "Status No active tasks Change activity state to start receiving tasks. [PERSON_…" at bounding box center [59, 186] width 91 height 344
click at [519, 21] on span "redial" at bounding box center [520, 20] width 14 height 6
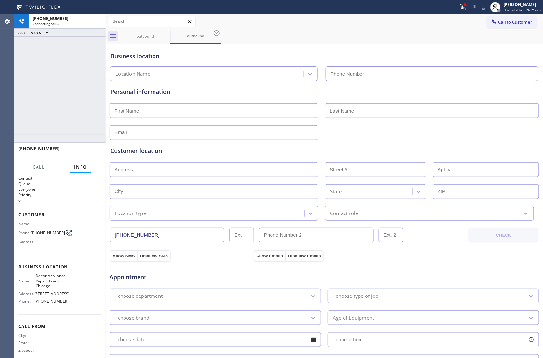
type input "[PHONE_NUMBER]"
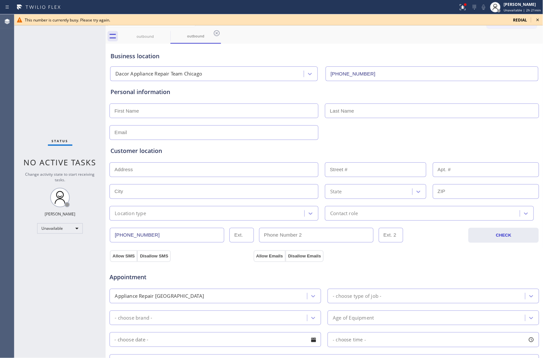
click at [24, 76] on div "Status No active tasks Change activity state to start receiving tasks. [PERSON_…" at bounding box center [59, 186] width 91 height 344
click at [515, 19] on span "redial" at bounding box center [520, 20] width 14 height 6
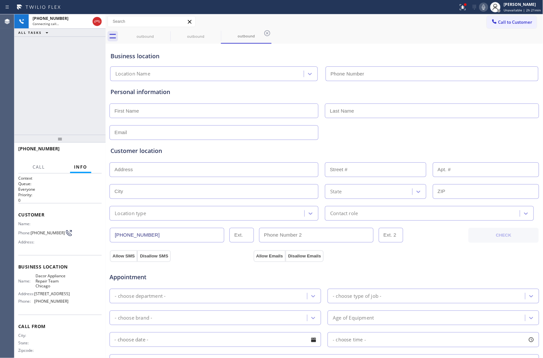
type input "[PHONE_NUMBER]"
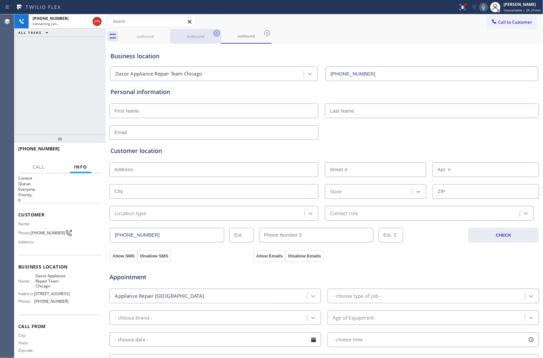
drag, startPoint x: 162, startPoint y: 34, endPoint x: 166, endPoint y: 33, distance: 3.9
click at [0, 0] on icon at bounding box center [0, 0] width 0 height 0
click at [166, 33] on icon at bounding box center [166, 33] width 6 height 6
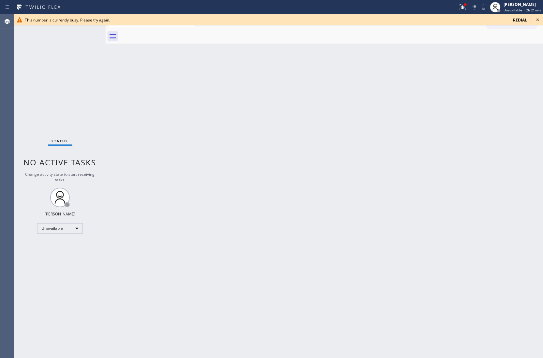
click at [515, 22] on span "redial" at bounding box center [520, 20] width 14 height 6
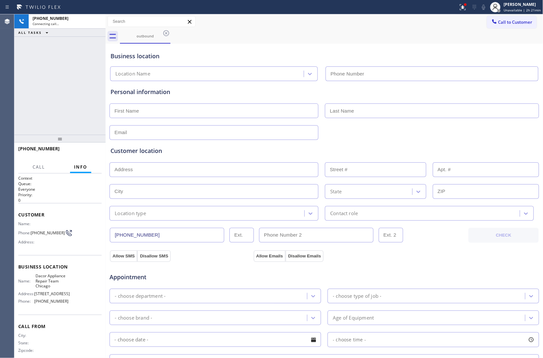
type input "[PHONE_NUMBER]"
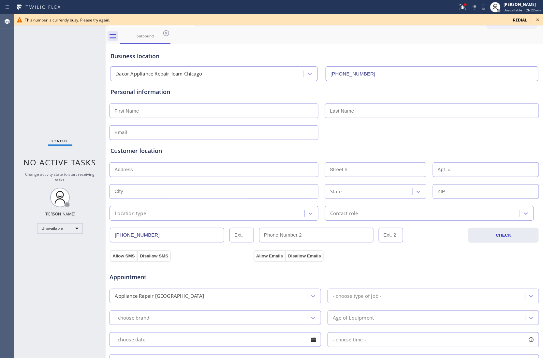
click at [517, 20] on span "redial" at bounding box center [520, 20] width 14 height 6
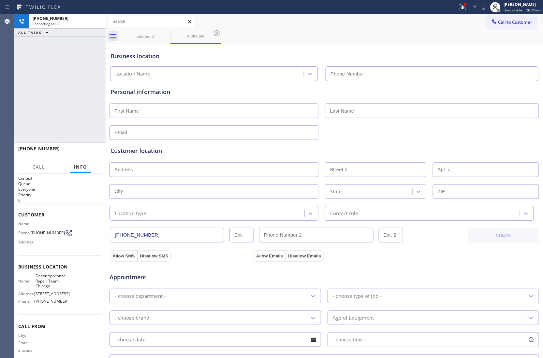
drag, startPoint x: 167, startPoint y: 33, endPoint x: 205, endPoint y: 64, distance: 49.6
click at [0, 0] on icon at bounding box center [0, 0] width 0 height 0
type input "[PHONE_NUMBER]"
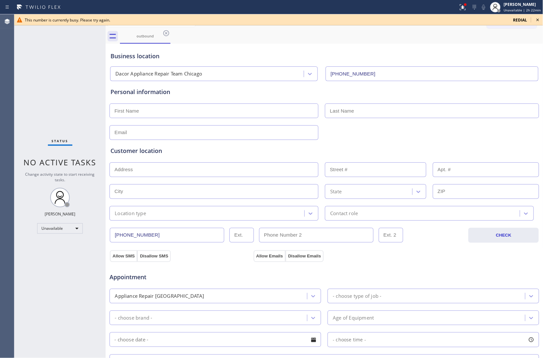
click at [519, 19] on span "redial" at bounding box center [520, 20] width 14 height 6
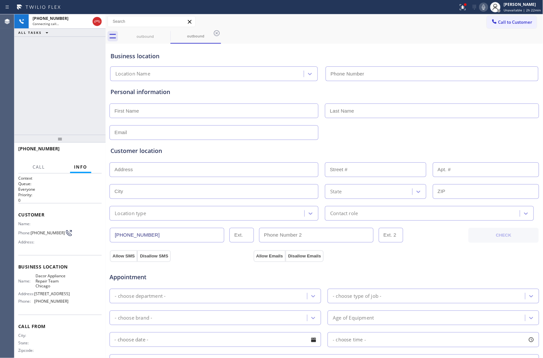
type input "[PHONE_NUMBER]"
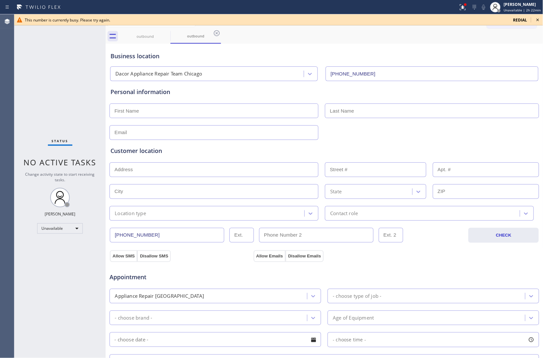
click at [31, 79] on div "Status No active tasks Change activity state to start receiving tasks. [PERSON_…" at bounding box center [59, 186] width 91 height 344
click at [525, 19] on span "redial" at bounding box center [520, 20] width 14 height 6
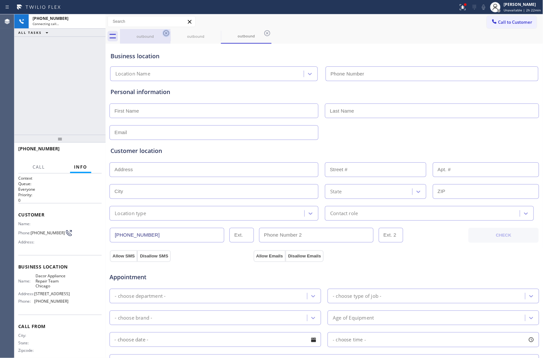
click at [165, 33] on icon at bounding box center [166, 33] width 8 height 8
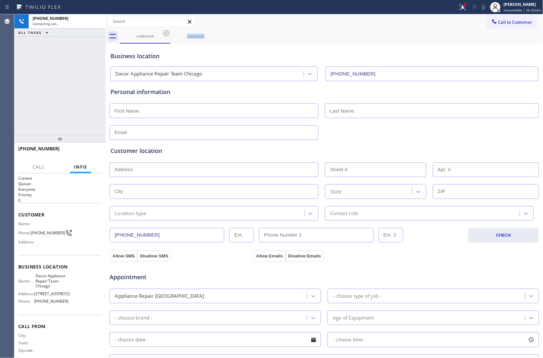
click at [165, 33] on icon at bounding box center [166, 33] width 8 height 8
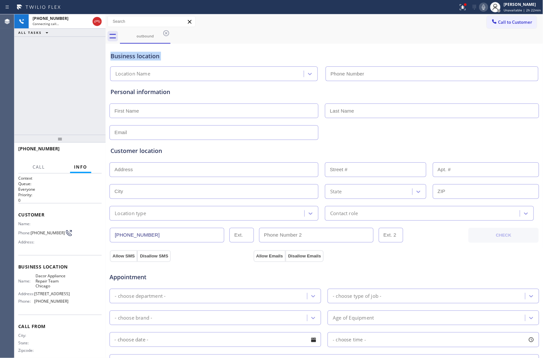
click at [165, 33] on icon at bounding box center [166, 33] width 8 height 8
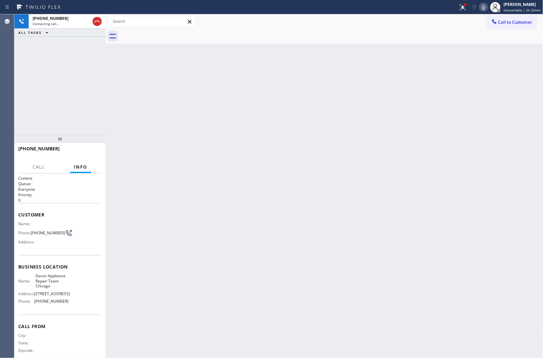
click at [26, 80] on div "[PHONE_NUMBER] Connecting call… ALL TASKS ALL TASKS ACTIVE TASKS TASKS IN WRAP …" at bounding box center [59, 74] width 91 height 121
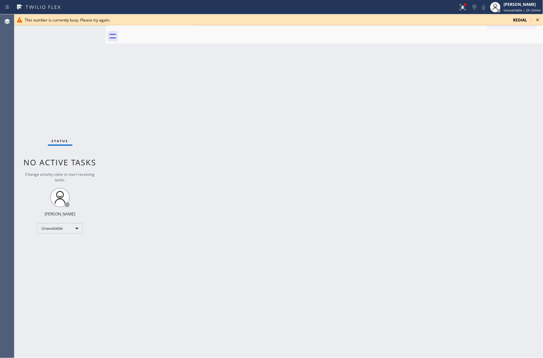
click at [19, 76] on div "Status No active tasks Change activity state to start receiving tasks. [PERSON_…" at bounding box center [59, 186] width 91 height 344
click at [515, 18] on span "redial" at bounding box center [520, 20] width 14 height 6
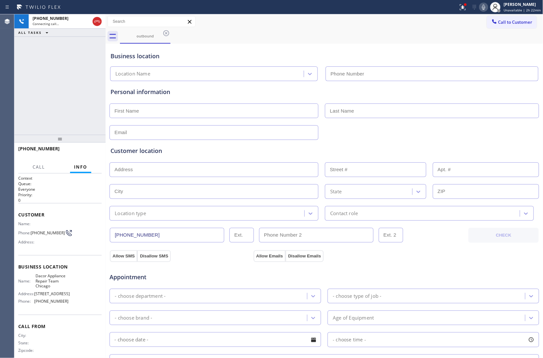
type input "[PHONE_NUMBER]"
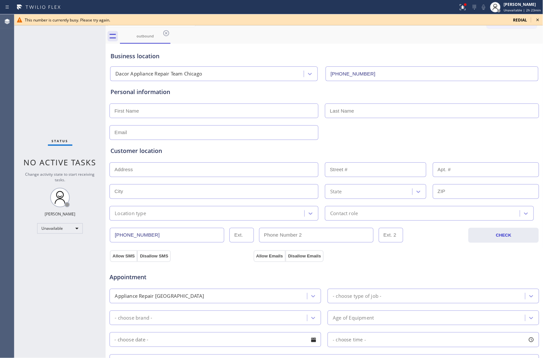
click at [15, 127] on div "Status No active tasks Change activity state to start receiving tasks. [PERSON_…" at bounding box center [59, 186] width 91 height 344
click at [520, 19] on span "redial" at bounding box center [520, 20] width 14 height 6
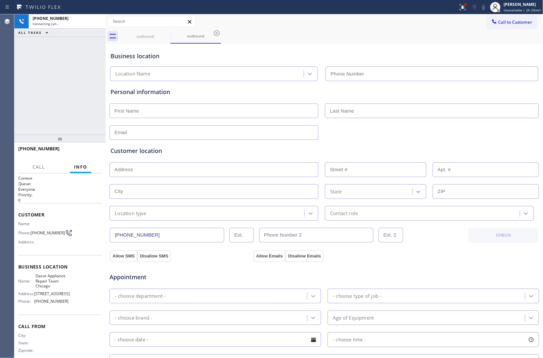
type input "[PHONE_NUMBER]"
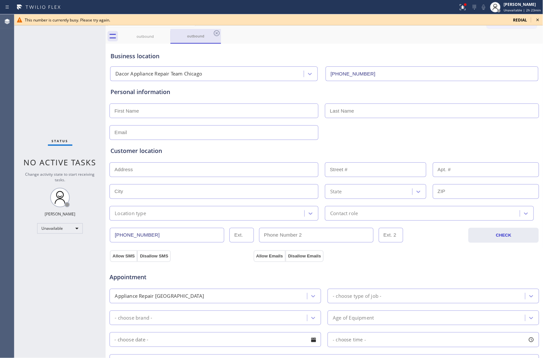
drag, startPoint x: 16, startPoint y: 94, endPoint x: 209, endPoint y: 42, distance: 200.5
click at [16, 94] on div "Status No active tasks Change activity state to start receiving tasks. [PERSON_…" at bounding box center [59, 186] width 91 height 344
click at [515, 20] on span "redial" at bounding box center [520, 20] width 14 height 6
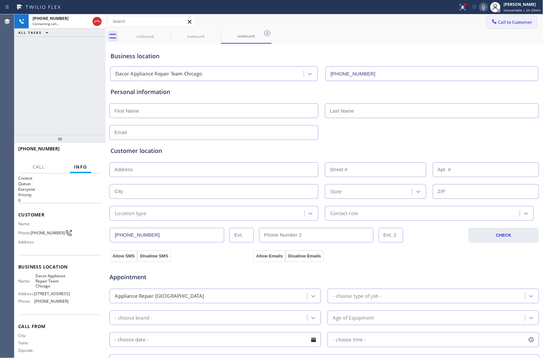
type input "[PHONE_NUMBER]"
click at [163, 36] on icon at bounding box center [166, 33] width 8 height 8
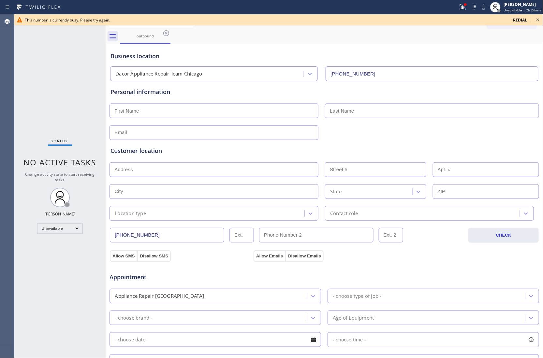
click at [520, 22] on span "redial" at bounding box center [520, 20] width 14 height 6
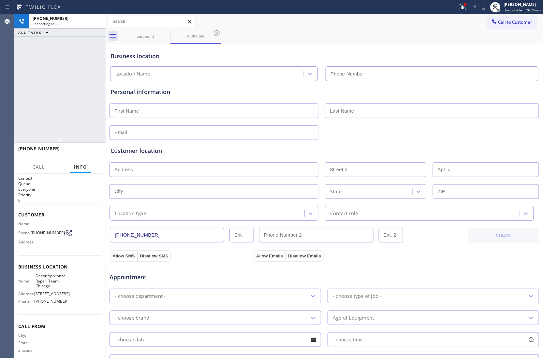
type input "[PHONE_NUMBER]"
click at [9, 75] on div "Agent Desktop" at bounding box center [7, 186] width 14 height 344
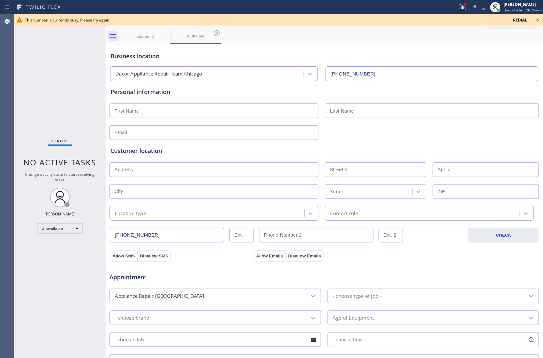
click at [17, 123] on div "Status No active tasks Change activity state to start receiving tasks. [PERSON_…" at bounding box center [59, 186] width 91 height 344
click at [519, 21] on span "redial" at bounding box center [520, 20] width 14 height 6
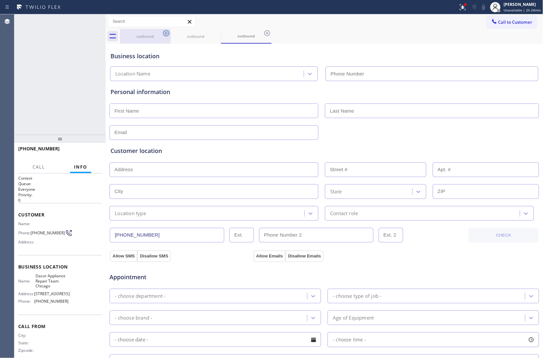
click at [166, 33] on icon at bounding box center [166, 33] width 8 height 8
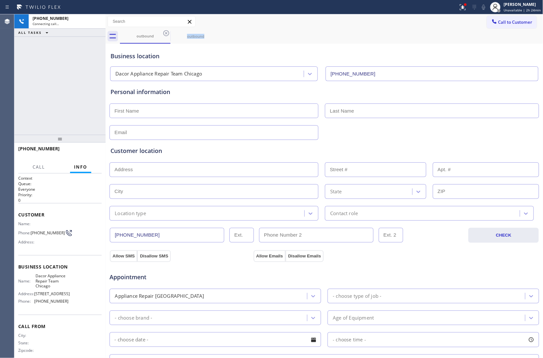
click at [166, 33] on icon at bounding box center [166, 33] width 8 height 8
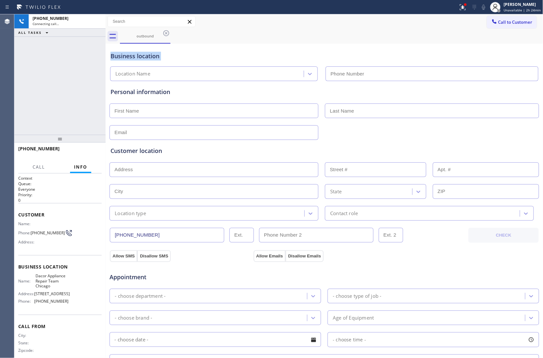
click at [166, 33] on icon at bounding box center [166, 33] width 8 height 8
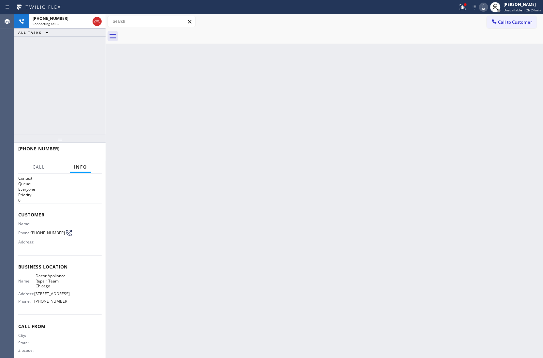
drag, startPoint x: 23, startPoint y: 110, endPoint x: 111, endPoint y: 111, distance: 87.3
click at [23, 110] on div "[PHONE_NUMBER] Connecting call… ALL TASKS ALL TASKS ACTIVE TASKS TASKS IN WRAP …" at bounding box center [59, 74] width 91 height 121
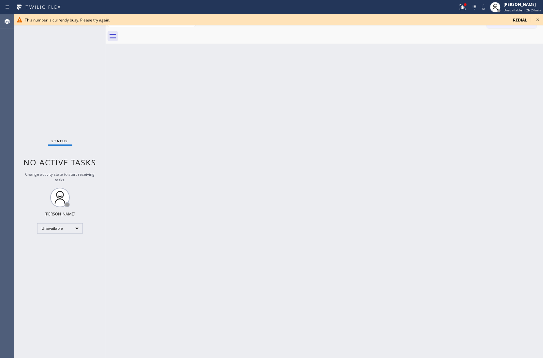
drag, startPoint x: 30, startPoint y: 56, endPoint x: 188, endPoint y: 54, distance: 158.4
click at [30, 56] on div "Status No active tasks Change activity state to start receiving tasks. [PERSON_…" at bounding box center [59, 186] width 91 height 344
click at [522, 20] on span "redial" at bounding box center [520, 20] width 14 height 6
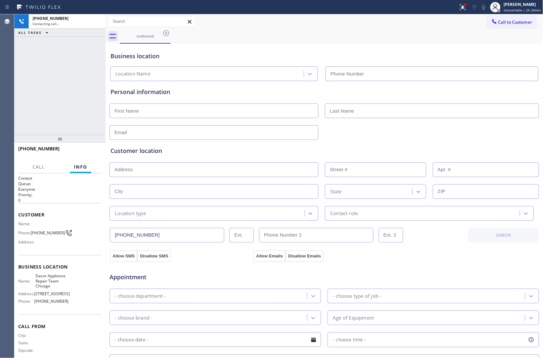
type input "[PHONE_NUMBER]"
drag, startPoint x: 18, startPoint y: 73, endPoint x: 183, endPoint y: 145, distance: 180.1
click at [23, 77] on div "[PHONE_NUMBER] Connecting call… ALL TASKS ALL TASKS ACTIVE TASKS TASKS IN WRAP …" at bounding box center [59, 74] width 91 height 121
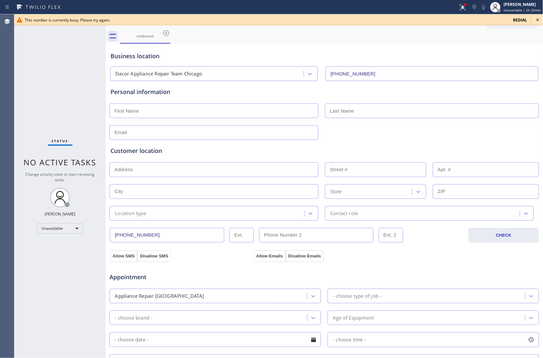
click at [522, 19] on span "redial" at bounding box center [520, 20] width 14 height 6
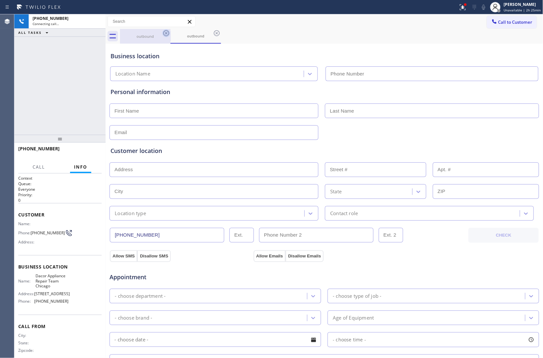
click at [163, 36] on icon at bounding box center [166, 33] width 8 height 8
click at [164, 33] on icon at bounding box center [166, 33] width 8 height 8
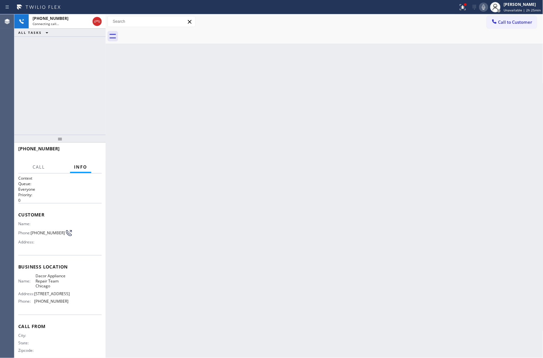
click at [164, 33] on div at bounding box center [331, 36] width 423 height 15
click at [102, 19] on div at bounding box center [97, 21] width 12 height 14
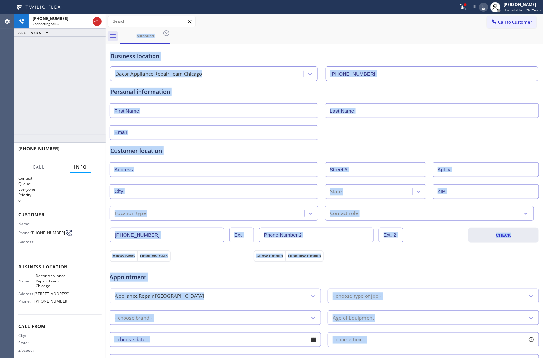
type input "[PHONE_NUMBER]"
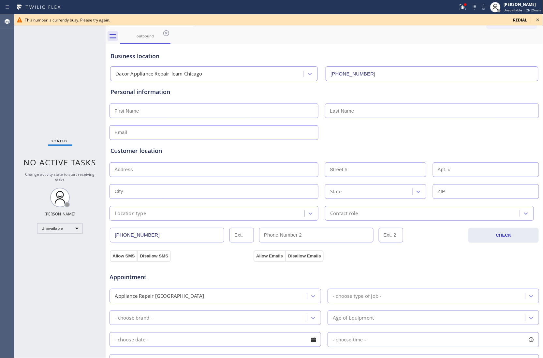
click at [538, 22] on icon at bounding box center [538, 20] width 8 height 8
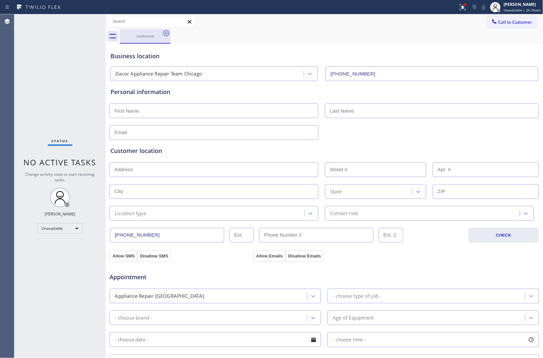
click at [164, 35] on icon at bounding box center [166, 33] width 6 height 6
